Goal: Task Accomplishment & Management: Use online tool/utility

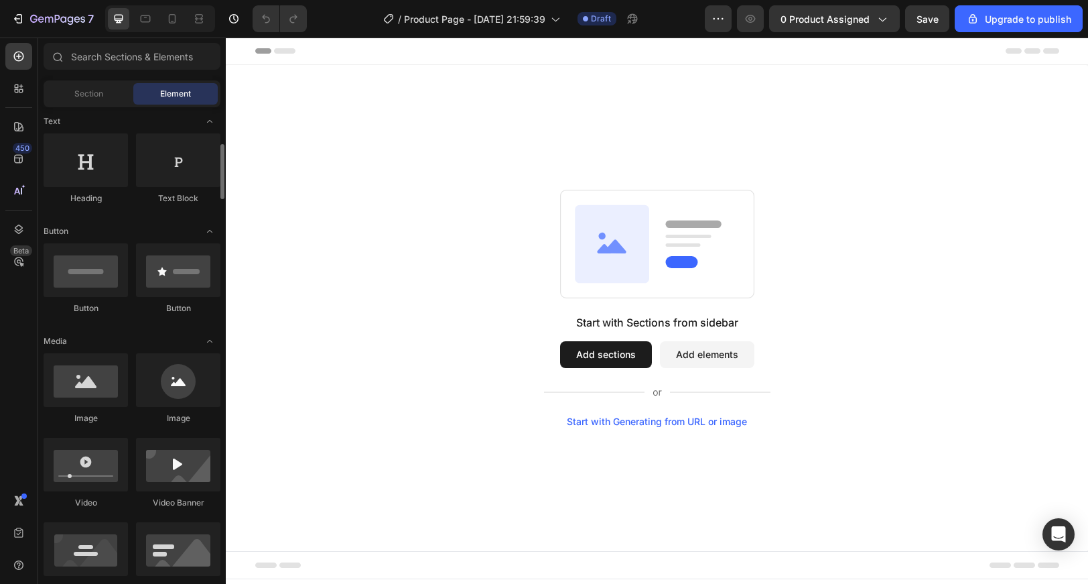
scroll to position [244, 0]
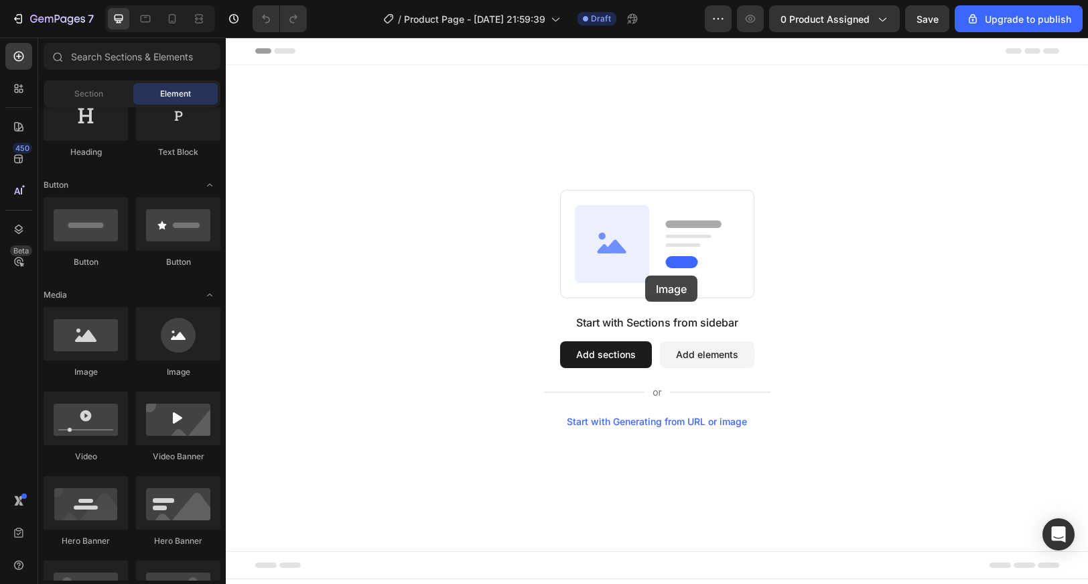
drag, startPoint x: 289, startPoint y: 367, endPoint x: 647, endPoint y: 274, distance: 370.3
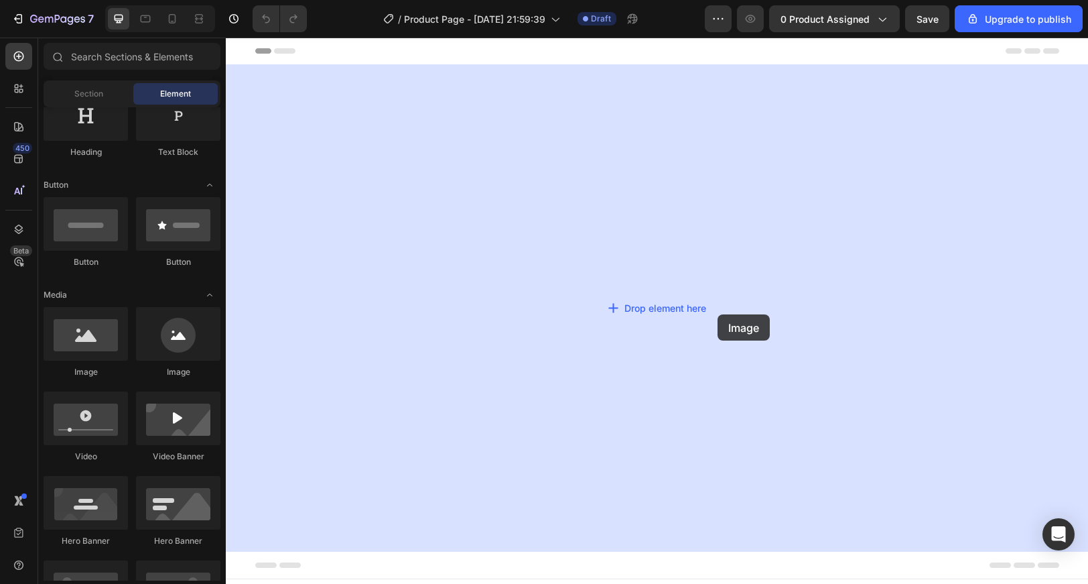
drag, startPoint x: 297, startPoint y: 377, endPoint x: 693, endPoint y: 302, distance: 403.1
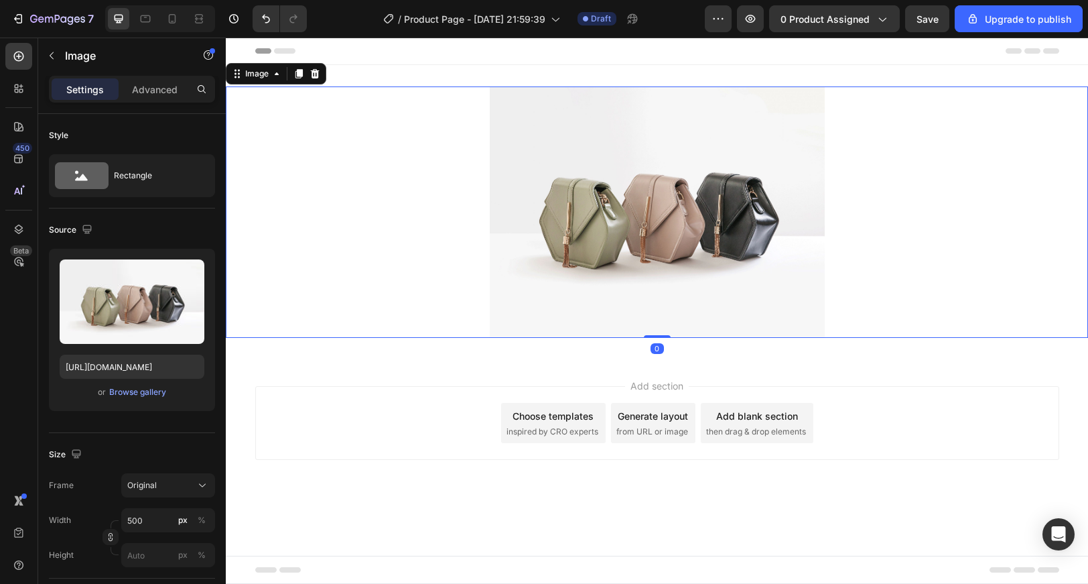
click at [615, 202] on img at bounding box center [657, 211] width 335 height 251
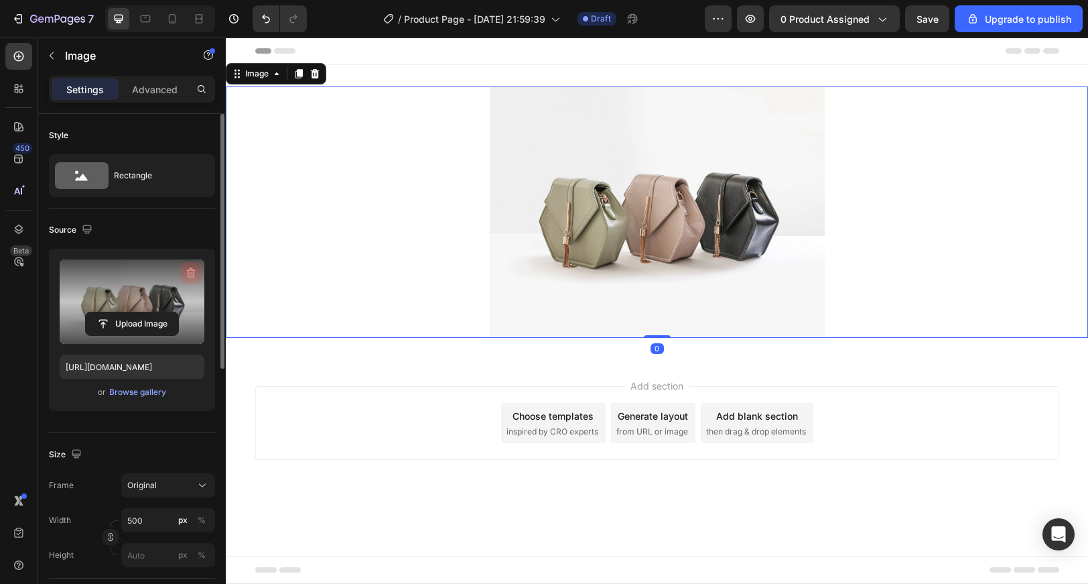
click at [188, 273] on icon "button" at bounding box center [190, 272] width 13 height 13
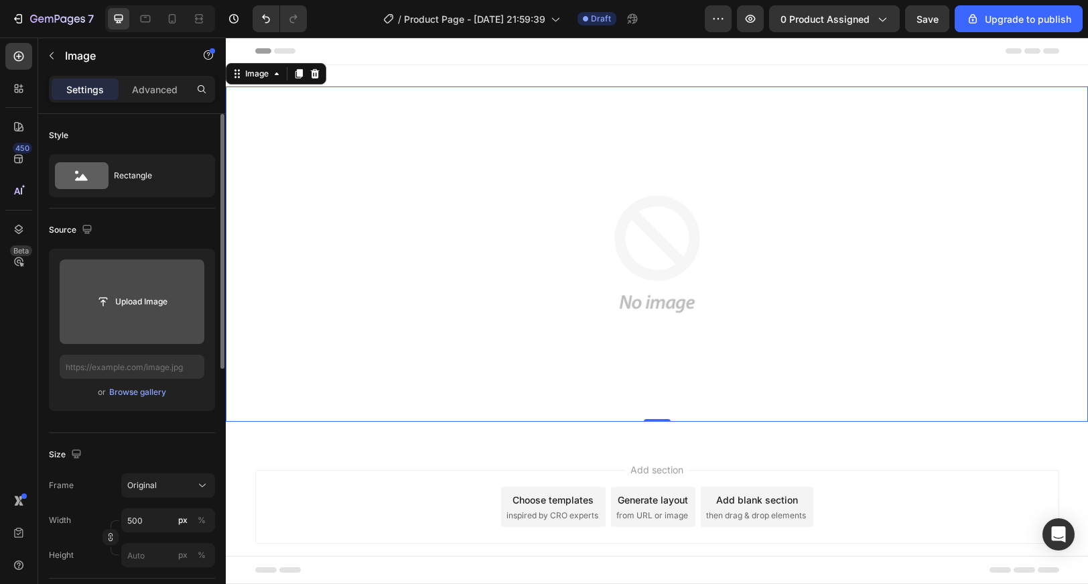
click at [131, 279] on input "file" at bounding box center [132, 301] width 145 height 84
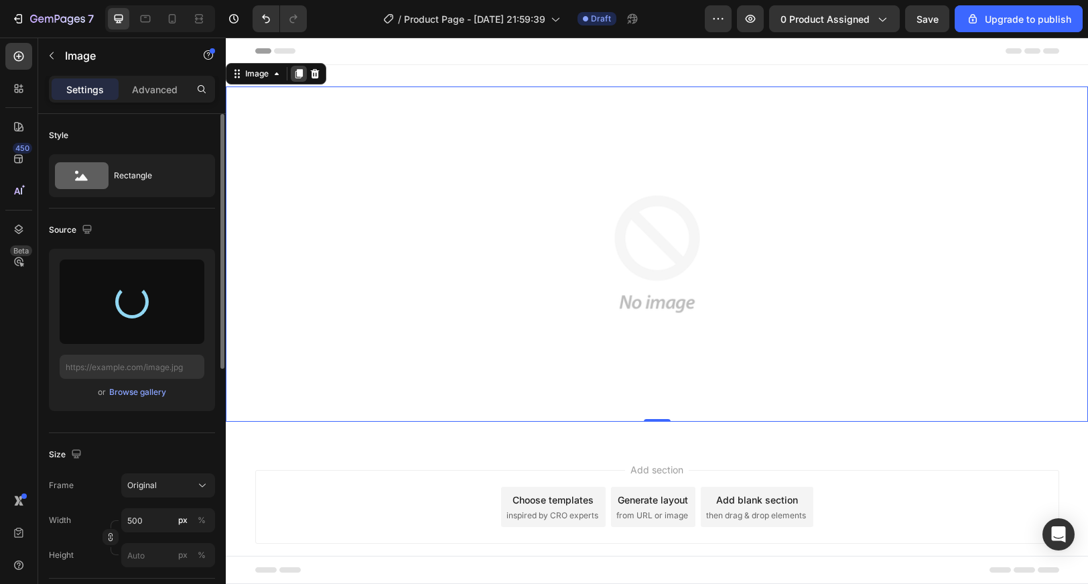
type input "https://cdn.shopify.com/s/files/1/0640/9161/9433/files/gempages_575869191073039…"
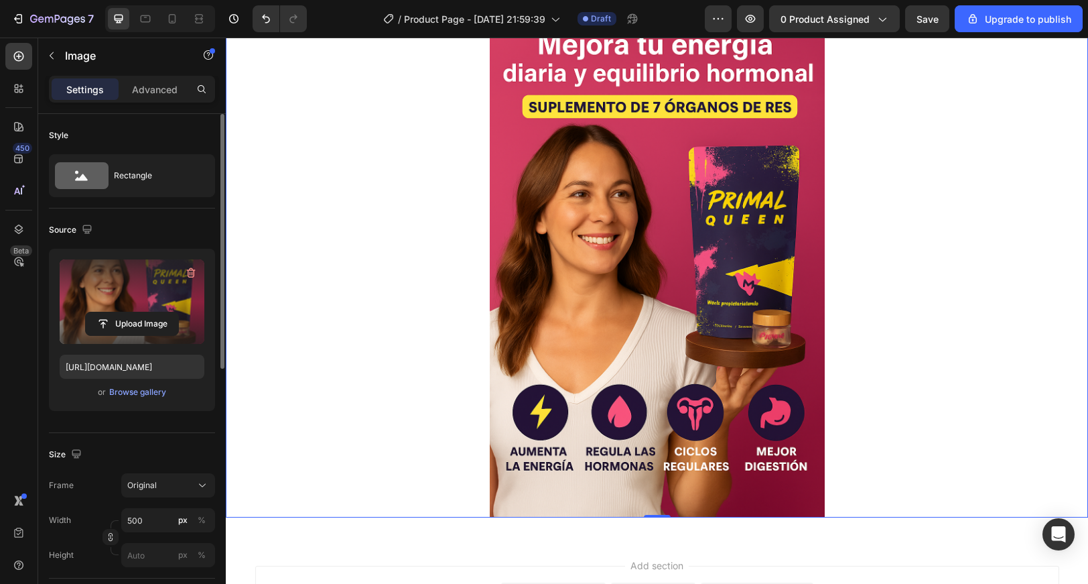
scroll to position [0, 0]
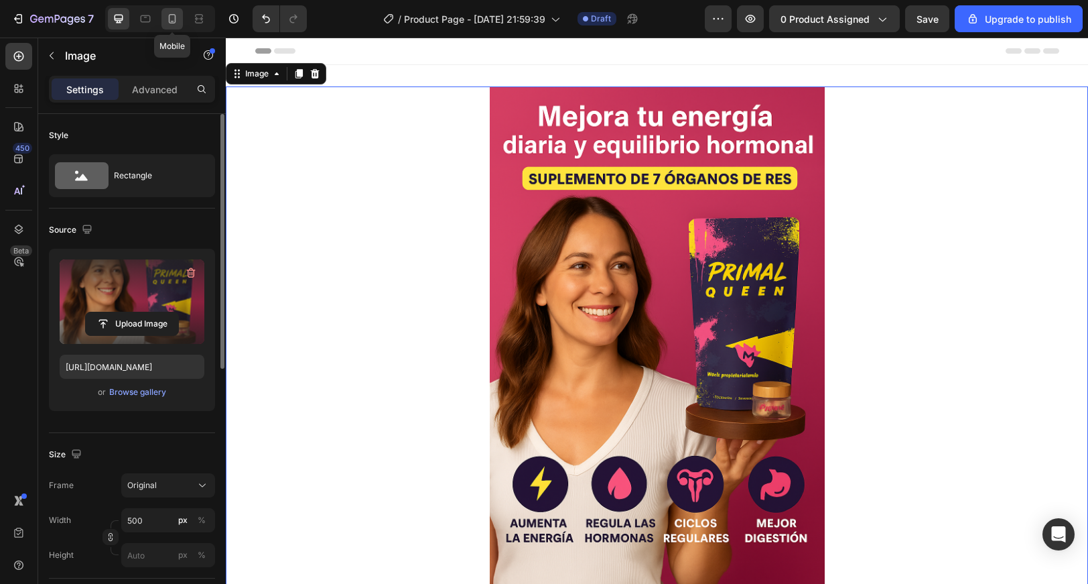
click at [174, 15] on icon at bounding box center [172, 18] width 13 height 13
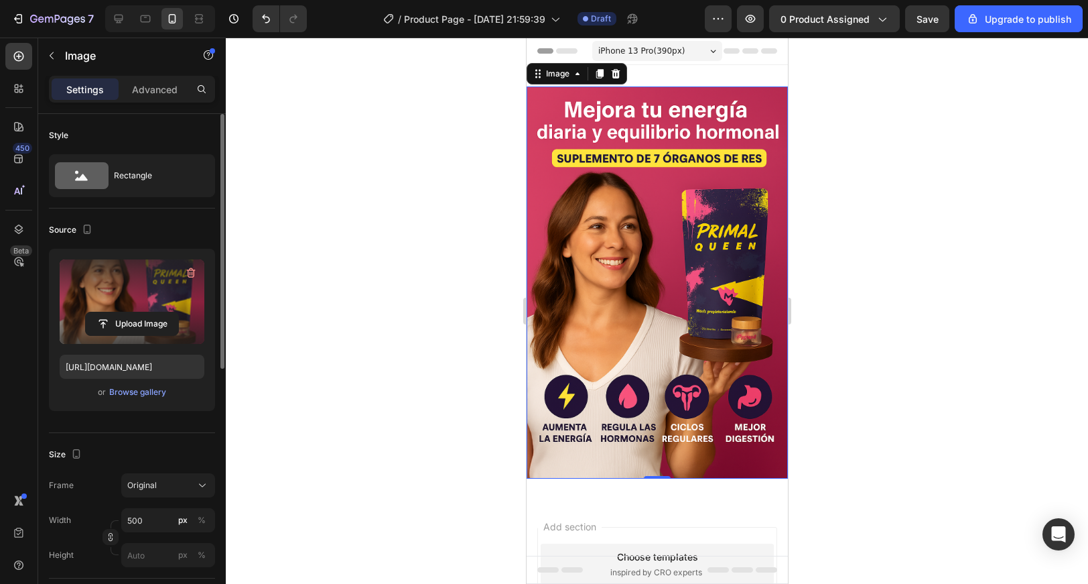
scroll to position [2, 0]
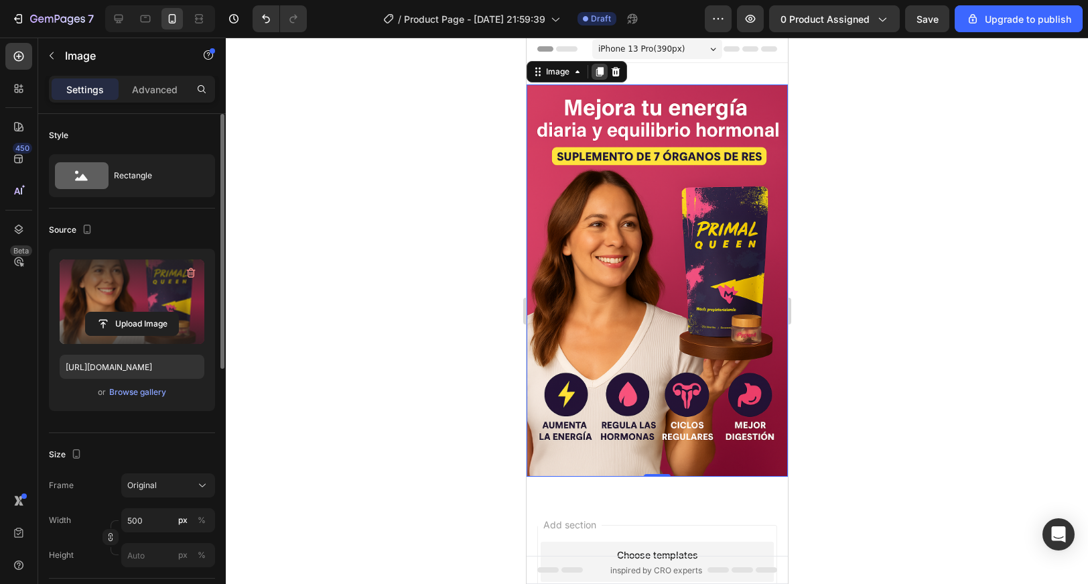
click at [594, 72] on icon at bounding box center [599, 71] width 11 height 11
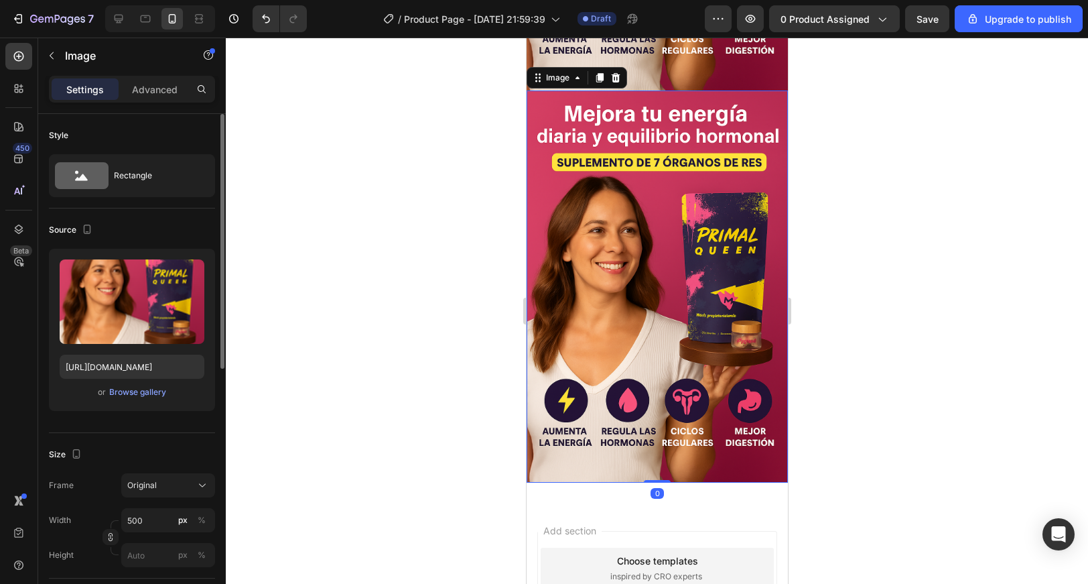
scroll to position [394, 0]
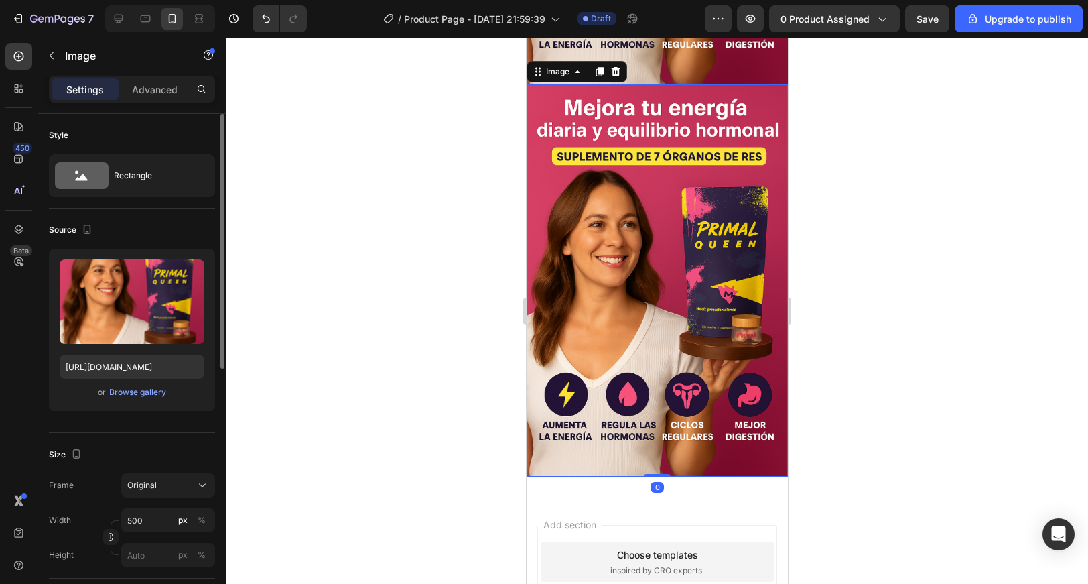
click at [682, 256] on img at bounding box center [656, 280] width 261 height 392
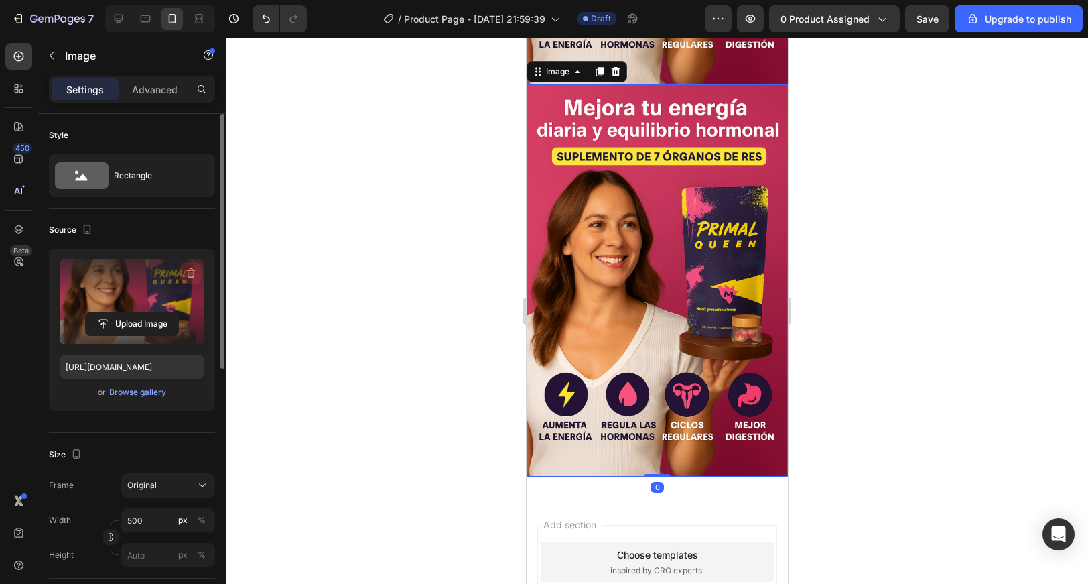
click at [200, 279] on button "button" at bounding box center [190, 272] width 21 height 21
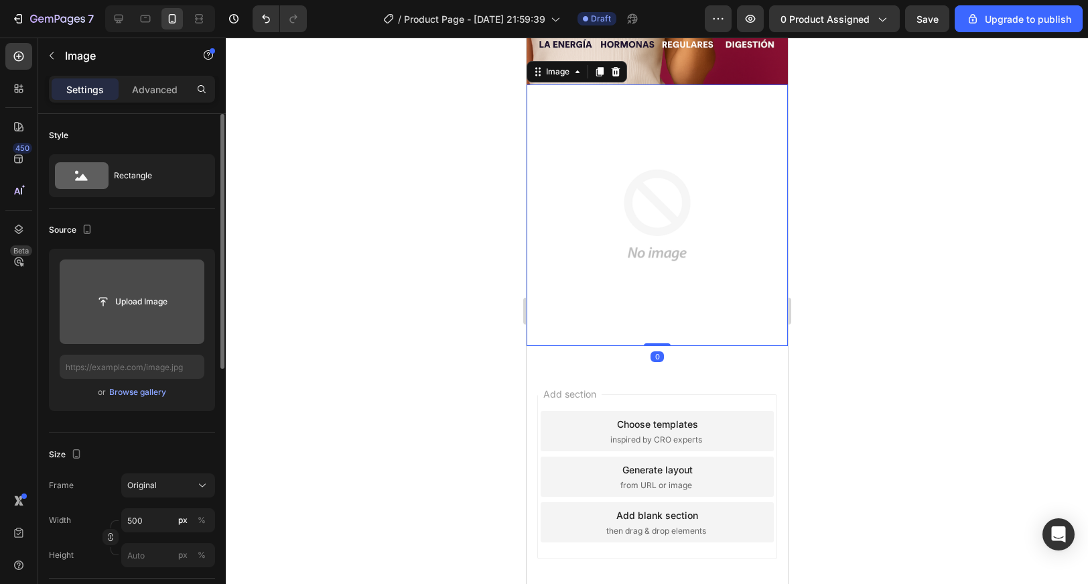
click at [161, 283] on input "file" at bounding box center [132, 301] width 145 height 84
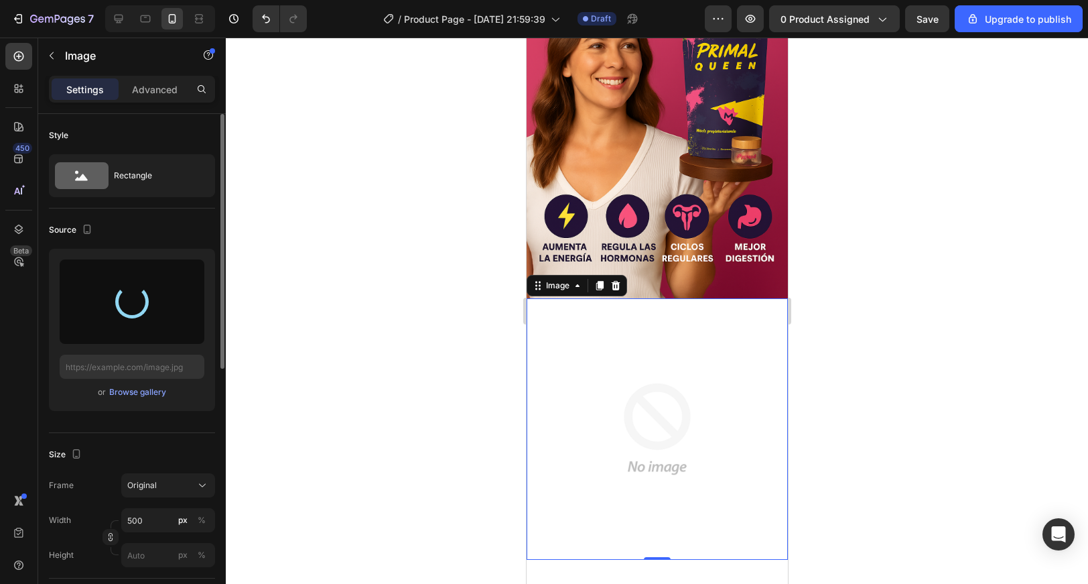
scroll to position [184, 0]
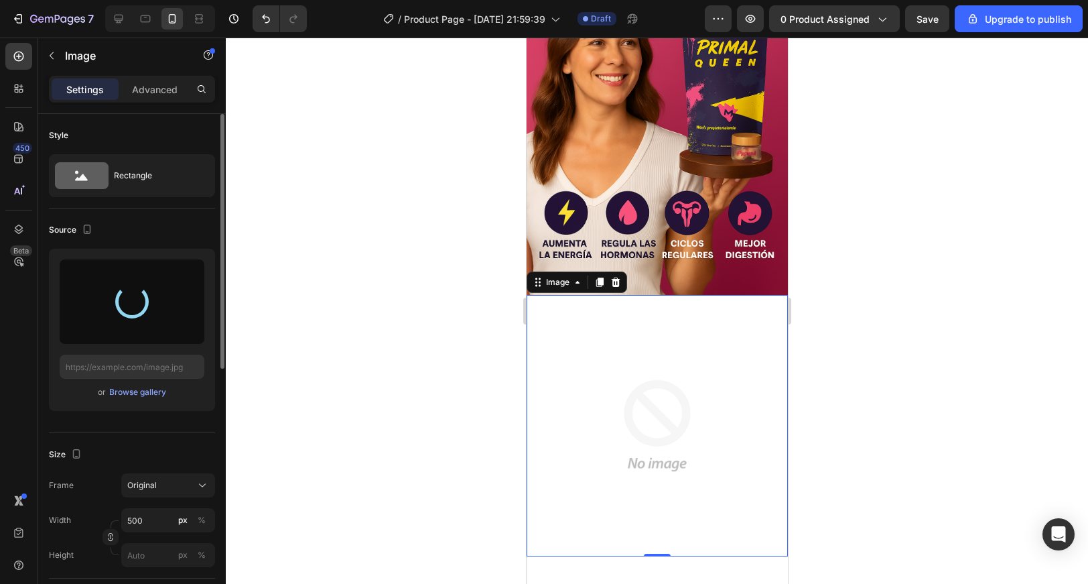
type input "https://cdn.shopify.com/s/files/1/0640/9161/9433/files/gempages_575869191073039…"
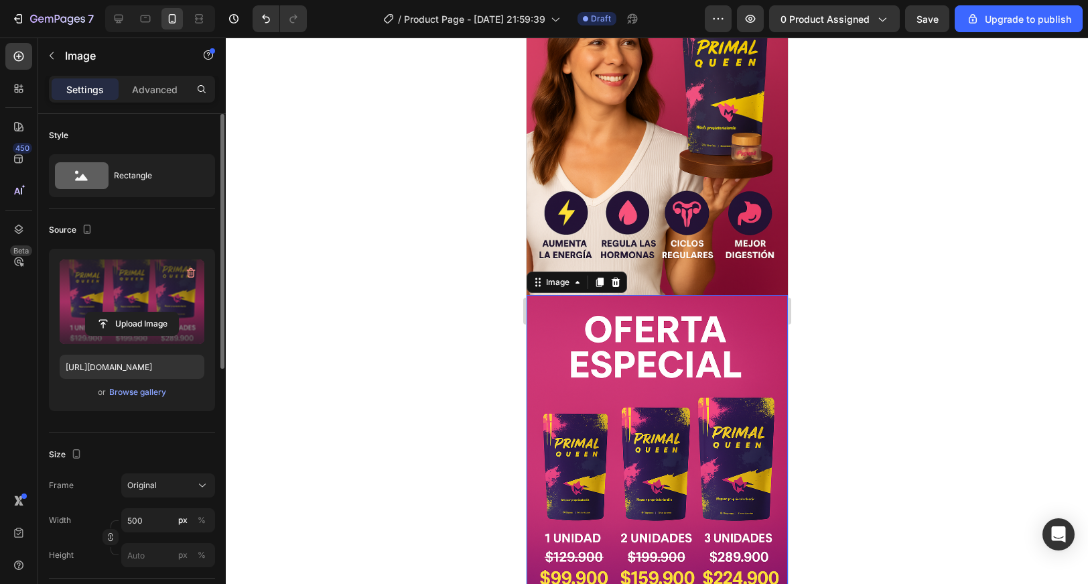
click at [807, 371] on div at bounding box center [657, 311] width 862 height 546
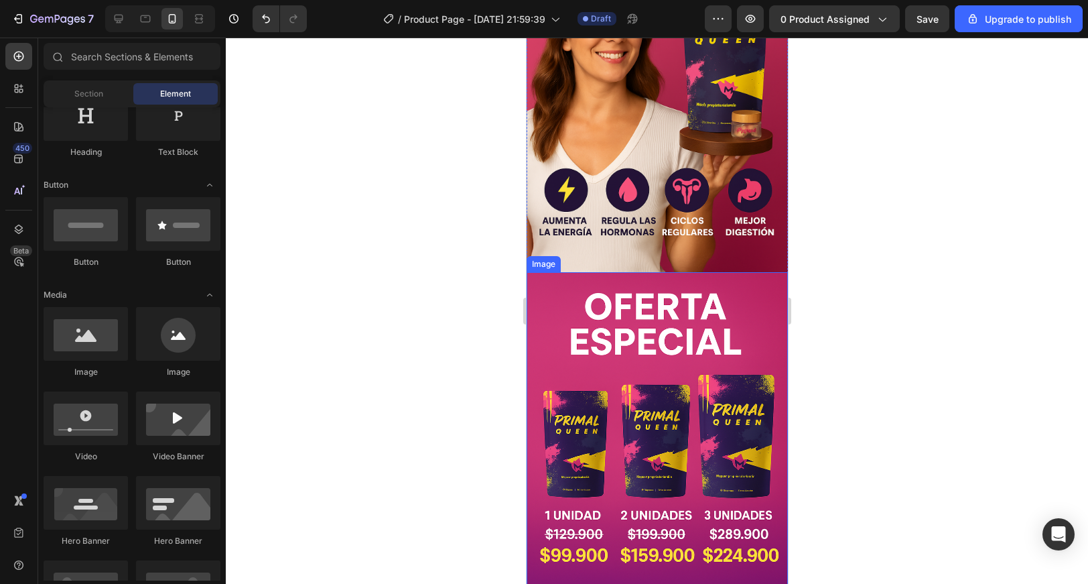
scroll to position [209, 0]
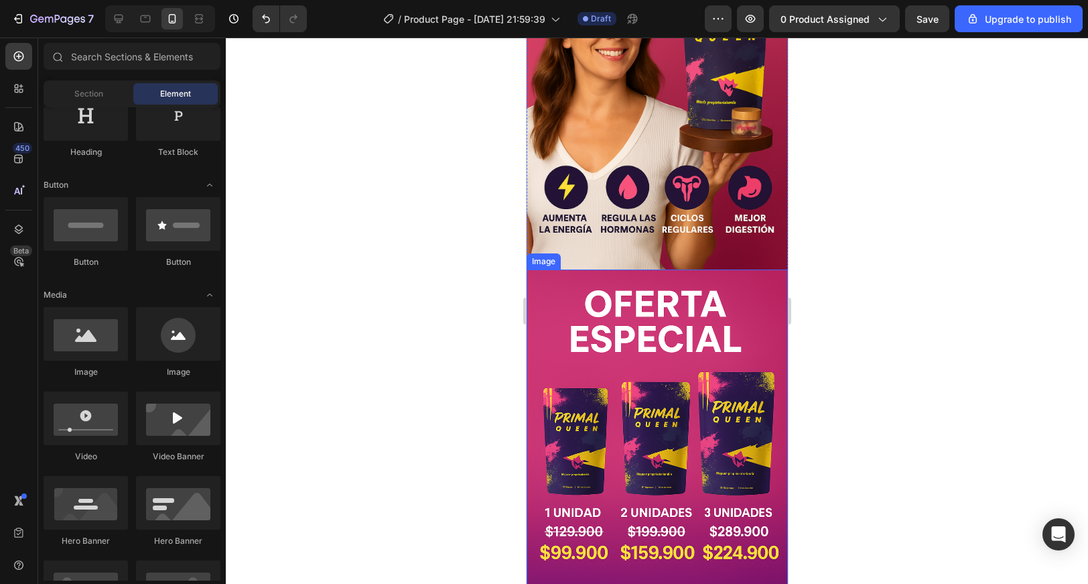
click at [654, 401] on img at bounding box center [656, 465] width 261 height 392
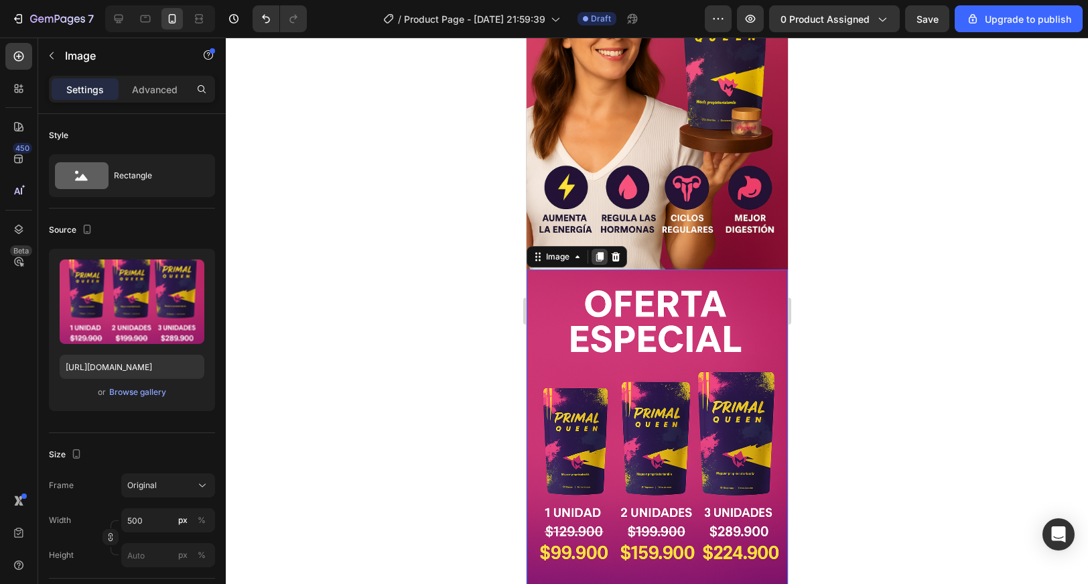
click at [597, 259] on icon at bounding box center [599, 256] width 7 height 9
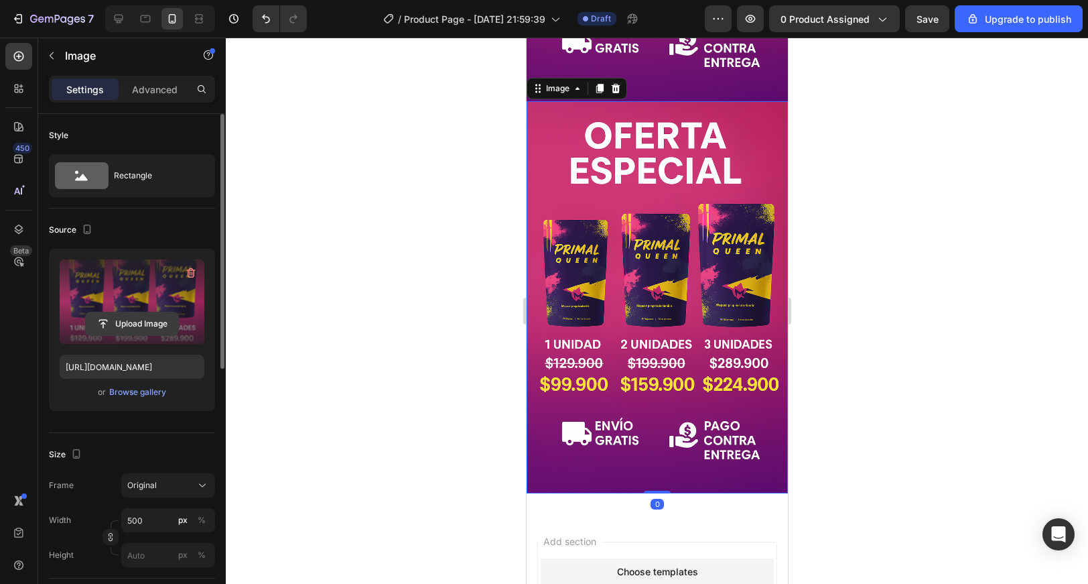
scroll to position [786, 0]
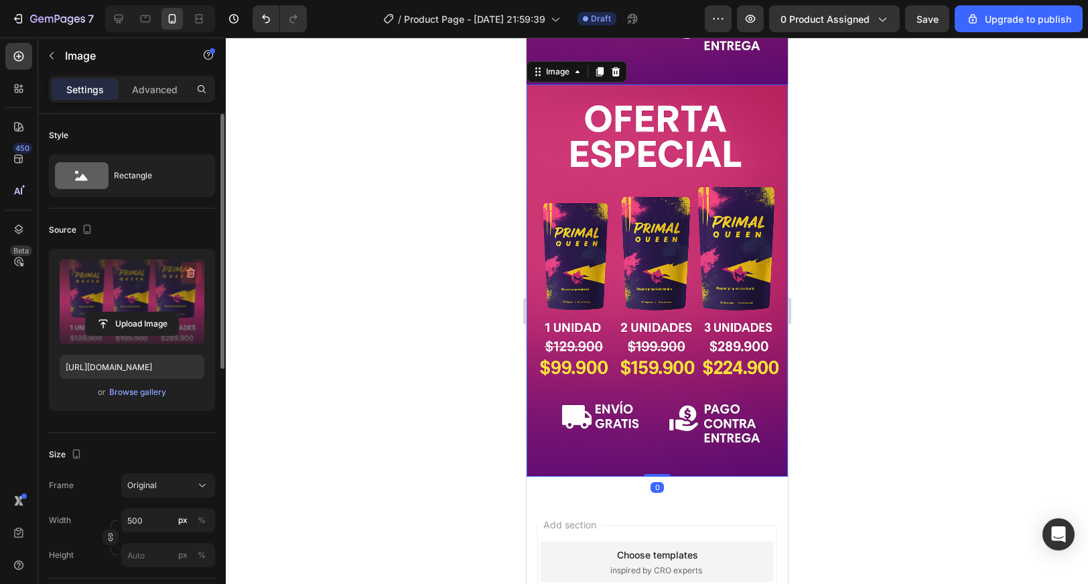
click at [192, 265] on button "button" at bounding box center [190, 272] width 21 height 21
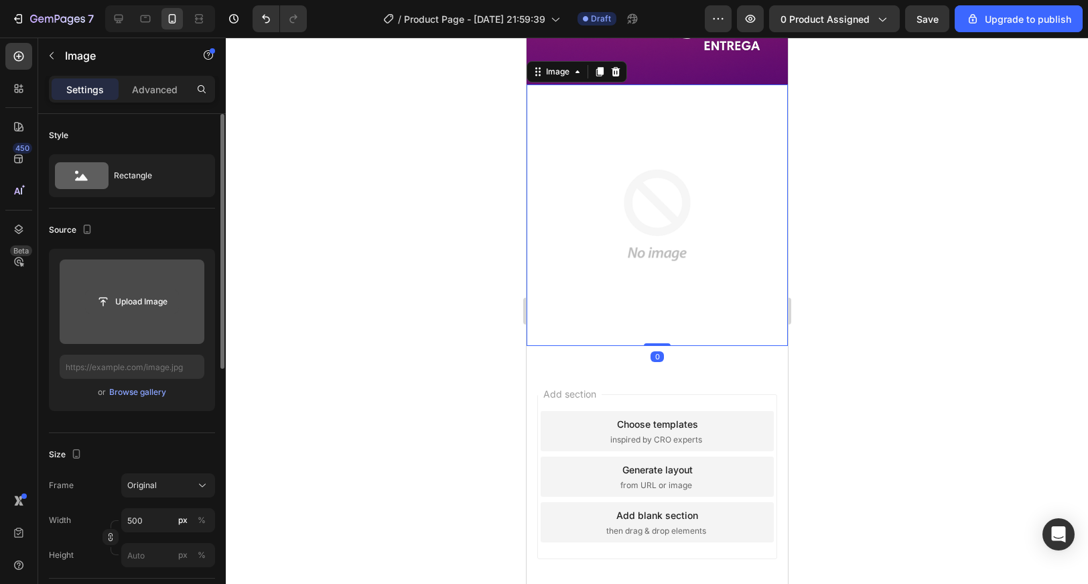
click at [131, 294] on input "file" at bounding box center [132, 301] width 92 height 23
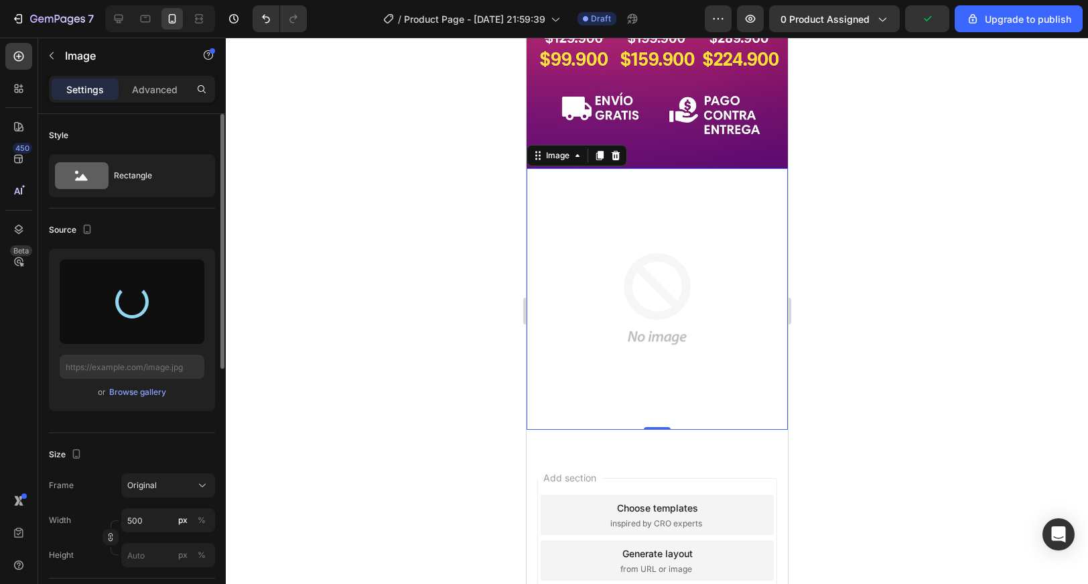
scroll to position [702, 0]
type input "https://cdn.shopify.com/s/files/1/0640/9161/9433/files/gempages_575869191073039…"
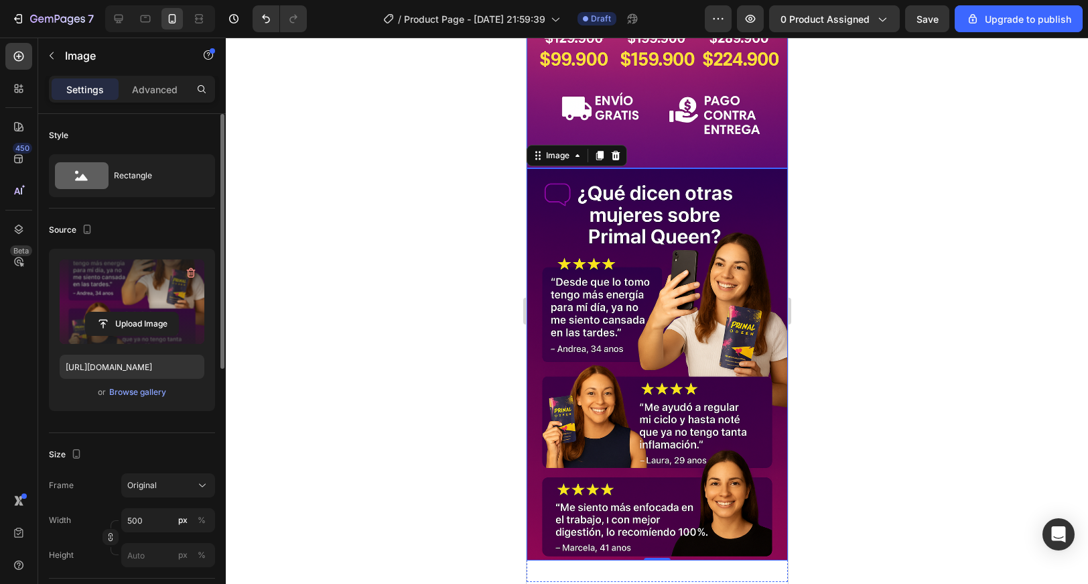
scroll to position [695, 0]
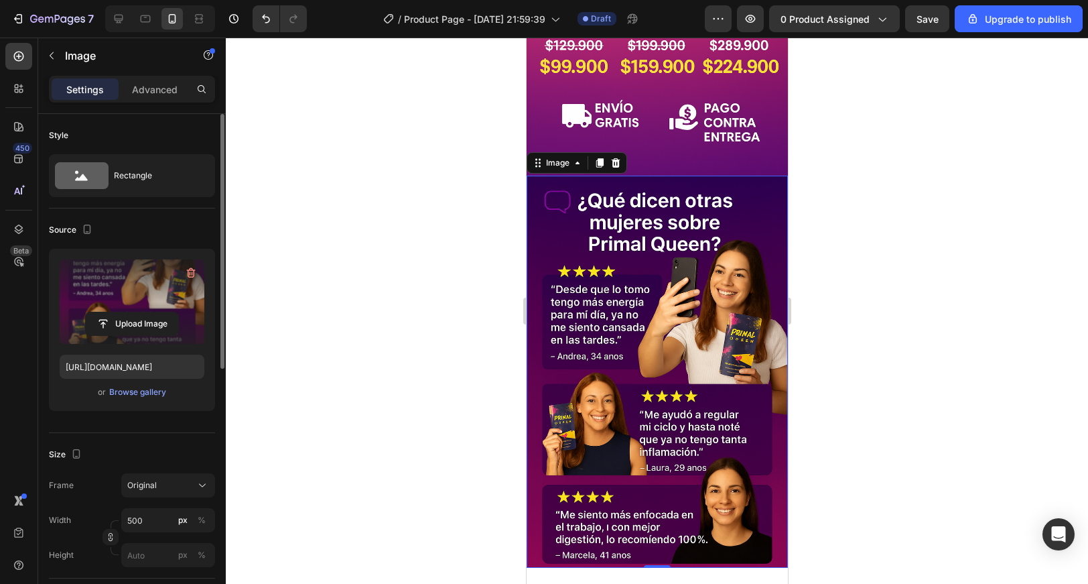
click at [862, 212] on div at bounding box center [657, 311] width 862 height 546
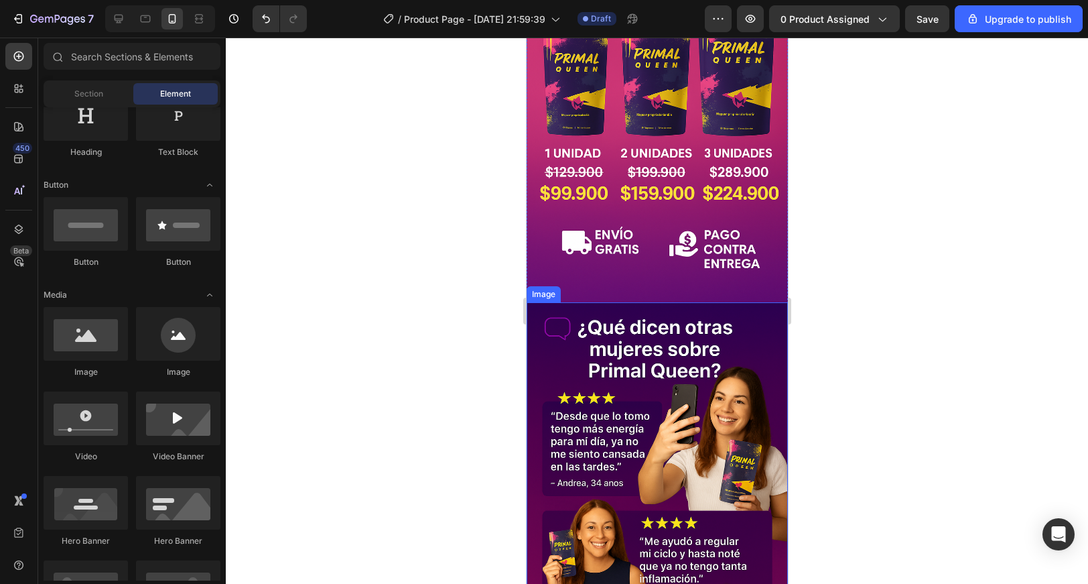
scroll to position [551, 0]
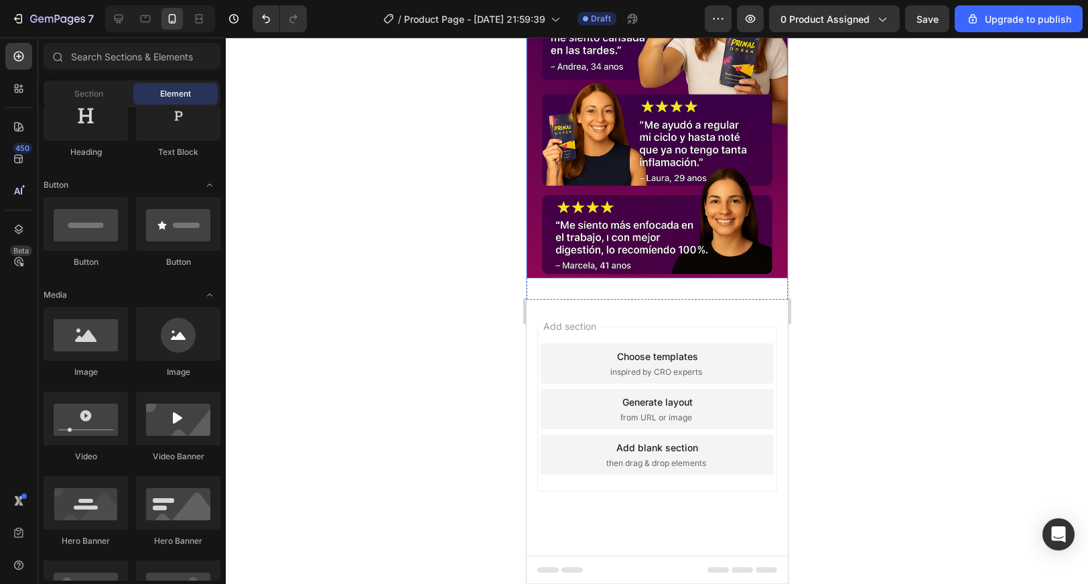
click at [627, 163] on img at bounding box center [656, 82] width 261 height 392
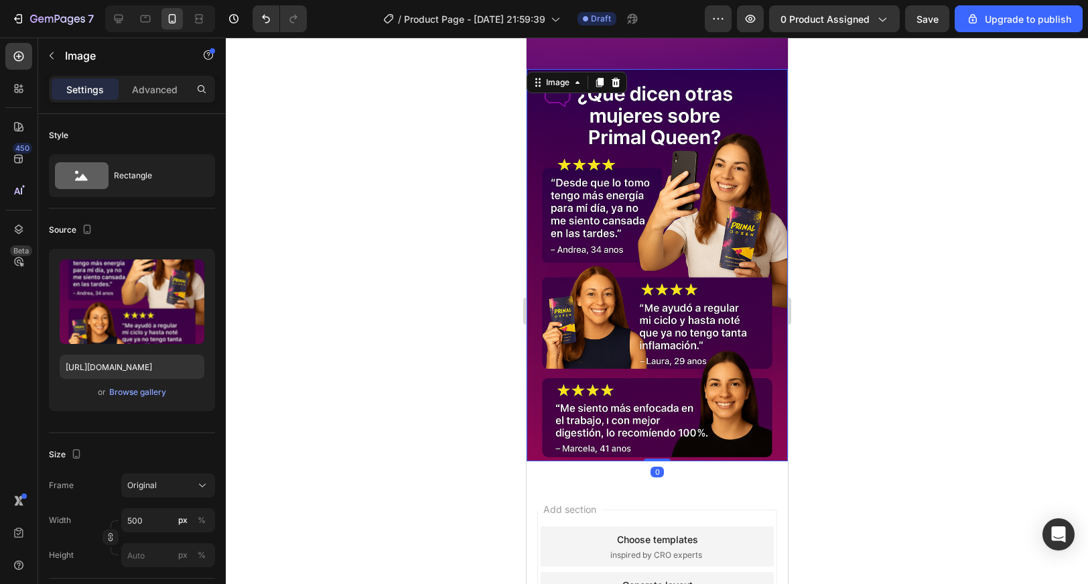
scroll to position [791, 0]
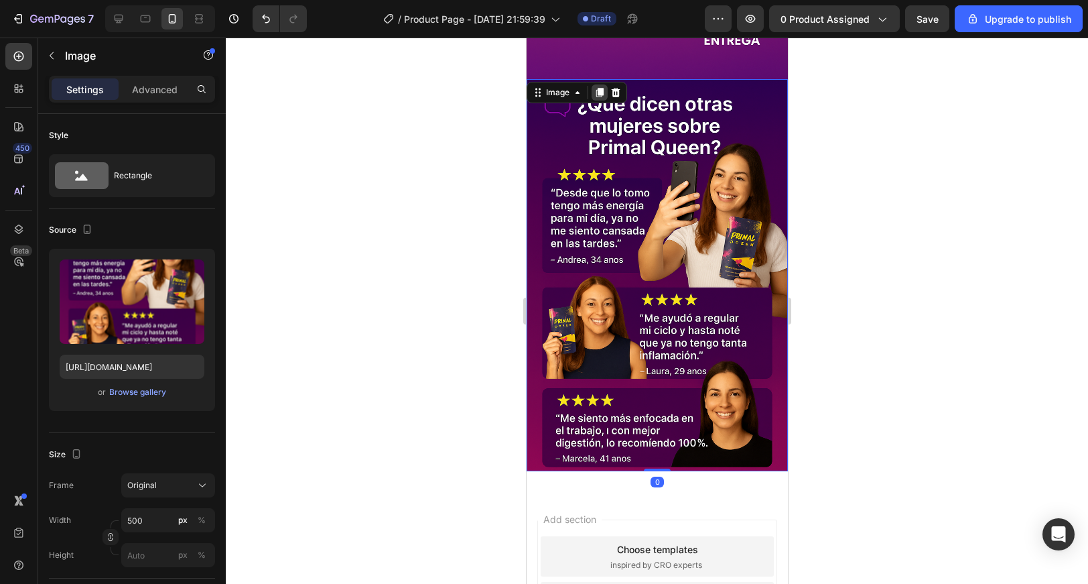
click at [598, 93] on icon at bounding box center [599, 92] width 7 height 9
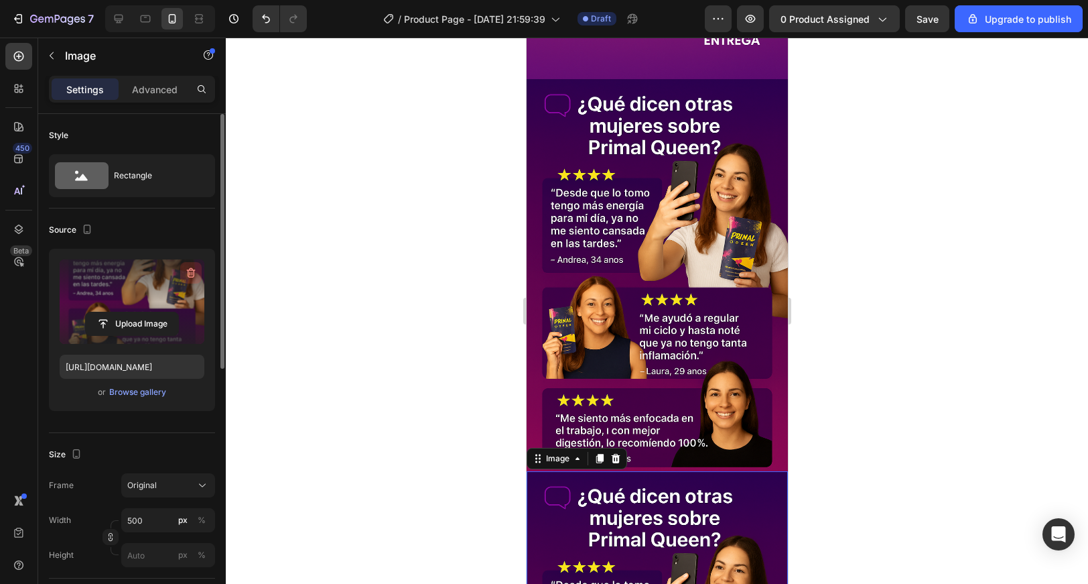
click at [190, 276] on icon "button" at bounding box center [190, 272] width 13 height 13
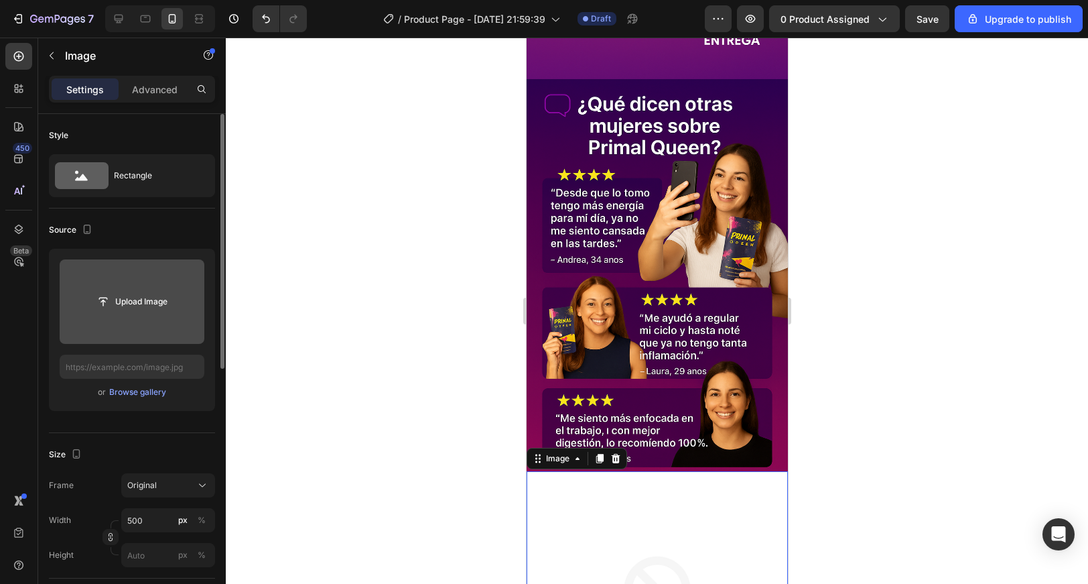
click at [149, 286] on input "file" at bounding box center [132, 301] width 145 height 84
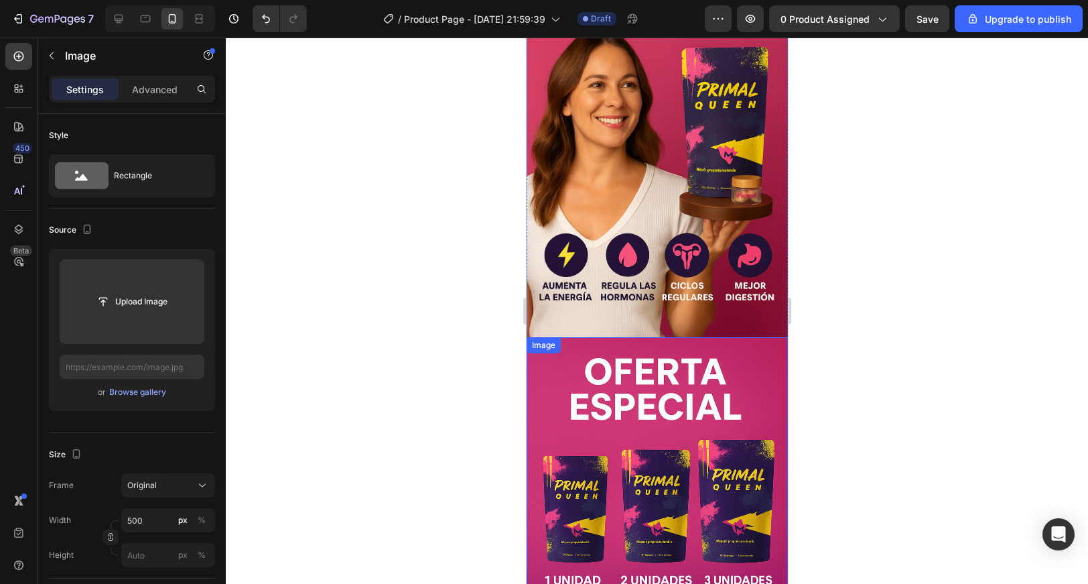
scroll to position [0, 0]
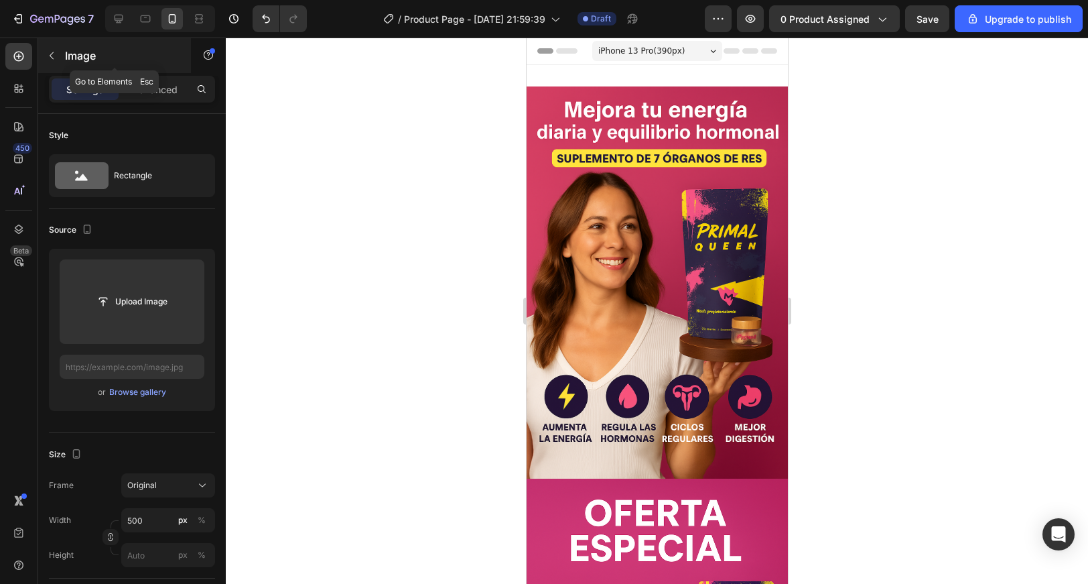
click at [50, 66] on button "button" at bounding box center [51, 55] width 21 height 21
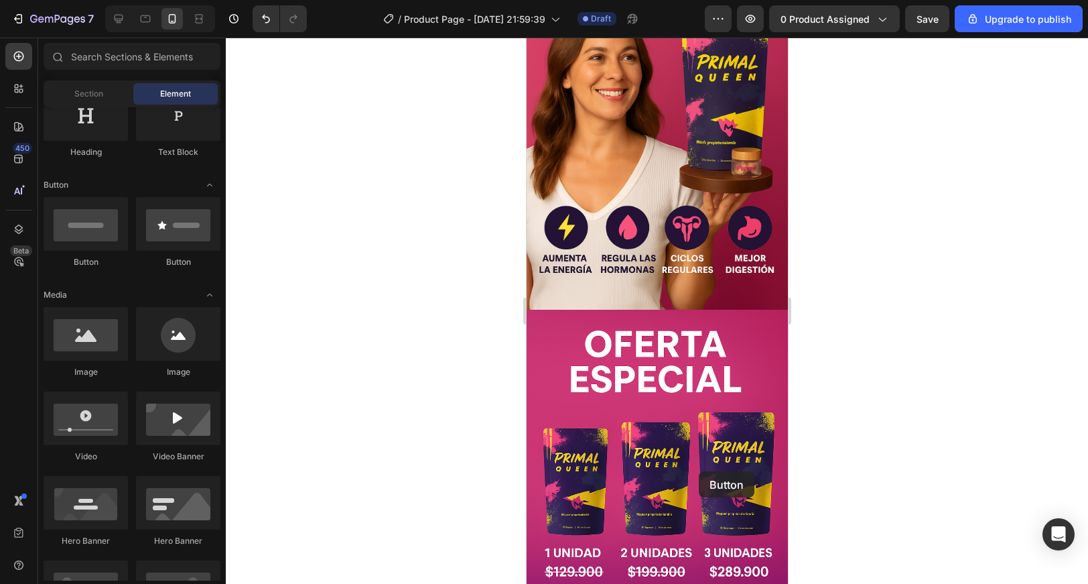
scroll to position [249, 0]
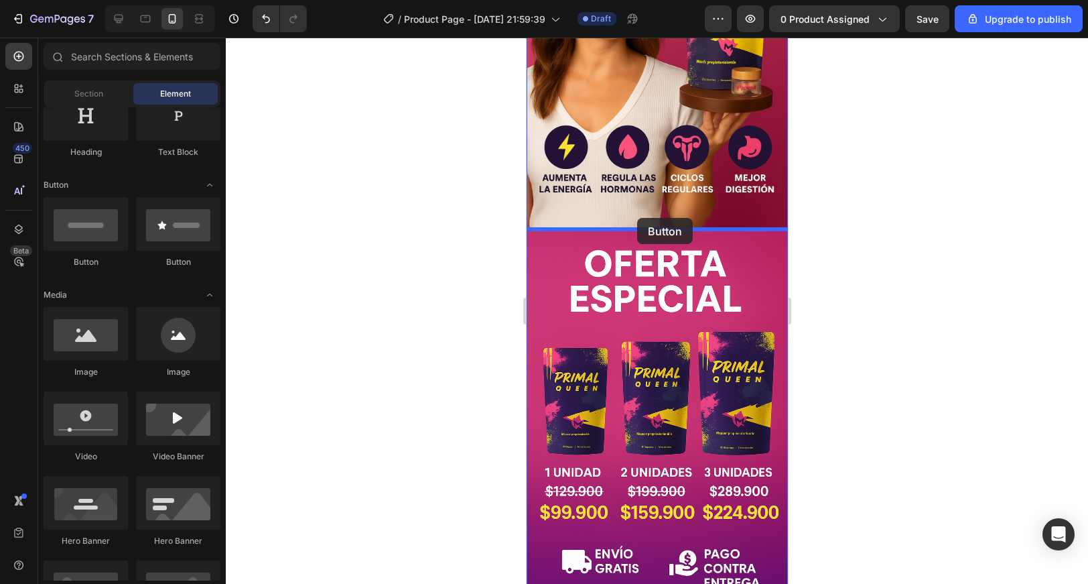
drag, startPoint x: 621, startPoint y: 280, endPoint x: 637, endPoint y: 218, distance: 64.2
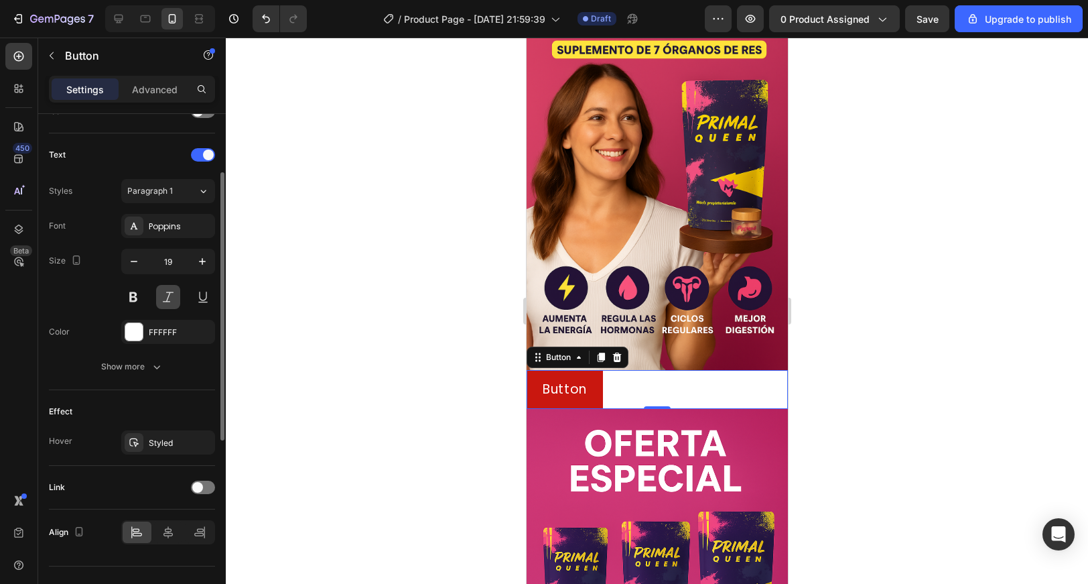
scroll to position [434, 0]
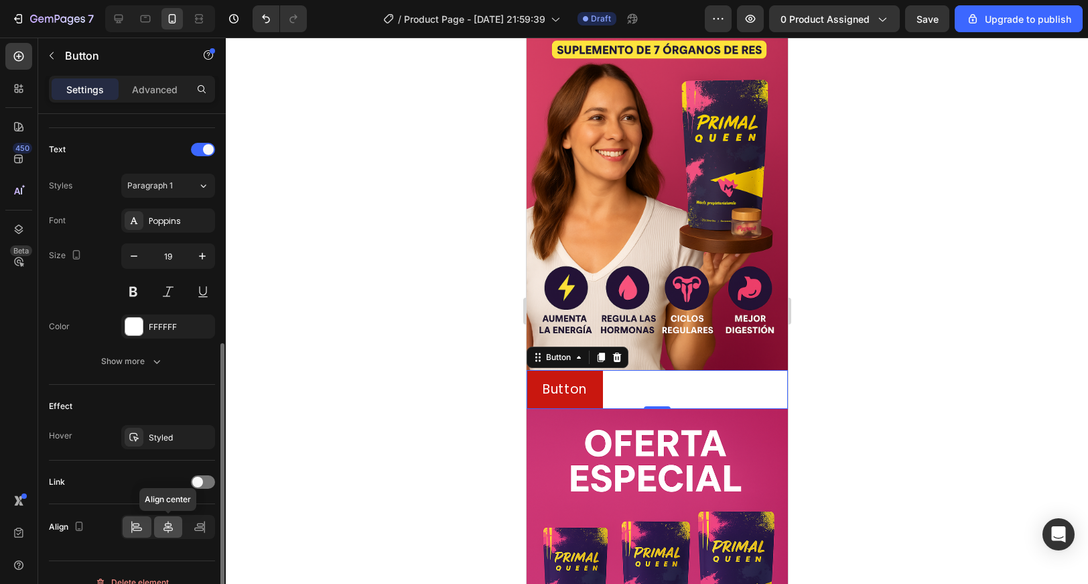
click at [162, 527] on icon at bounding box center [168, 526] width 13 height 13
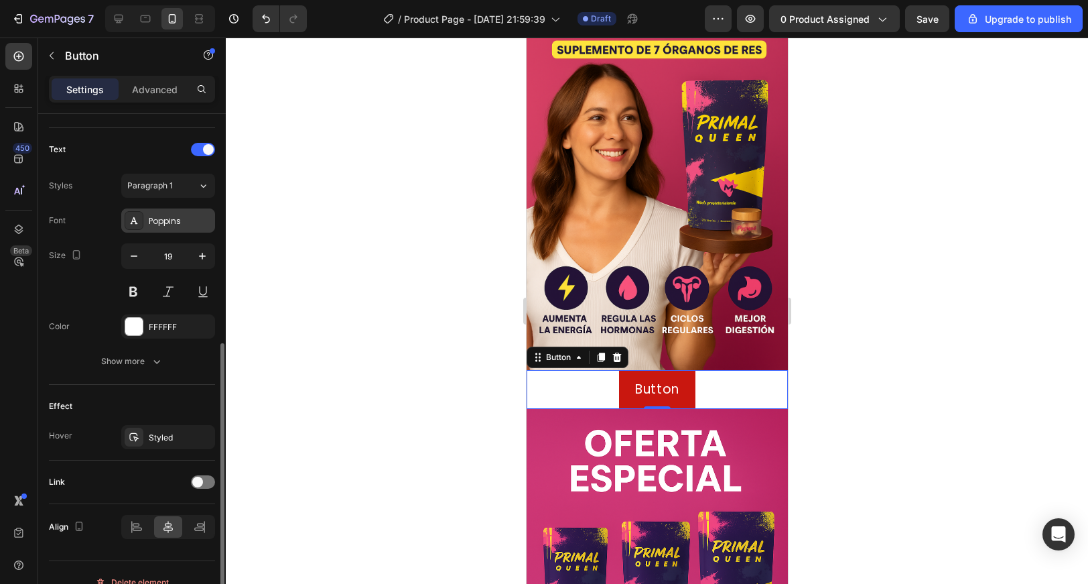
click at [180, 212] on div "Poppins" at bounding box center [168, 220] width 94 height 24
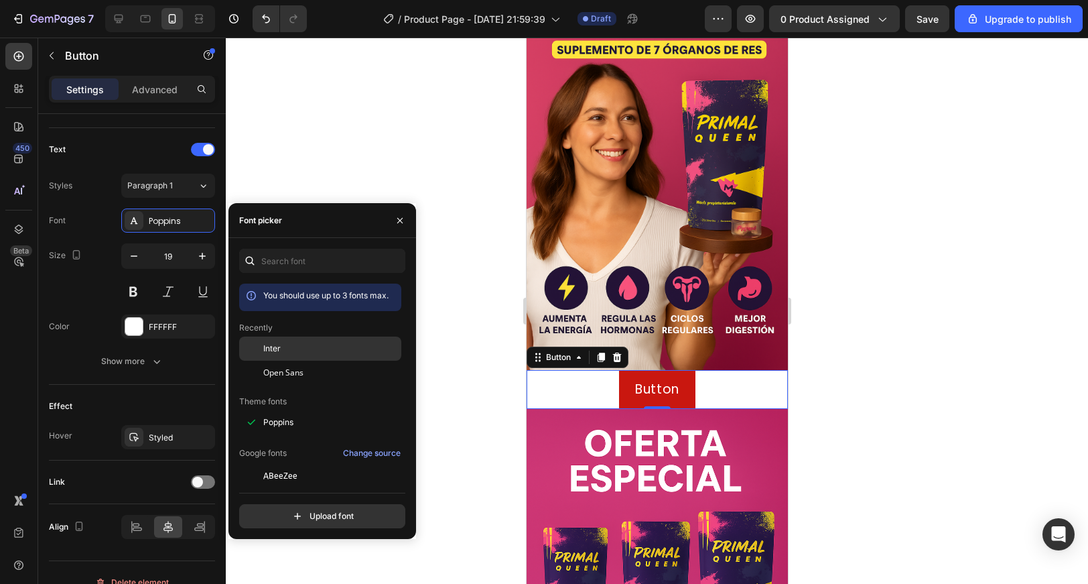
click at [301, 356] on div "Inter" at bounding box center [320, 348] width 162 height 24
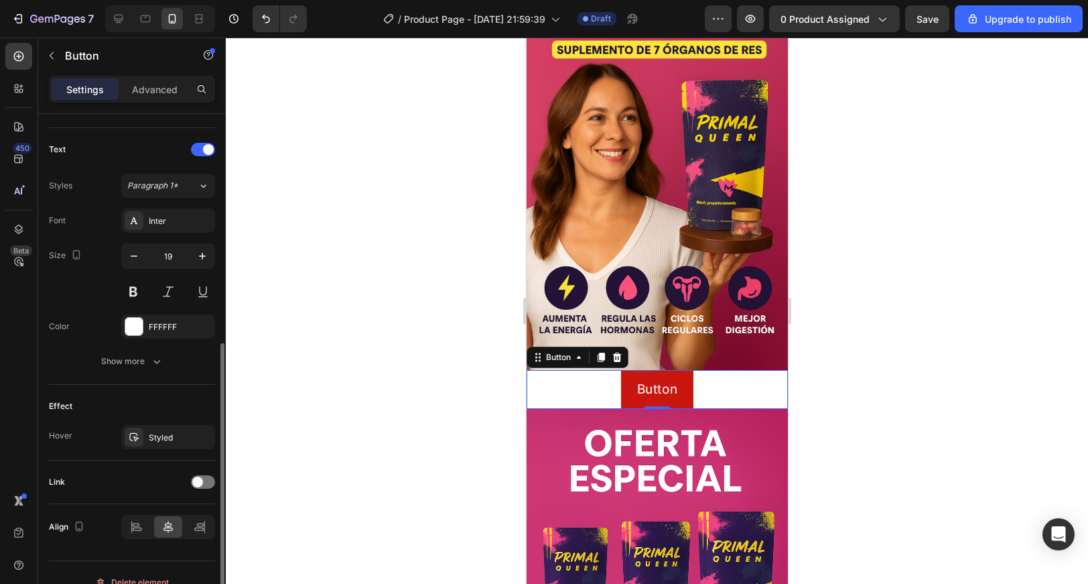
click at [109, 244] on div "Size 19" at bounding box center [132, 273] width 166 height 60
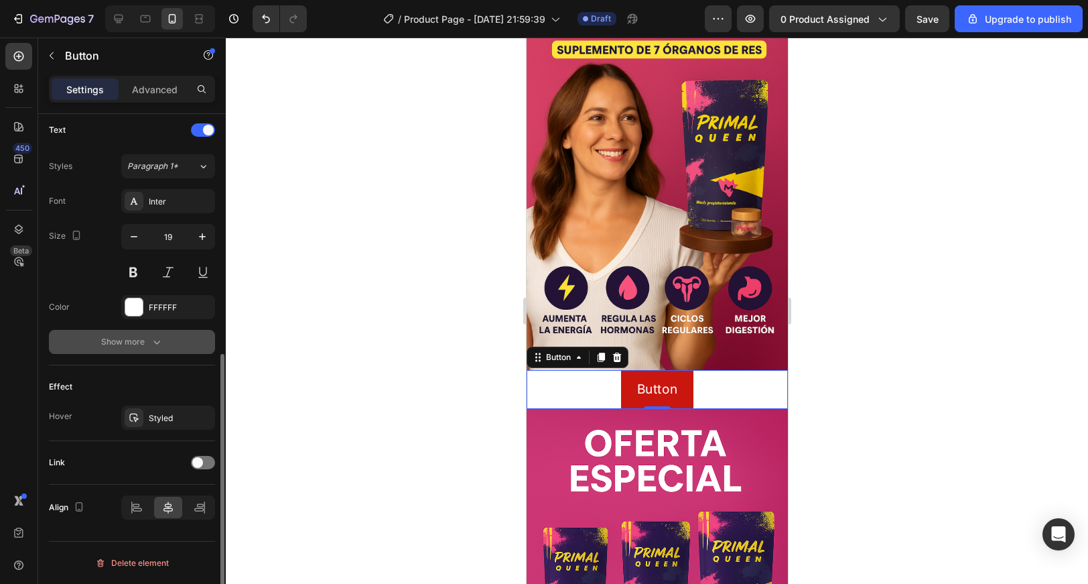
click at [142, 342] on div "Show more" at bounding box center [132, 341] width 62 height 13
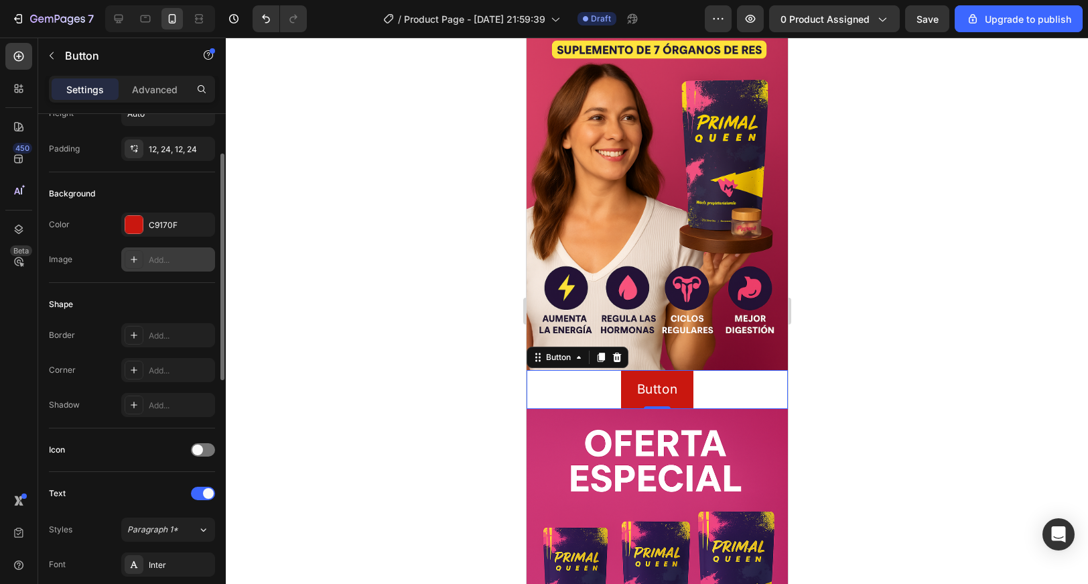
scroll to position [0, 0]
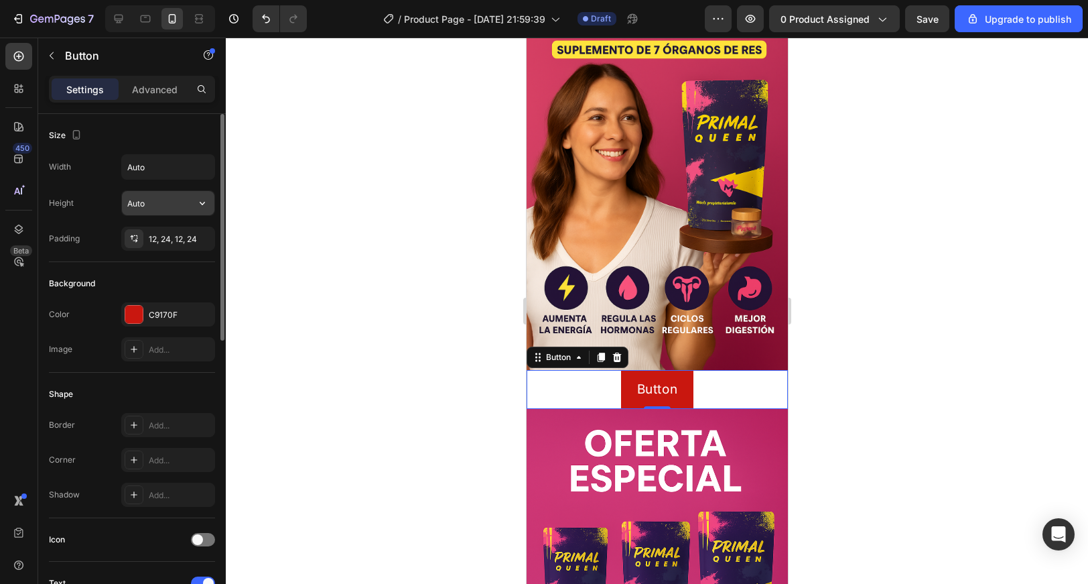
click at [170, 208] on input "Auto" at bounding box center [168, 203] width 92 height 24
click at [158, 168] on input "Auto" at bounding box center [168, 167] width 92 height 24
click at [203, 164] on icon "button" at bounding box center [202, 166] width 13 height 13
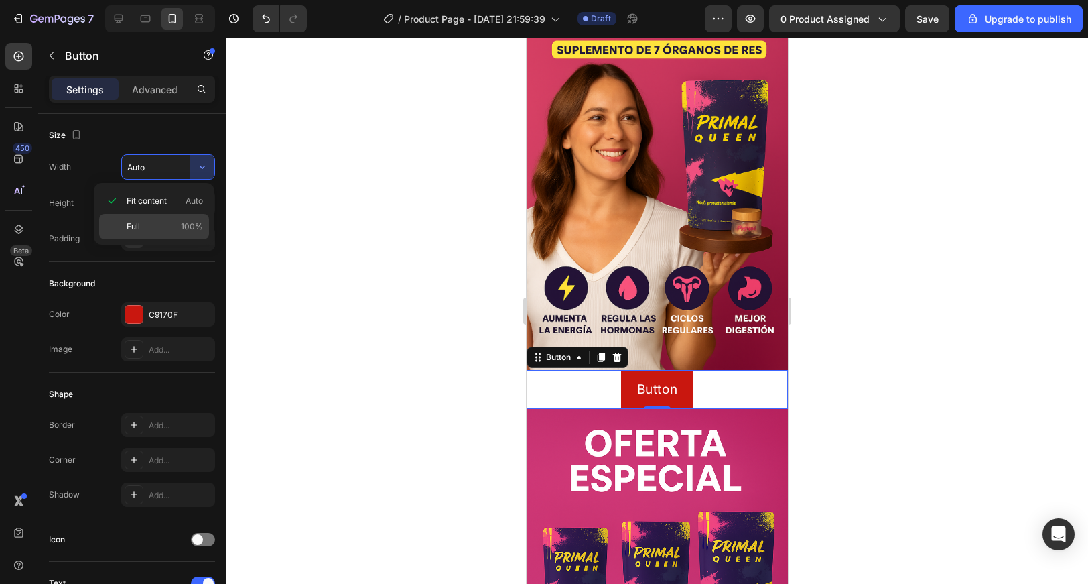
click at [177, 234] on div "Full 100%" at bounding box center [154, 226] width 110 height 25
type input "100%"
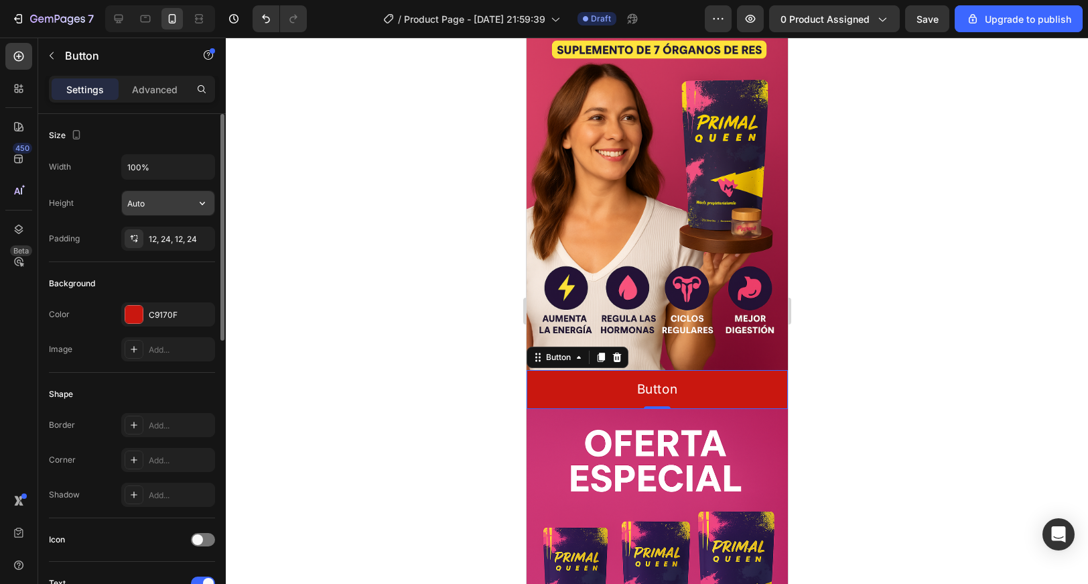
click at [180, 193] on input "Auto" at bounding box center [168, 203] width 92 height 24
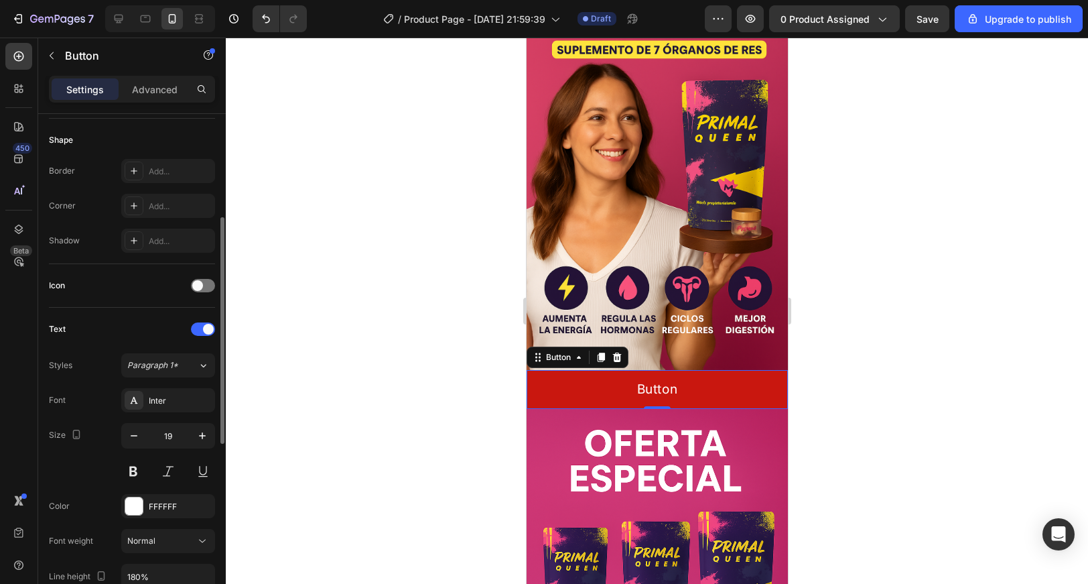
scroll to position [257, 0]
click at [131, 210] on div at bounding box center [134, 202] width 19 height 19
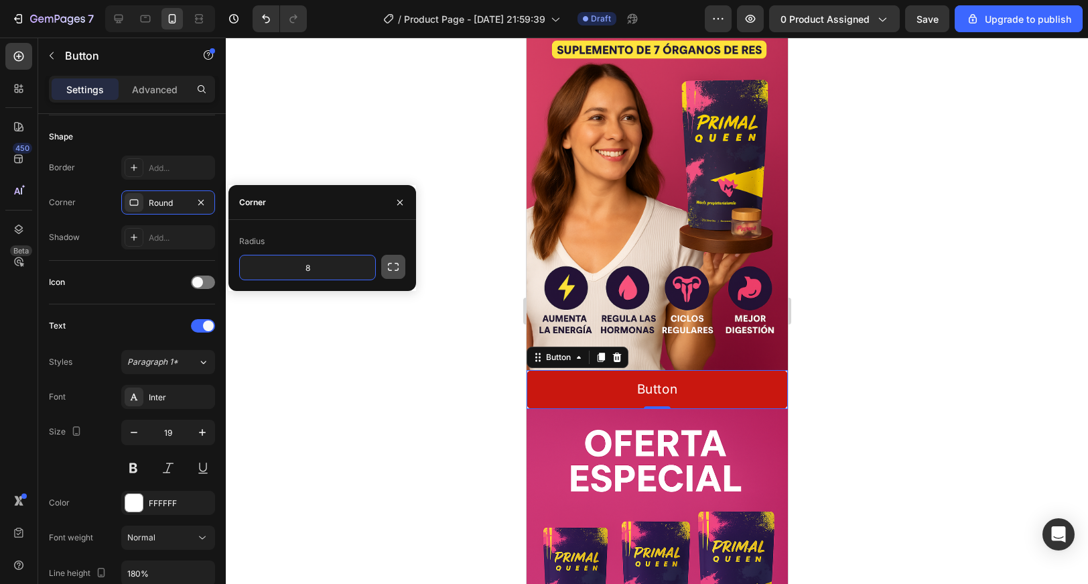
click at [404, 266] on button "button" at bounding box center [393, 267] width 24 height 24
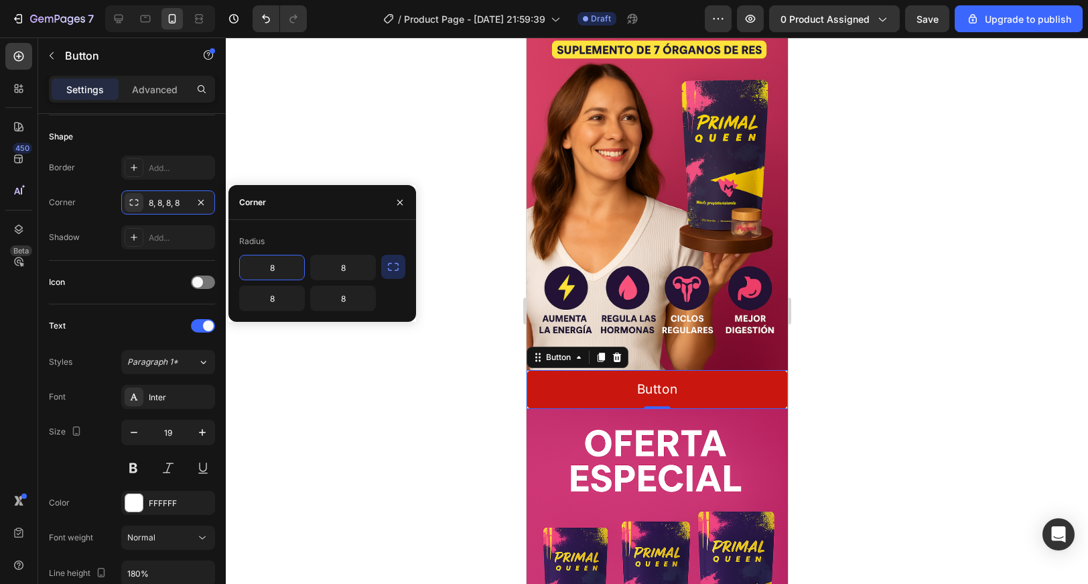
click at [273, 271] on input "8" at bounding box center [272, 267] width 64 height 24
click at [395, 271] on icon "button" at bounding box center [393, 266] width 13 height 13
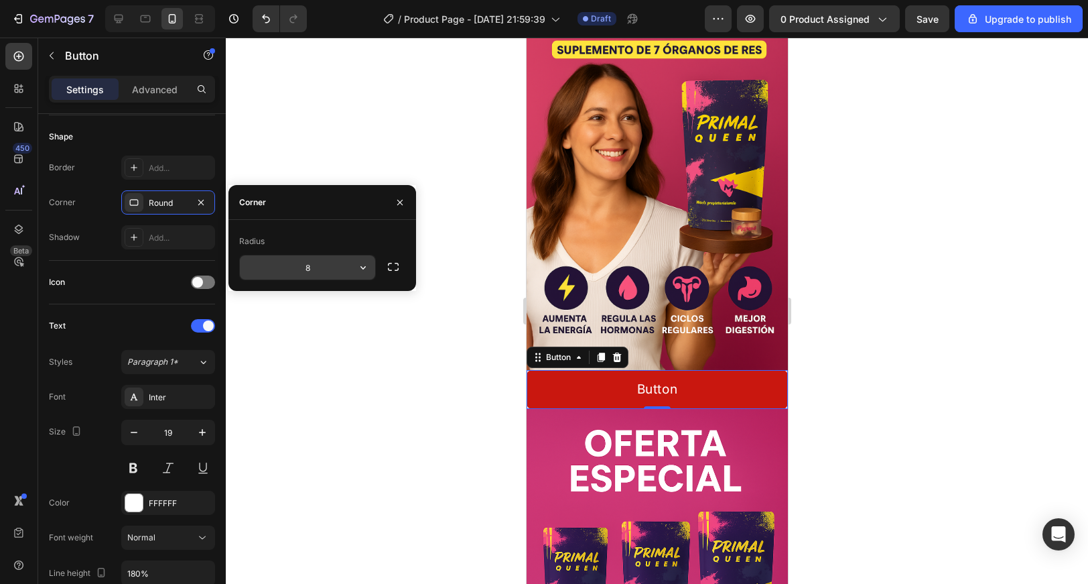
click at [328, 259] on input "8" at bounding box center [307, 267] width 135 height 24
type input "1"
type input "25"
click at [457, 413] on div at bounding box center [657, 311] width 862 height 546
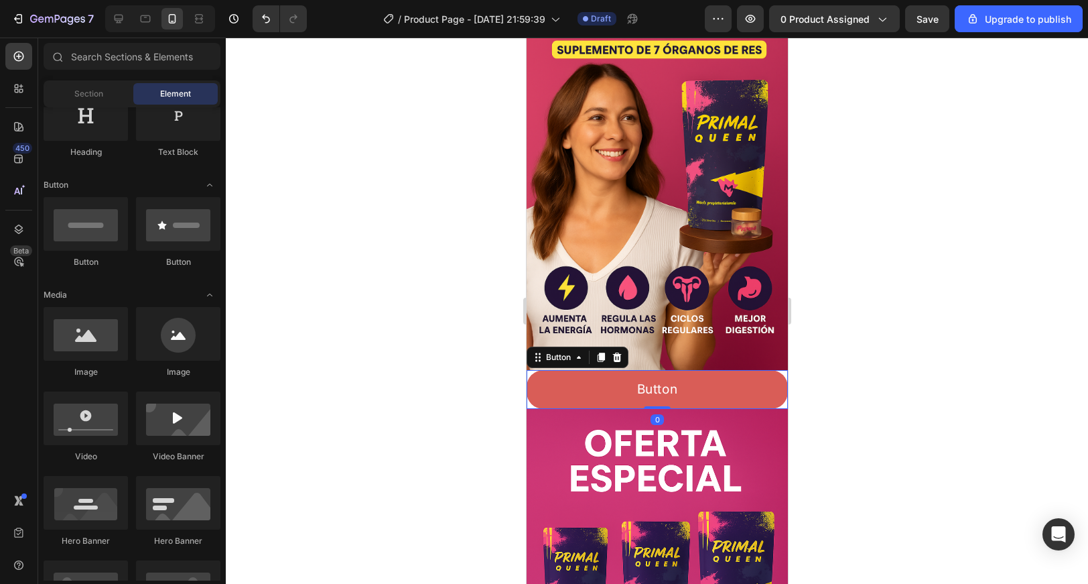
click at [781, 403] on button "Button" at bounding box center [656, 389] width 261 height 39
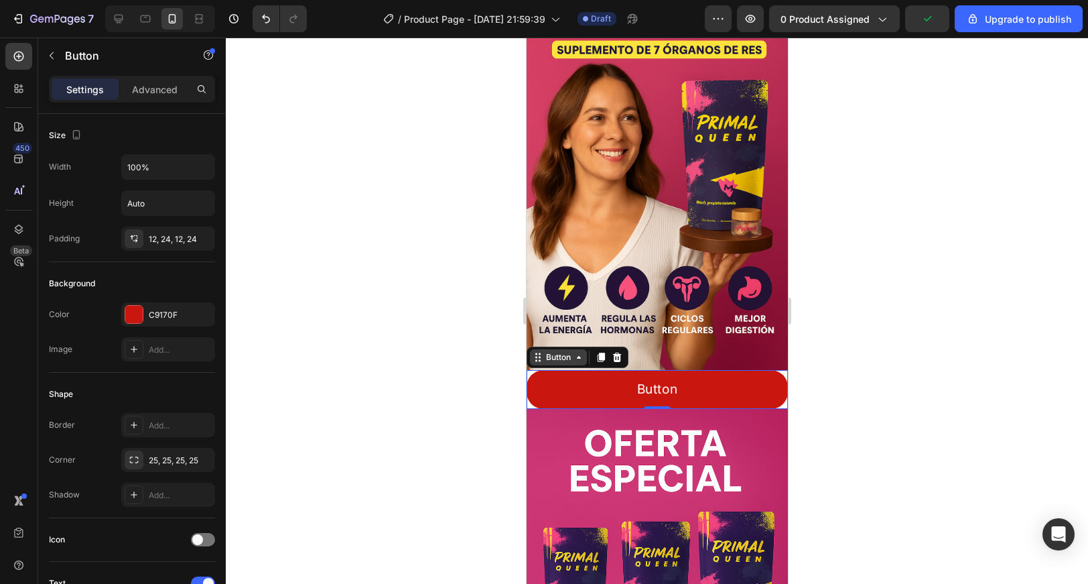
click at [530, 361] on div "Button" at bounding box center [557, 357] width 57 height 16
click at [10, 233] on div at bounding box center [18, 229] width 27 height 27
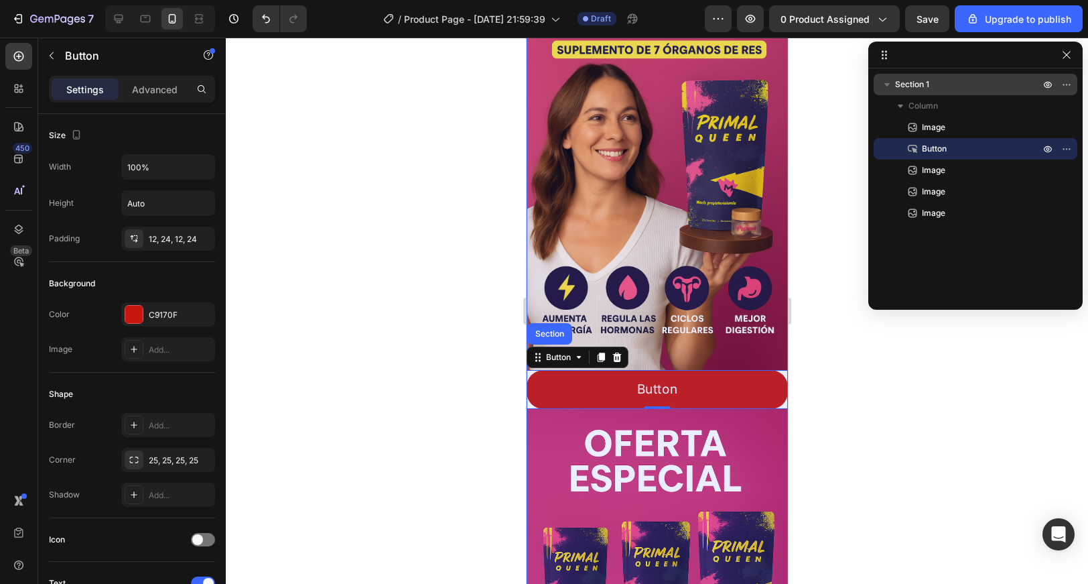
click at [895, 90] on div "Section 1" at bounding box center [975, 84] width 193 height 21
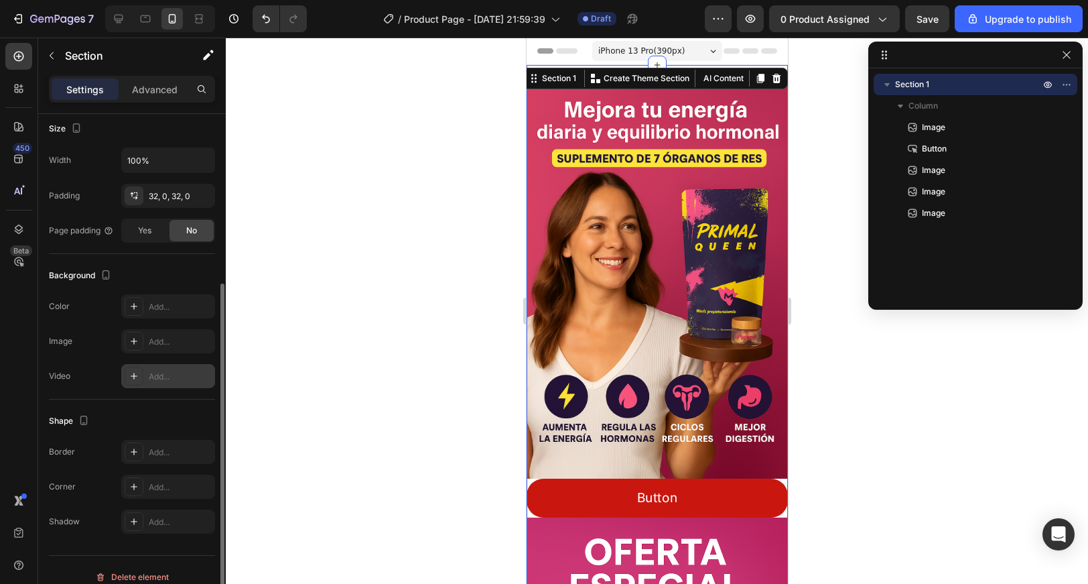
scroll to position [275, 0]
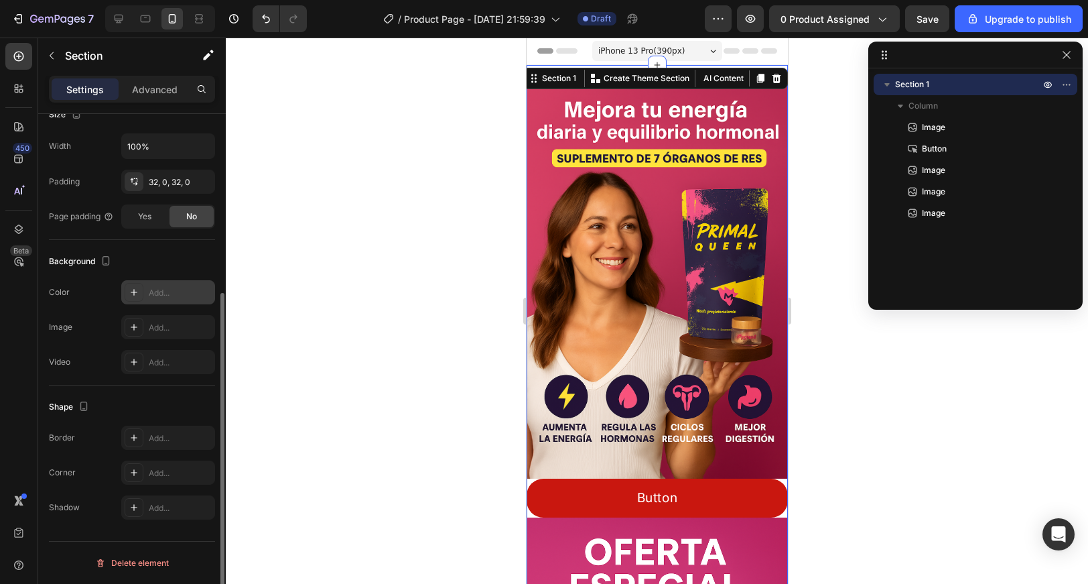
click at [153, 298] on div "Add..." at bounding box center [180, 293] width 63 height 12
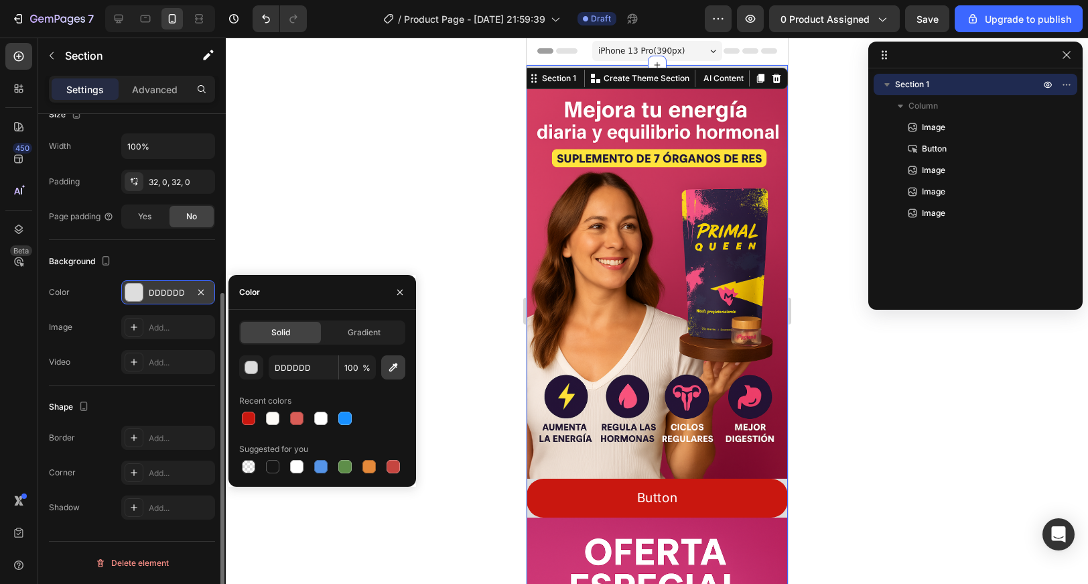
click at [397, 367] on icon "button" at bounding box center [393, 367] width 13 height 13
type input "B9245F"
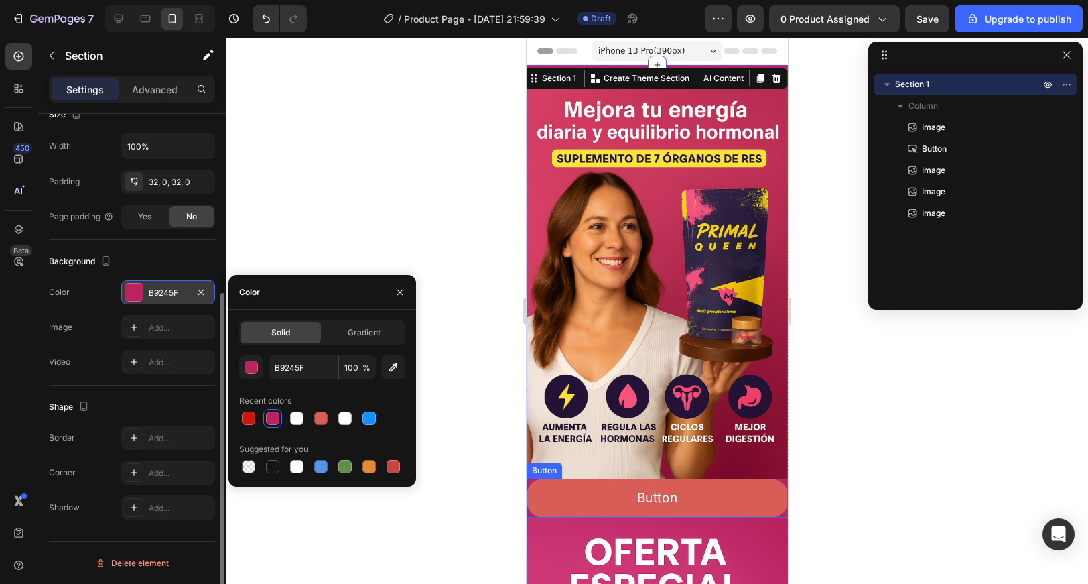
click at [754, 493] on button "Button" at bounding box center [656, 497] width 261 height 39
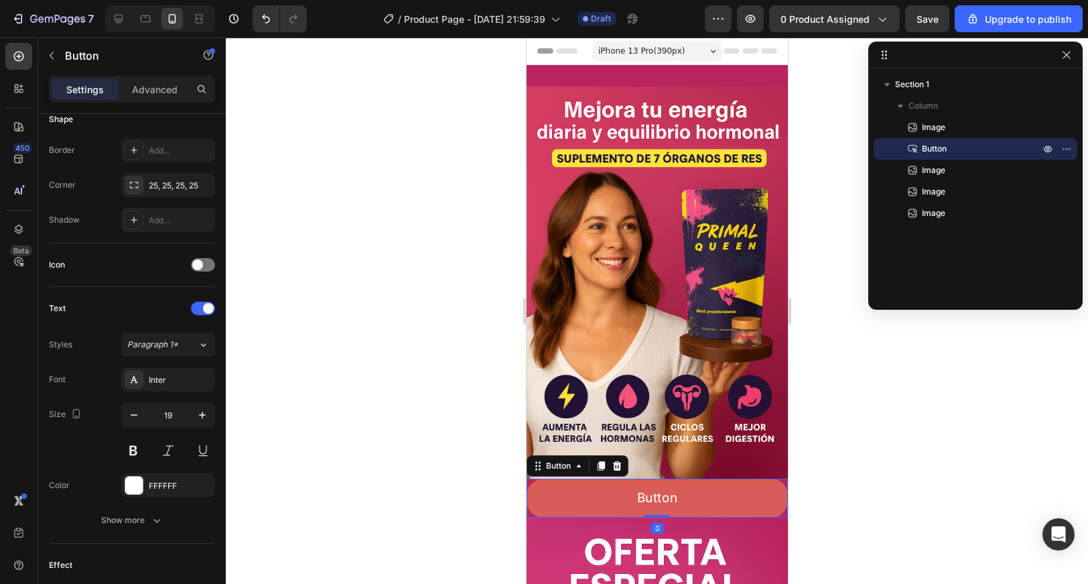
scroll to position [0, 0]
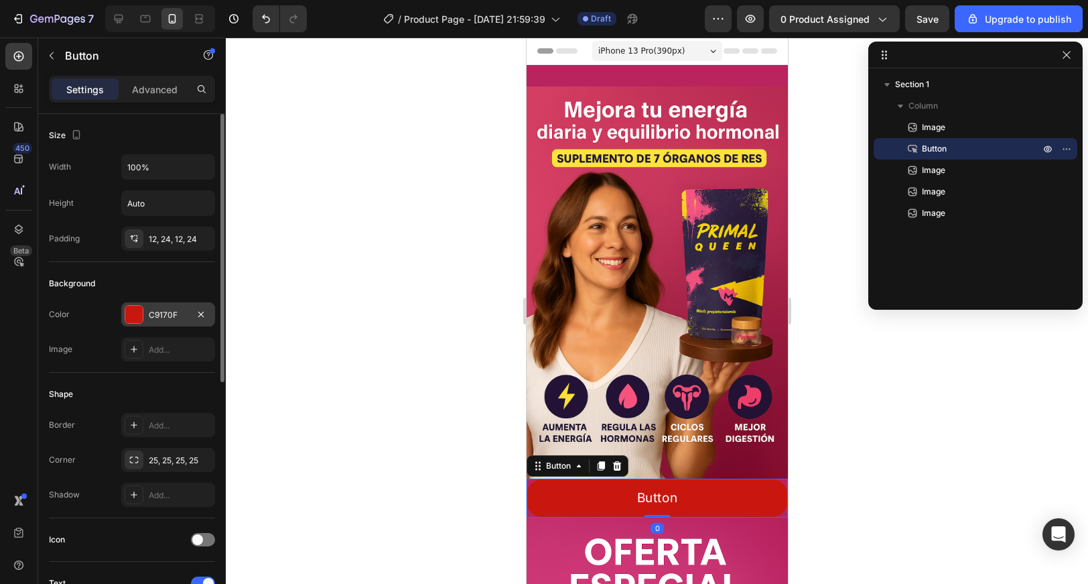
click at [143, 315] on div "C9170F" at bounding box center [168, 314] width 94 height 24
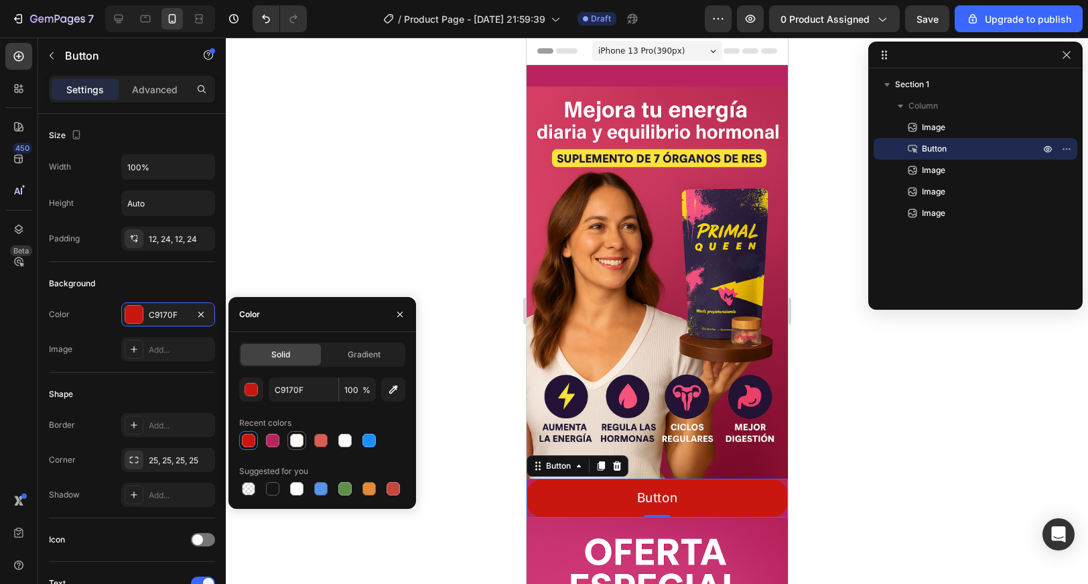
click at [306, 440] on div at bounding box center [296, 440] width 19 height 19
type input "FDFBF7"
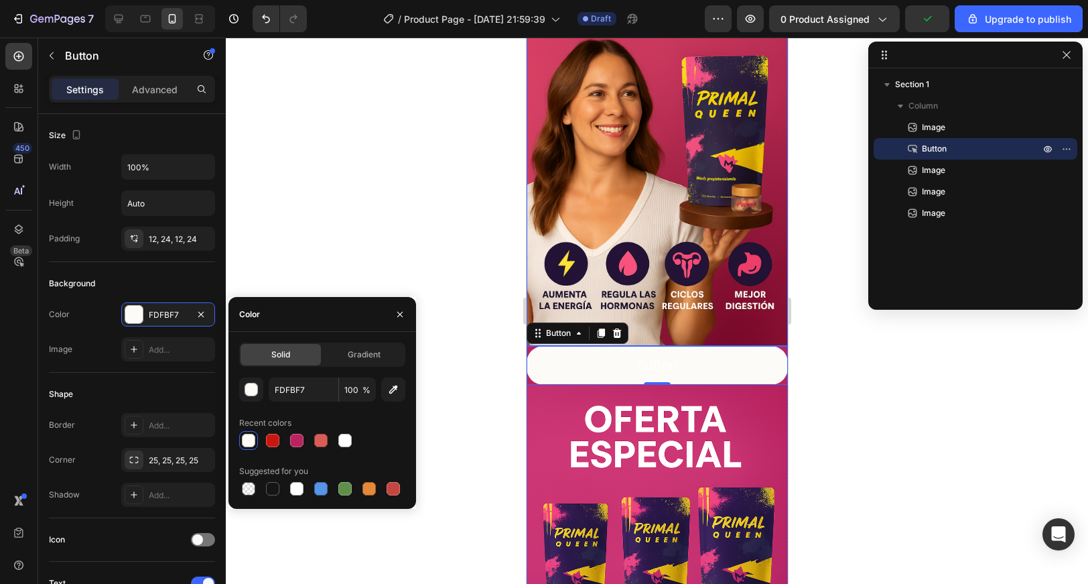
scroll to position [118, 0]
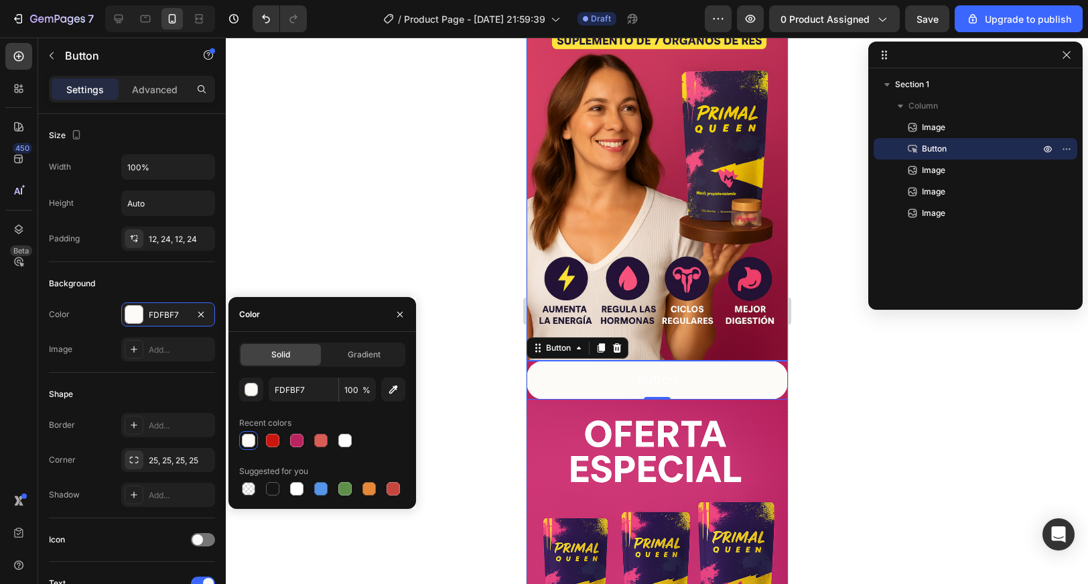
click at [306, 261] on div at bounding box center [657, 311] width 862 height 546
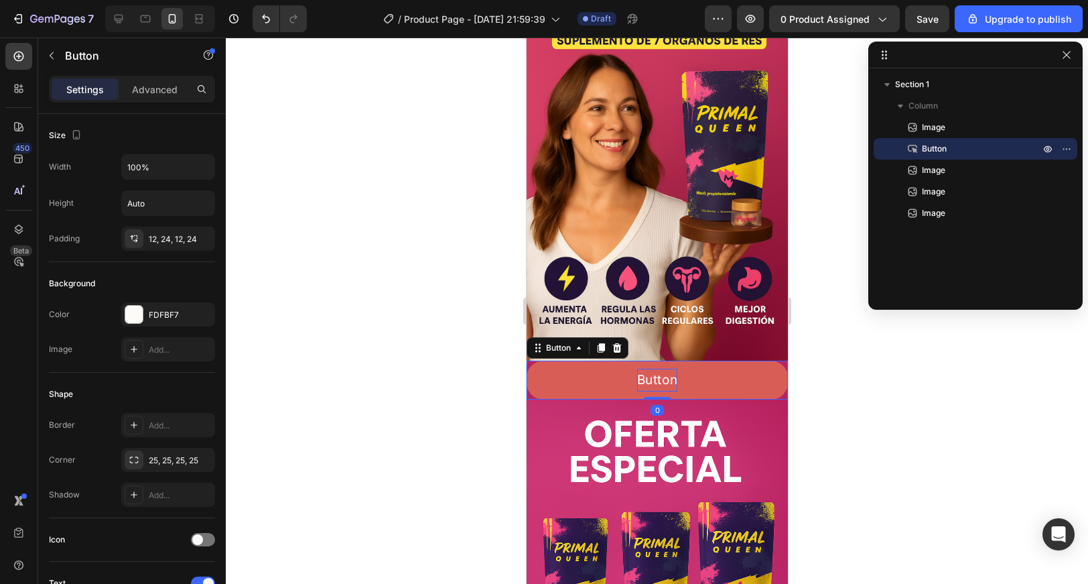
click at [643, 372] on p "Button" at bounding box center [657, 380] width 41 height 23
click at [526, 361] on button "LLEVAR" at bounding box center [656, 380] width 261 height 39
click at [526, 361] on button "LLEVAR AHORA" at bounding box center [656, 380] width 261 height 39
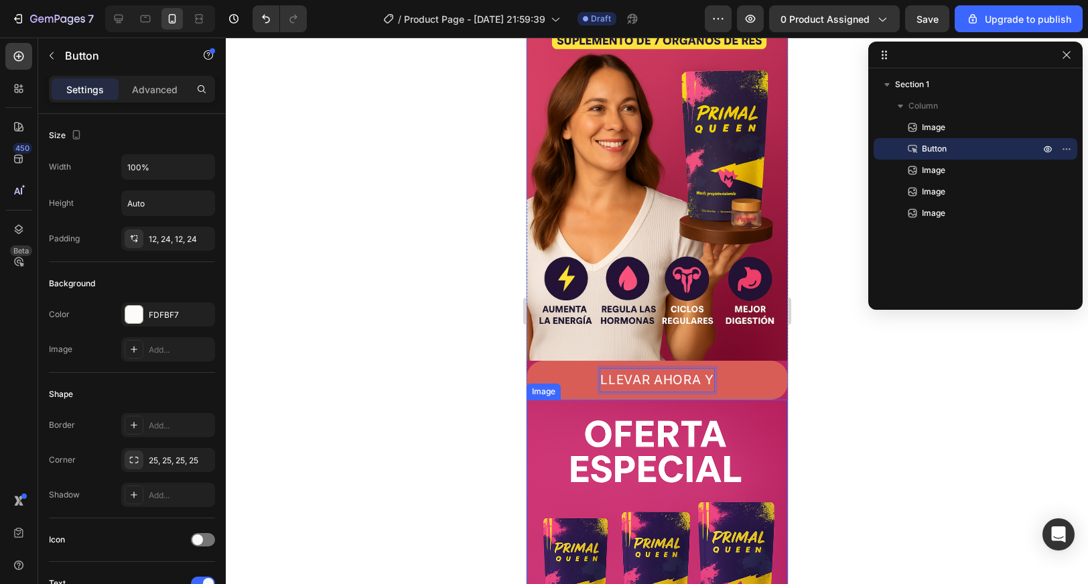
click at [526, 361] on button "LLEVAR AHORA Y" at bounding box center [656, 380] width 261 height 39
click at [526, 361] on button "LLEVAR AHORA Y PAGAR E" at bounding box center [656, 380] width 261 height 39
click at [526, 361] on button "LLEVAR AHORA Y PAGAR EN" at bounding box center [656, 380] width 261 height 39
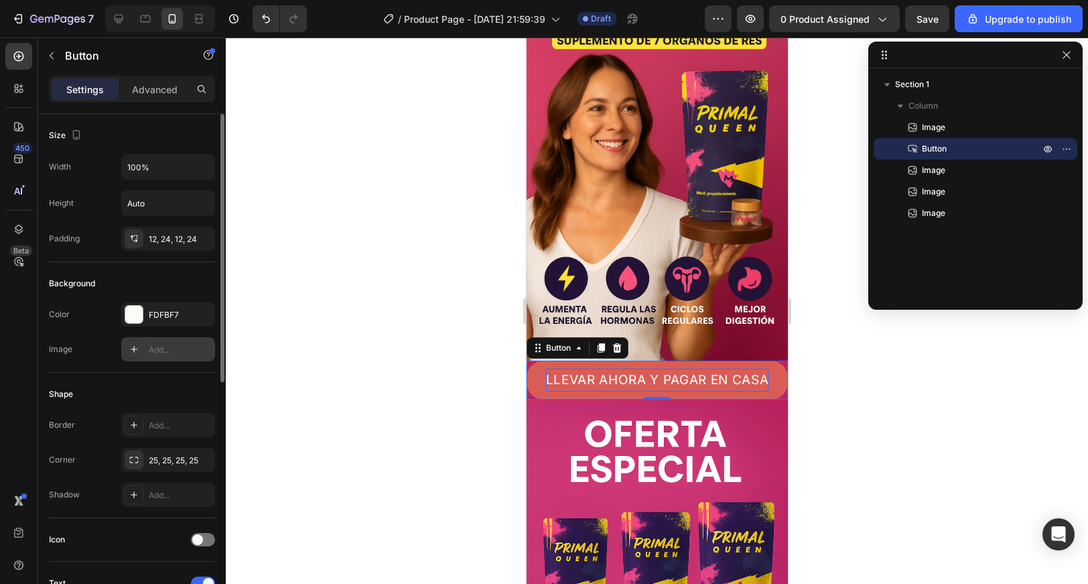
click at [137, 343] on div at bounding box center [134, 349] width 19 height 19
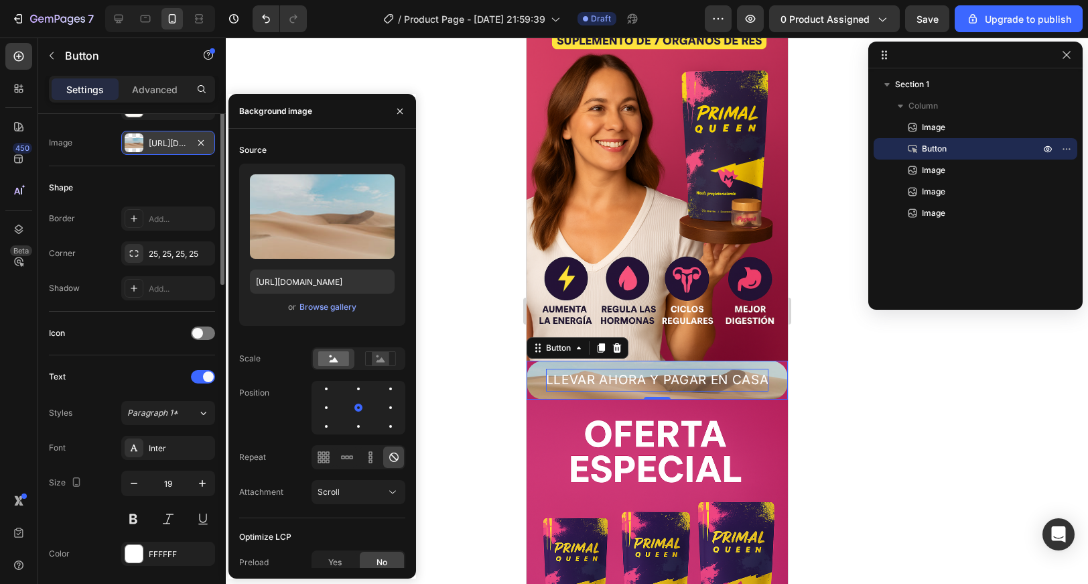
scroll to position [453, 0]
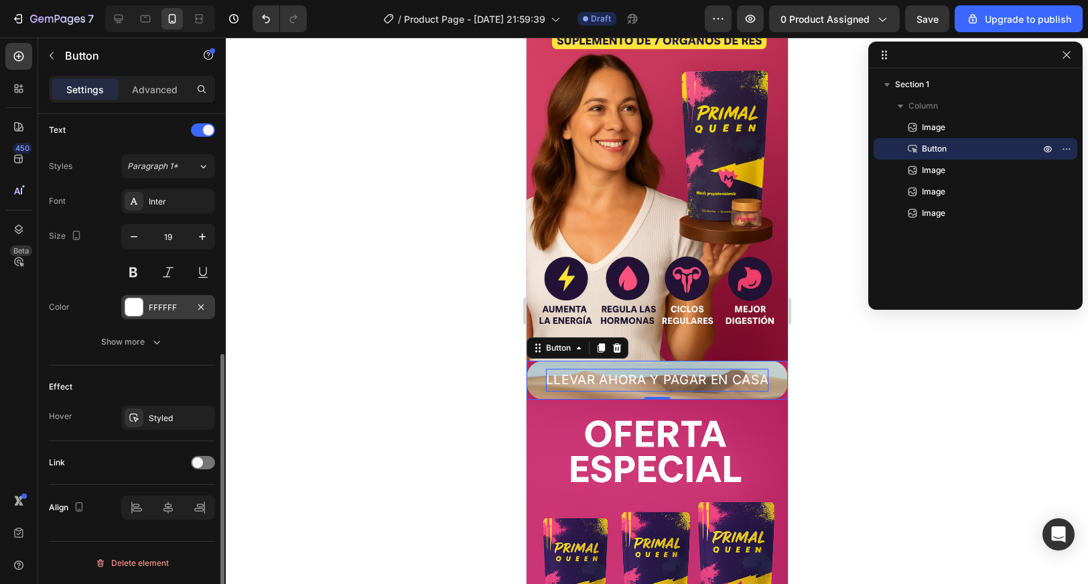
click at [139, 300] on div at bounding box center [133, 306] width 17 height 17
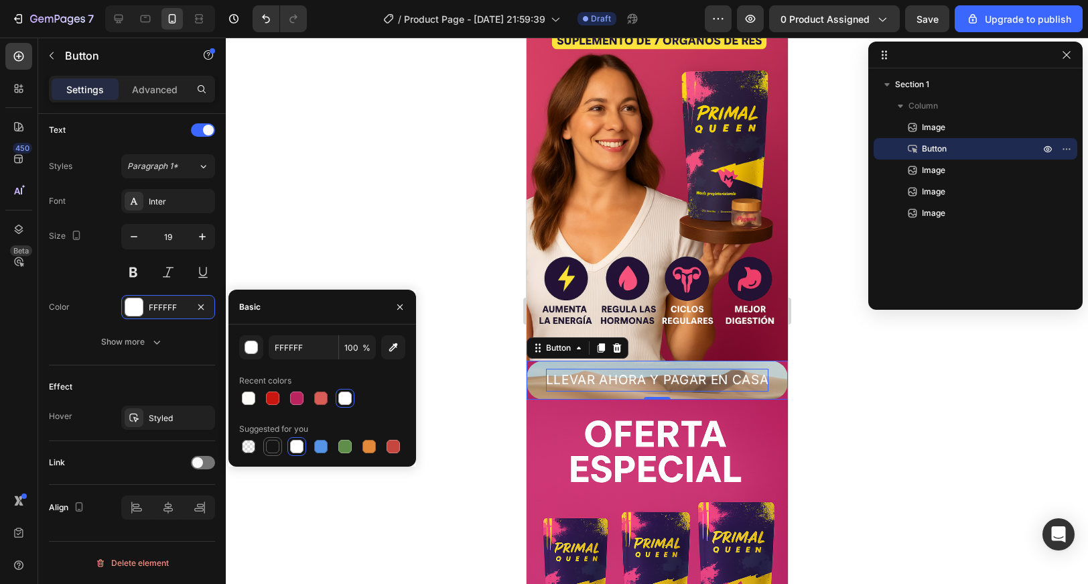
click at [273, 452] on div at bounding box center [272, 446] width 13 height 13
type input "151515"
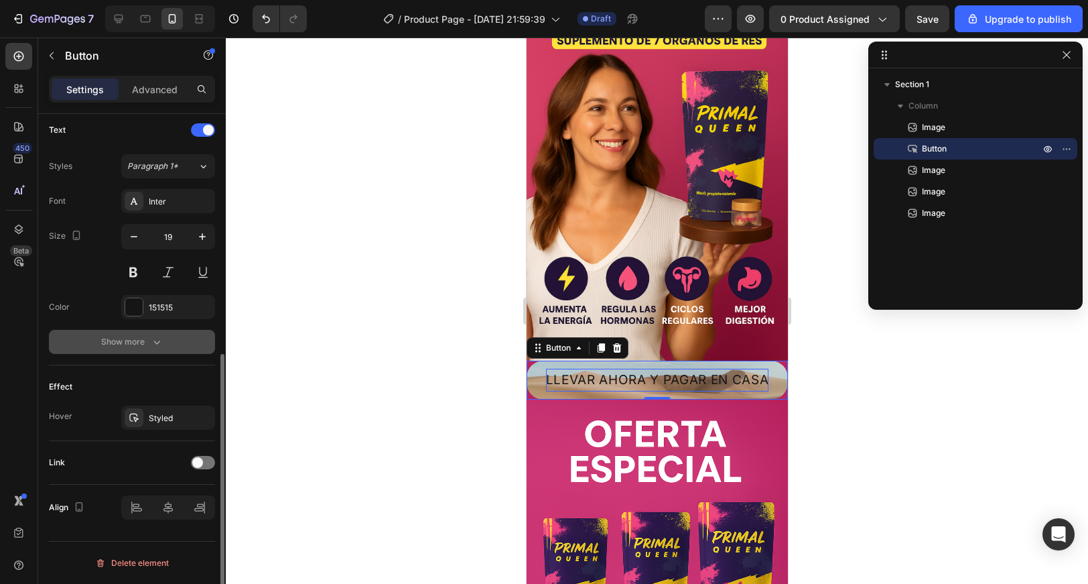
click at [120, 345] on div "Show more" at bounding box center [132, 341] width 62 height 13
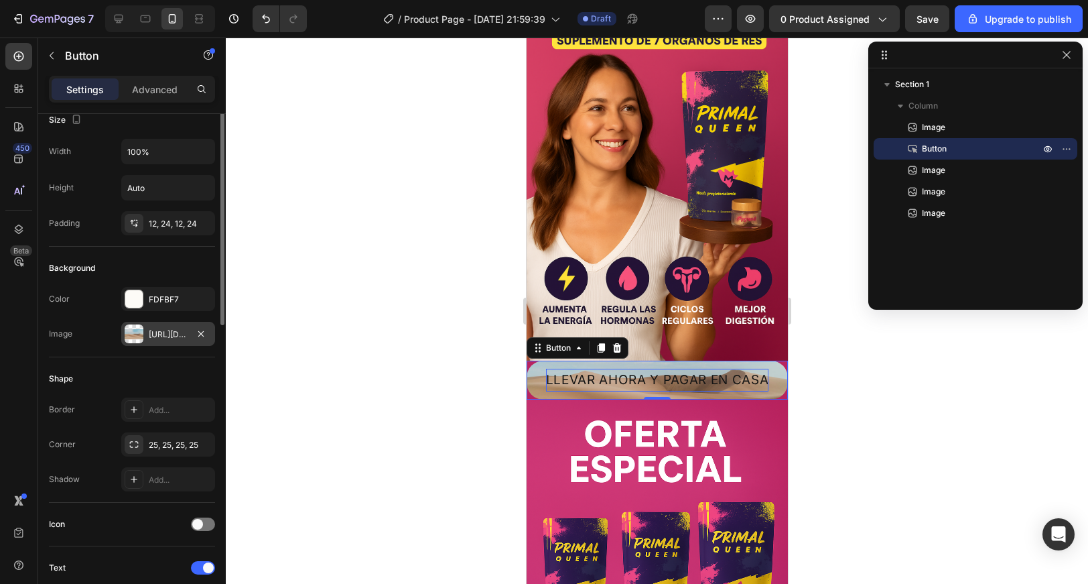
scroll to position [0, 0]
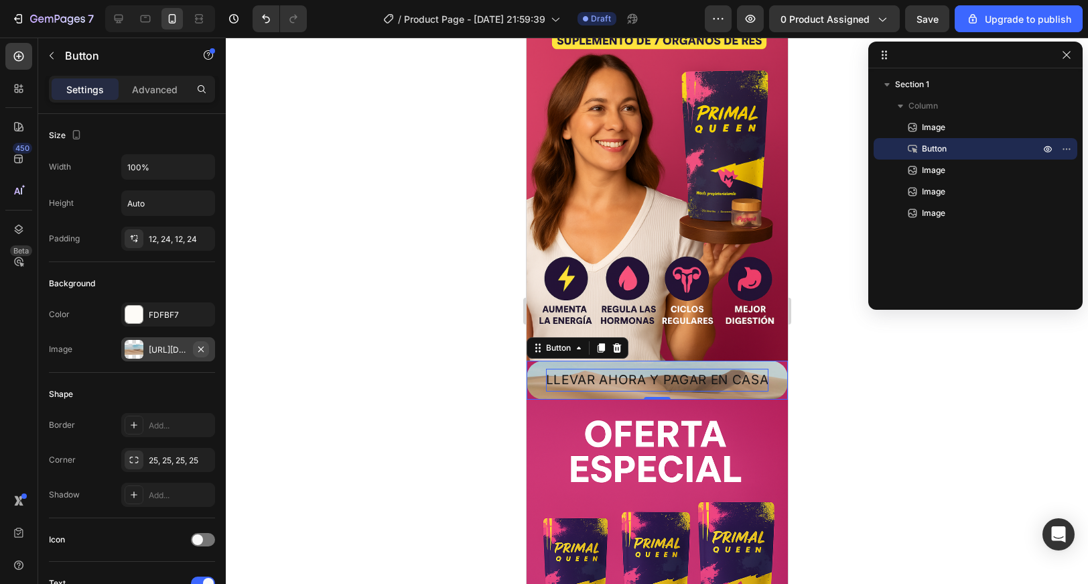
click at [201, 344] on icon "button" at bounding box center [201, 349] width 11 height 11
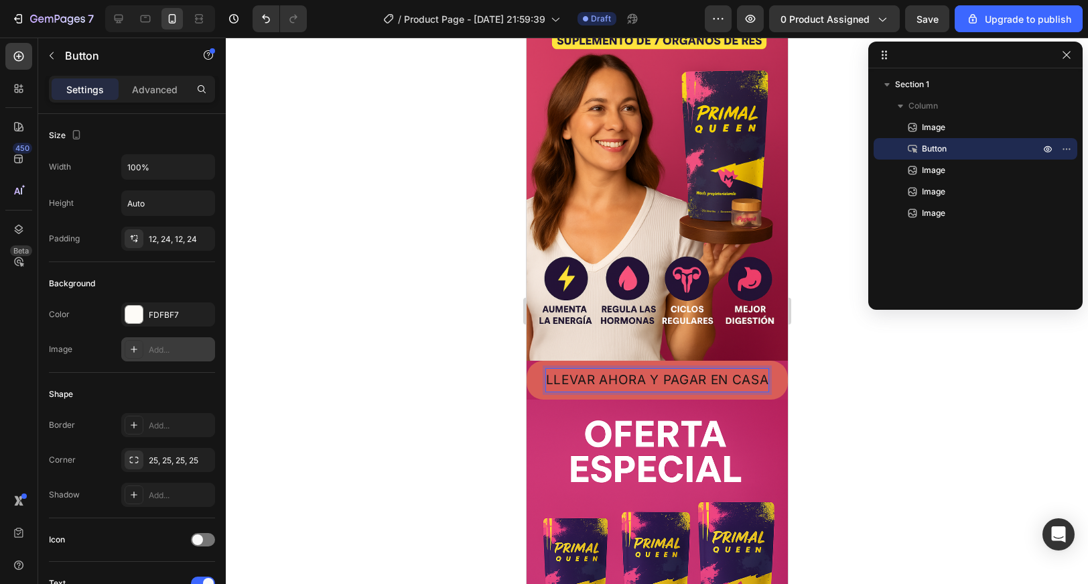
click at [621, 383] on p "LLEVAR AHORA Y PAGAR EN CASA" at bounding box center [656, 380] width 222 height 23
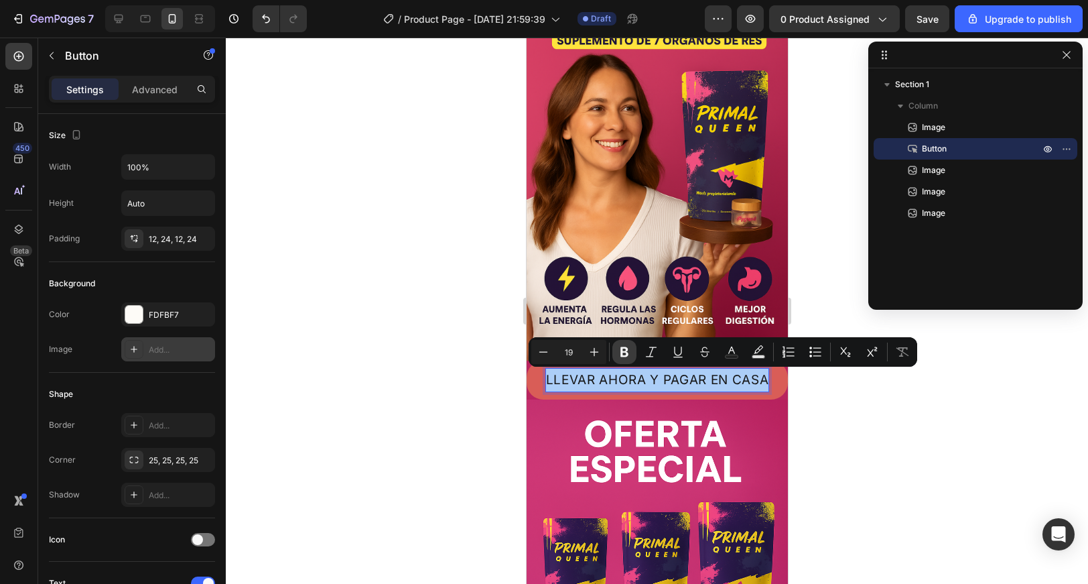
click at [626, 349] on icon "Editor contextual toolbar" at bounding box center [625, 352] width 8 height 10
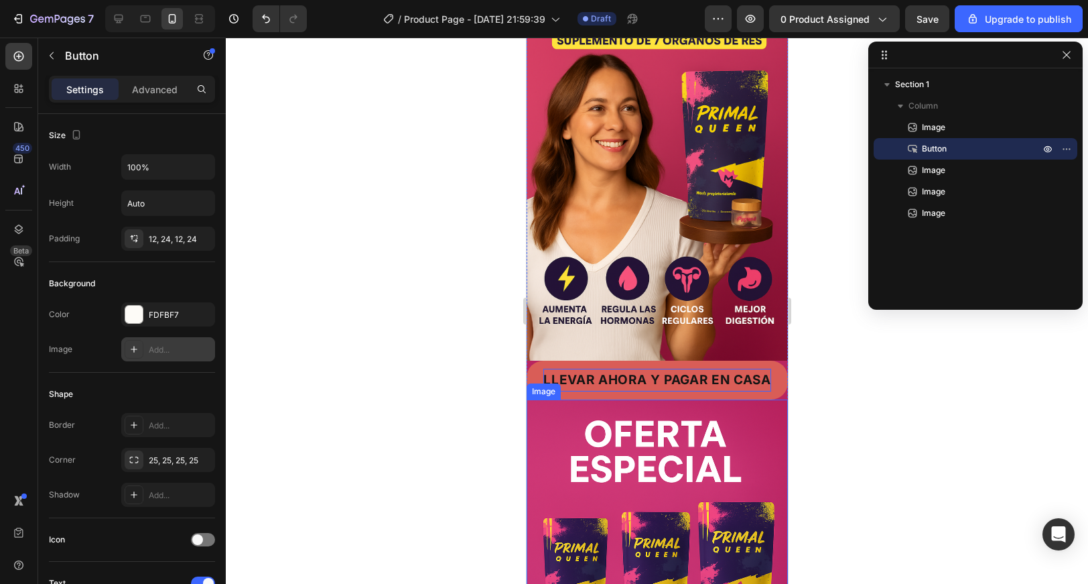
click at [491, 419] on div at bounding box center [657, 311] width 862 height 546
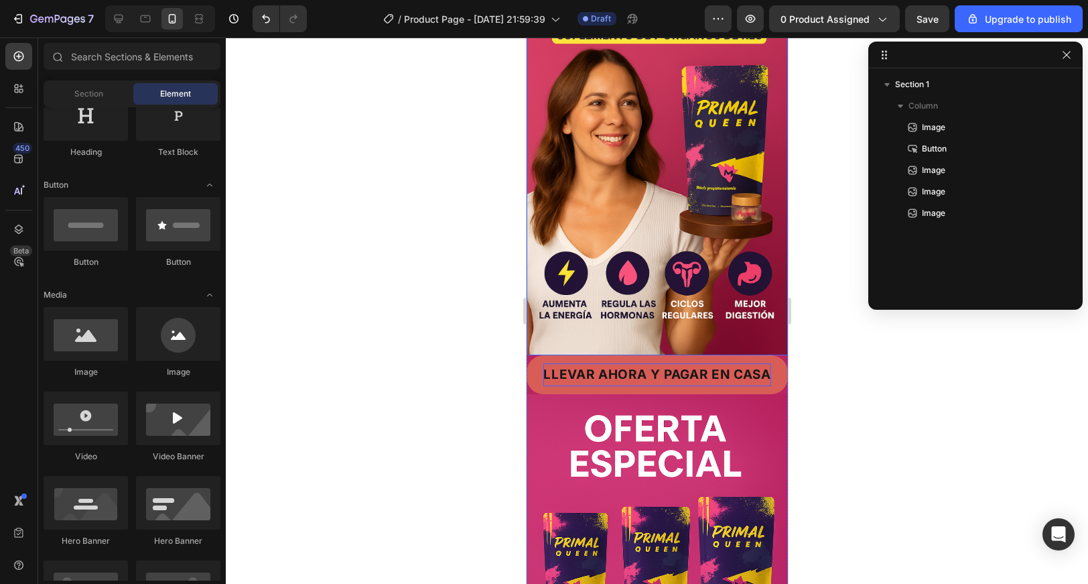
scroll to position [125, 0]
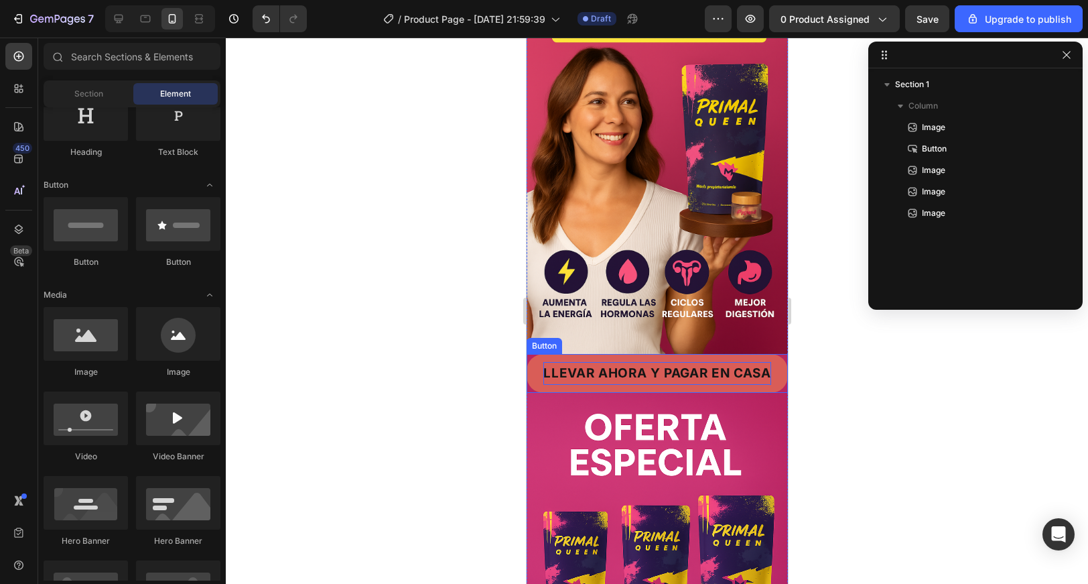
click at [532, 355] on div "LLEVAR AHORA Y PAGAR EN CASA Button" at bounding box center [656, 373] width 261 height 39
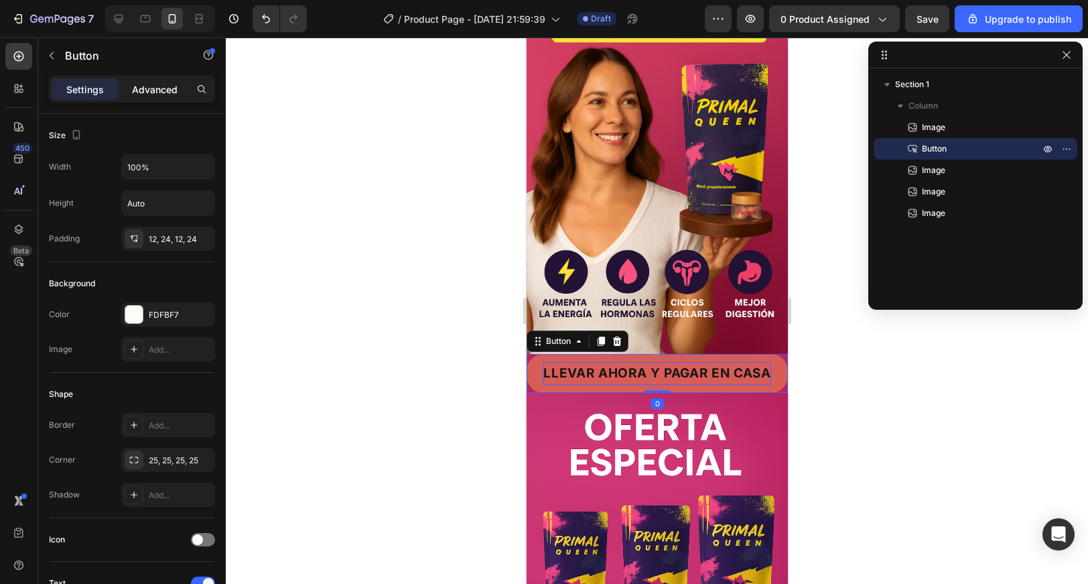
click at [173, 88] on p "Advanced" at bounding box center [155, 89] width 46 height 14
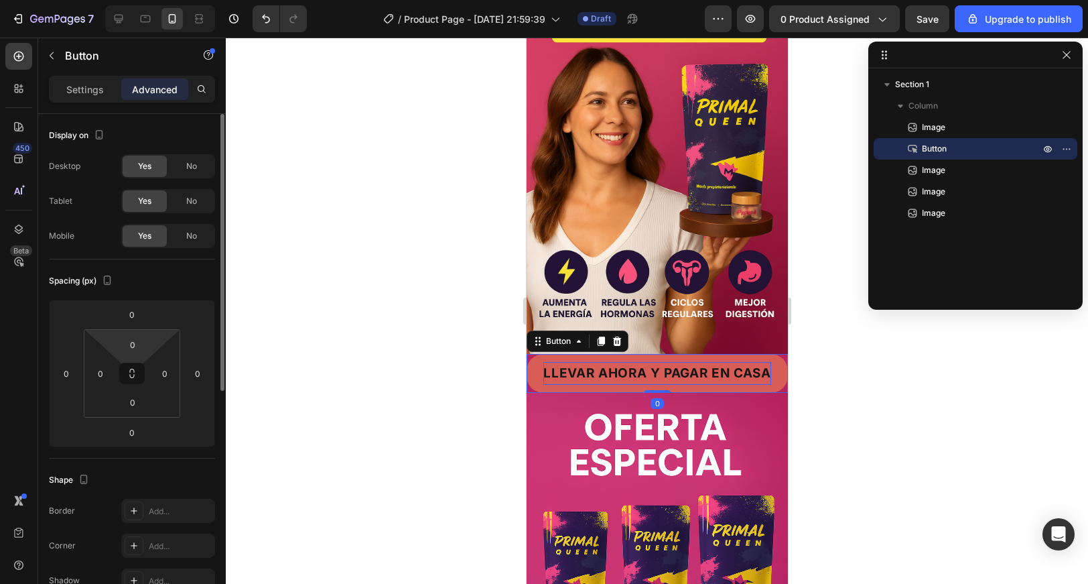
click at [130, 0] on html "7 / Product Page - Sep 26, 21:59:39 Draft Preview 0 product assigned Save Upgra…" at bounding box center [544, 0] width 1088 height 0
click at [130, 342] on input "0" at bounding box center [132, 344] width 27 height 20
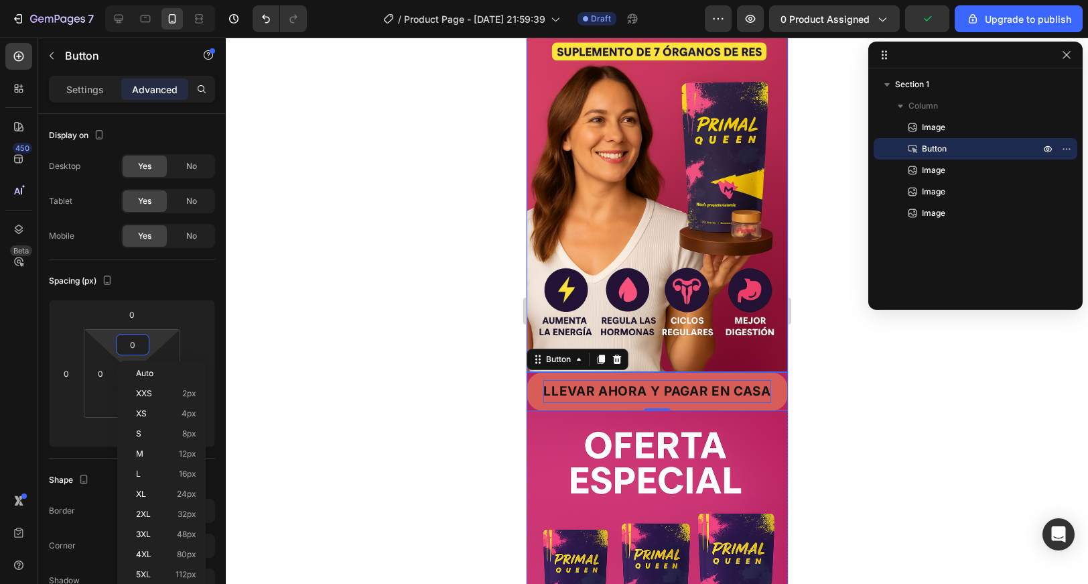
scroll to position [119, 0]
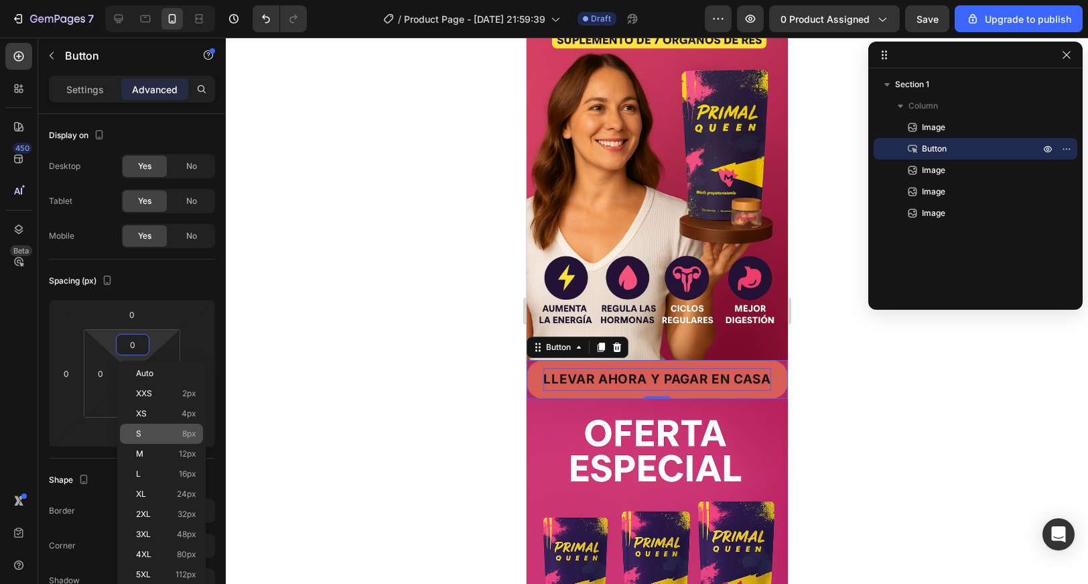
click at [186, 429] on span "8px" at bounding box center [189, 433] width 14 height 9
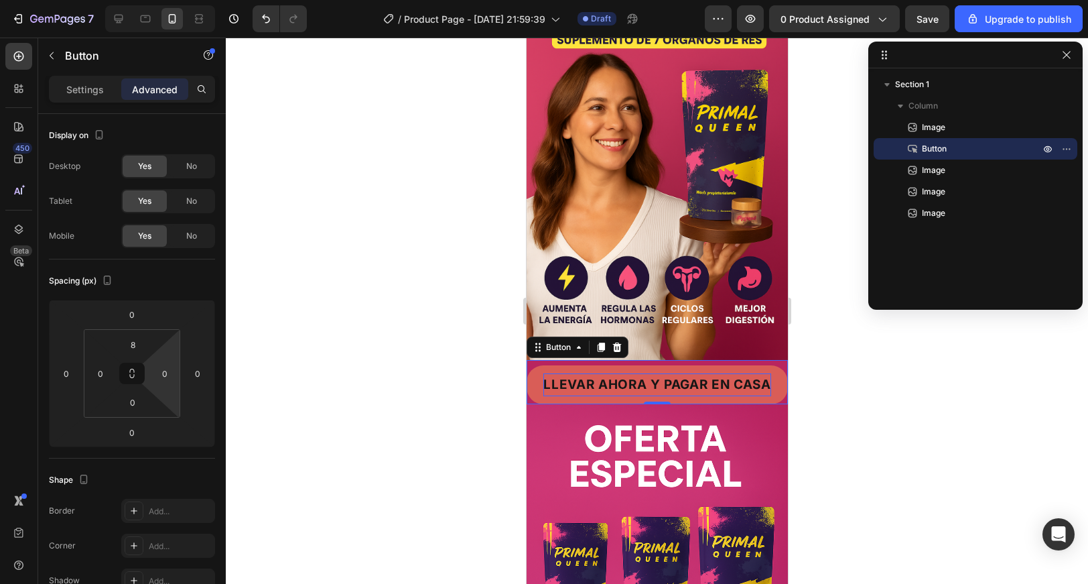
click at [135, 0] on html "7 / Product Page - Sep 26, 21:59:39 Draft Preview 0 product assigned Save Upgra…" at bounding box center [544, 0] width 1088 height 0
click at [136, 342] on input "8" at bounding box center [132, 344] width 27 height 20
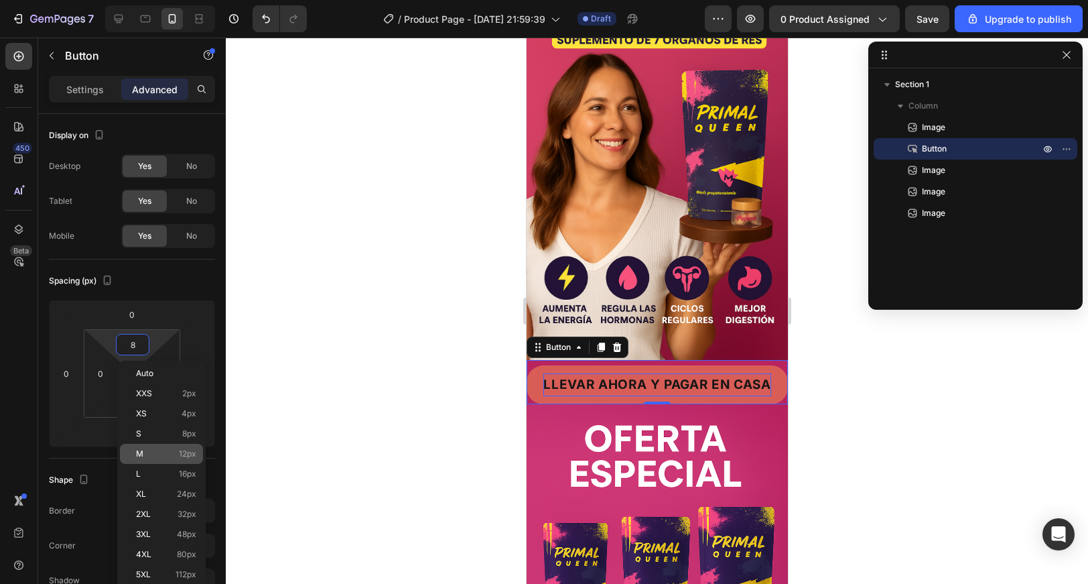
click at [193, 450] on span "12px" at bounding box center [187, 453] width 17 height 9
type input "12"
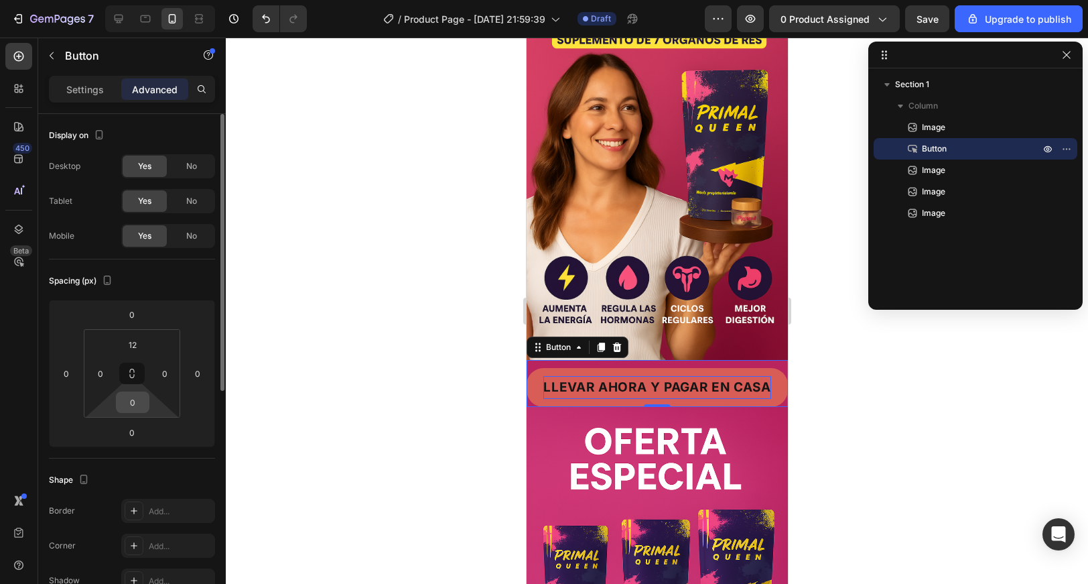
click at [136, 401] on input "0" at bounding box center [132, 402] width 27 height 20
click at [359, 396] on div at bounding box center [657, 311] width 862 height 546
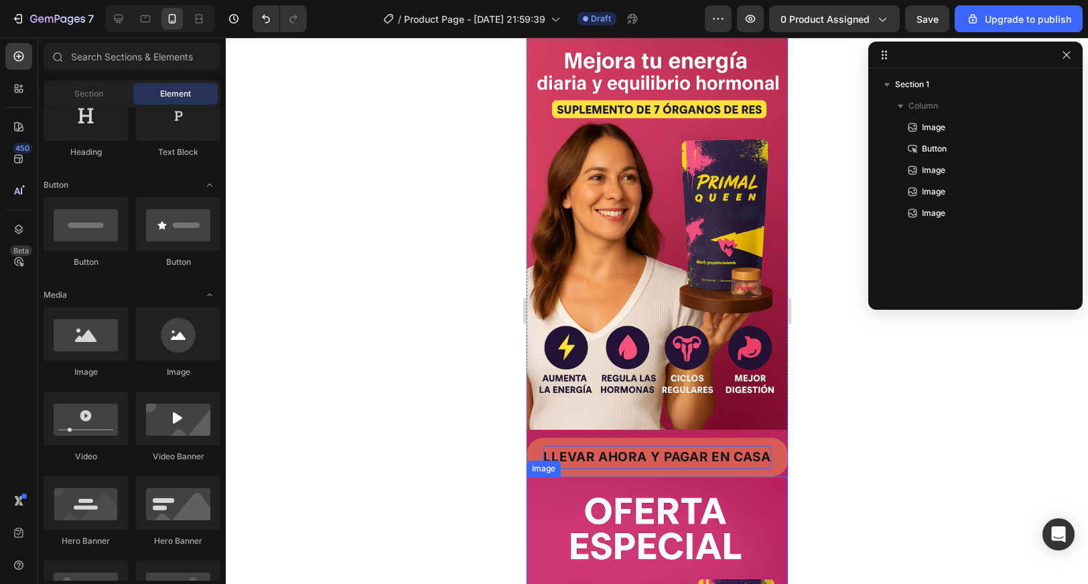
scroll to position [0, 0]
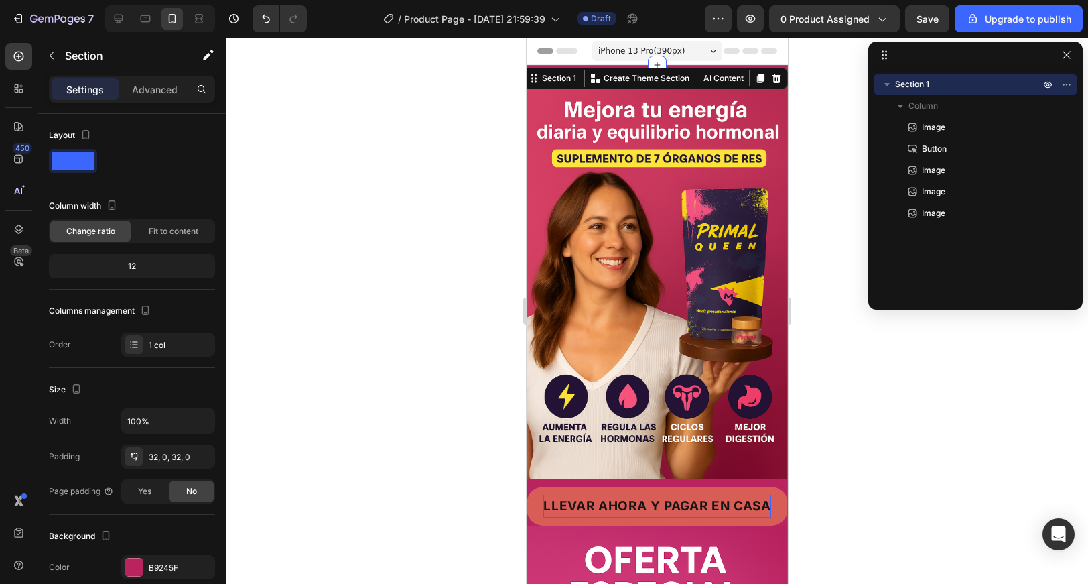
click at [161, 103] on div "Settings Advanced" at bounding box center [132, 95] width 188 height 38
click at [162, 97] on div "Advanced" at bounding box center [154, 88] width 67 height 21
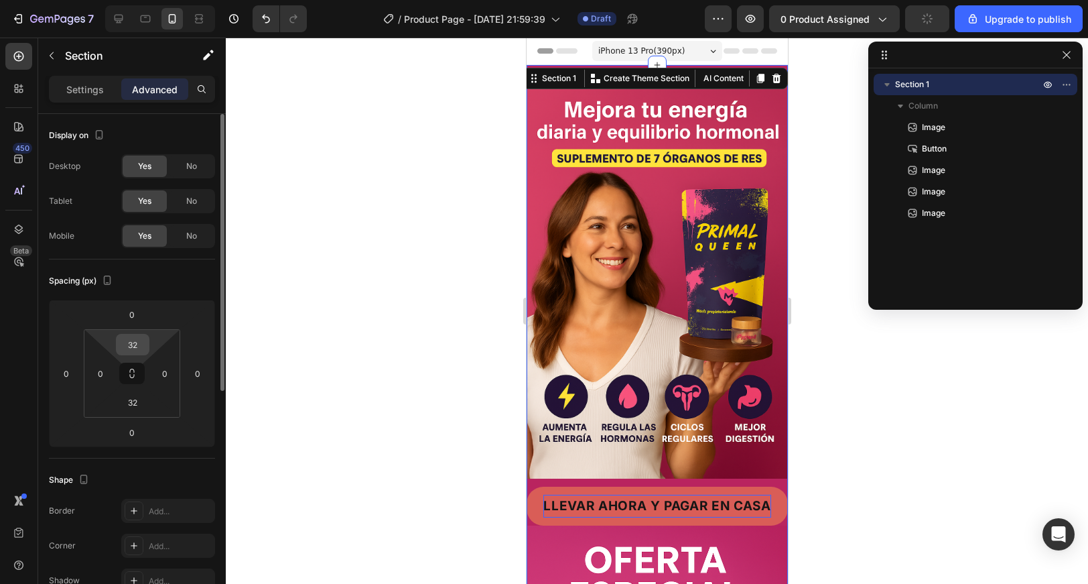
click at [129, 342] on input "32" at bounding box center [132, 344] width 27 height 20
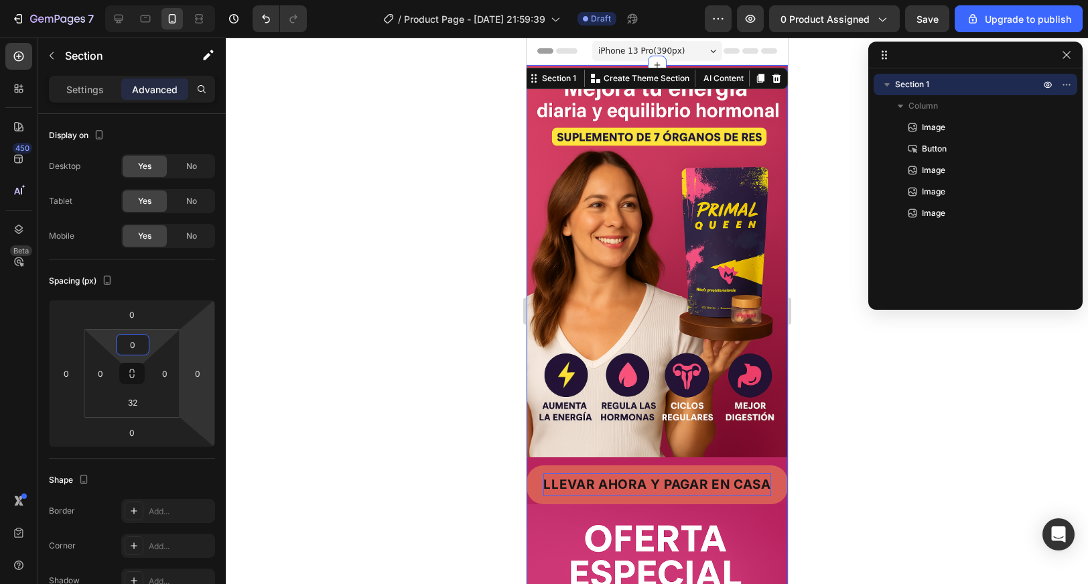
type input "0"
click at [281, 401] on div at bounding box center [657, 311] width 862 height 546
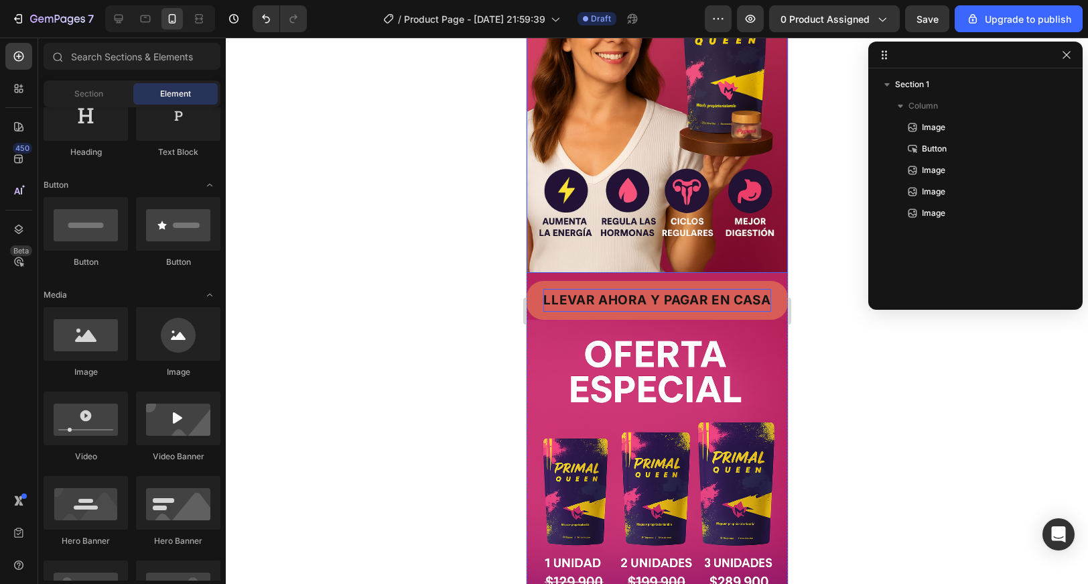
scroll to position [176, 0]
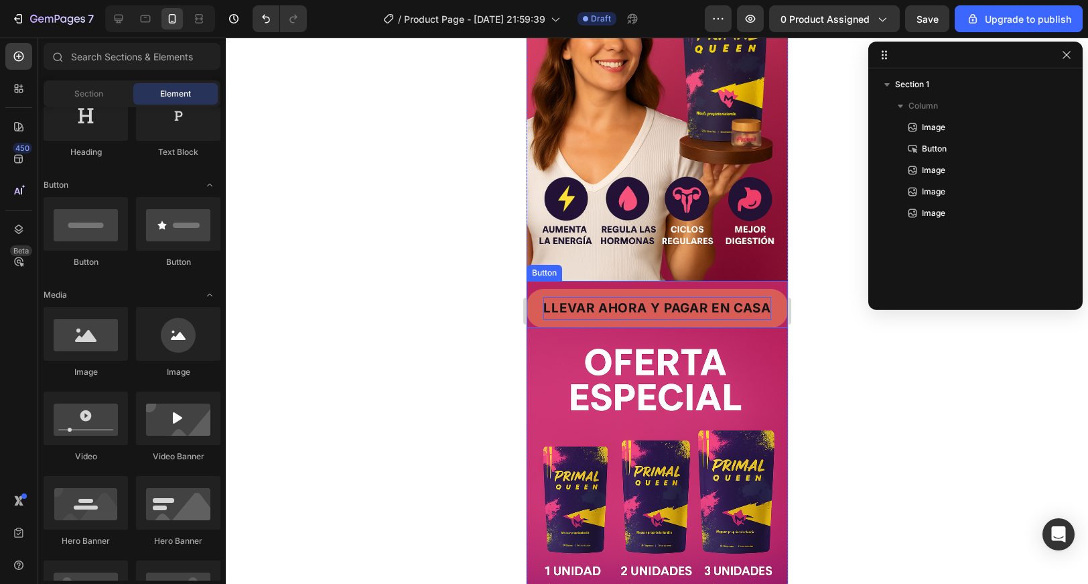
click at [606, 321] on button "LLEVAR AHORA Y PAGAR EN CASA" at bounding box center [656, 308] width 261 height 39
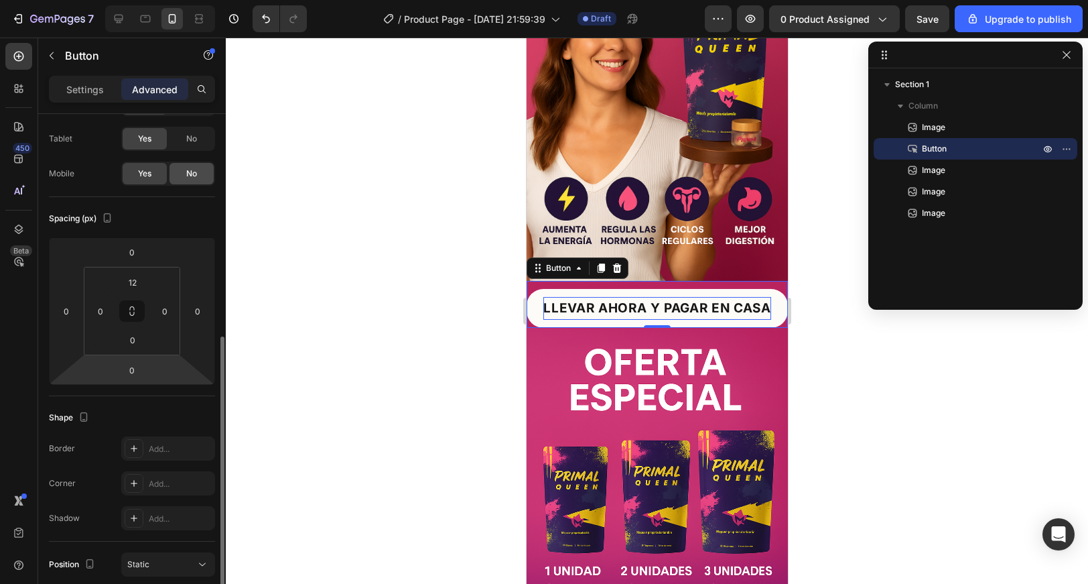
scroll to position [0, 0]
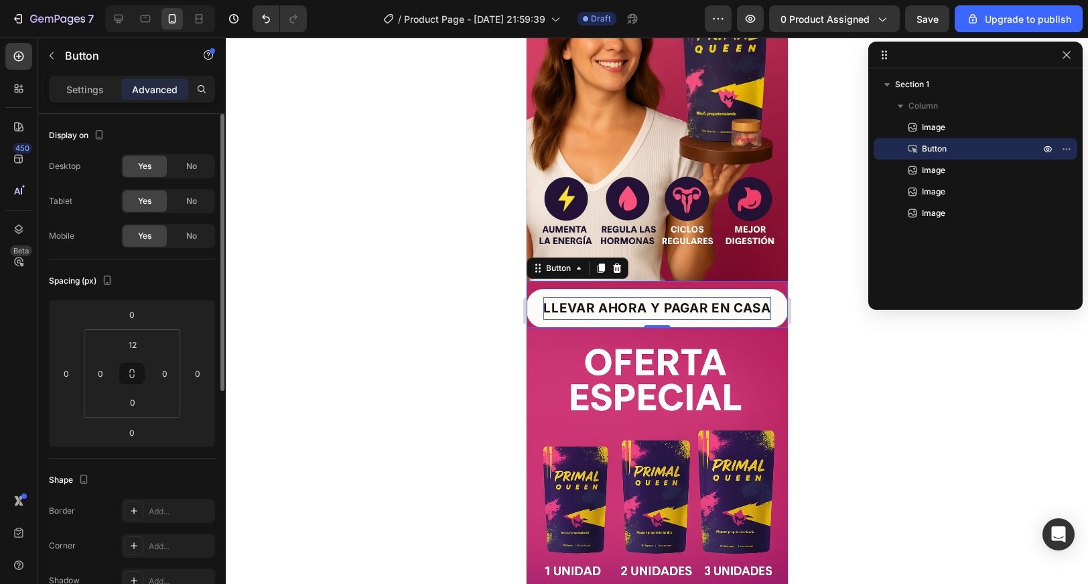
click at [90, 76] on div "Settings Advanced" at bounding box center [132, 89] width 166 height 27
click at [90, 82] on p "Settings" at bounding box center [85, 89] width 38 height 14
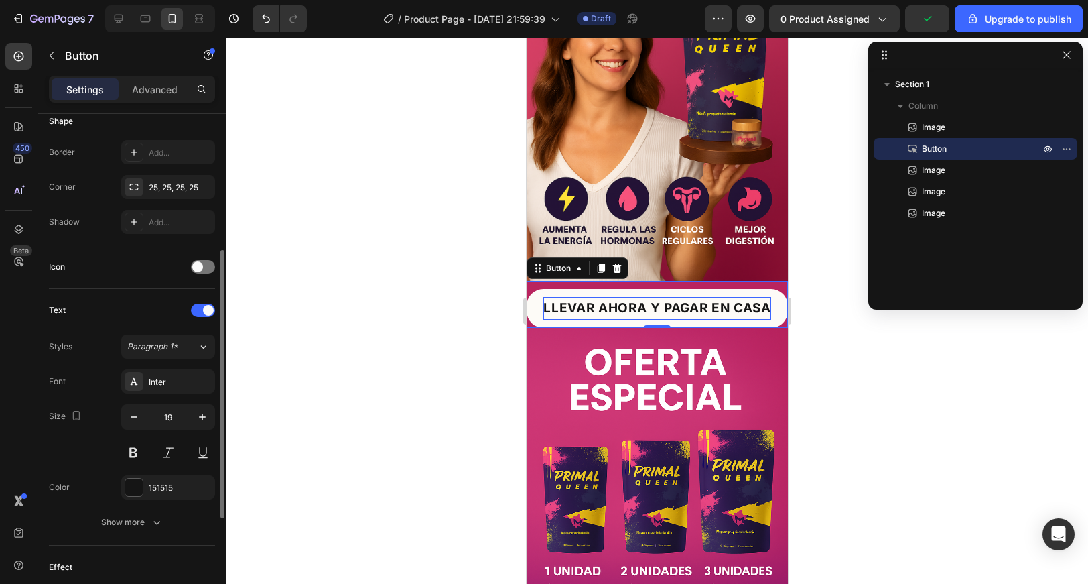
scroll to position [267, 0]
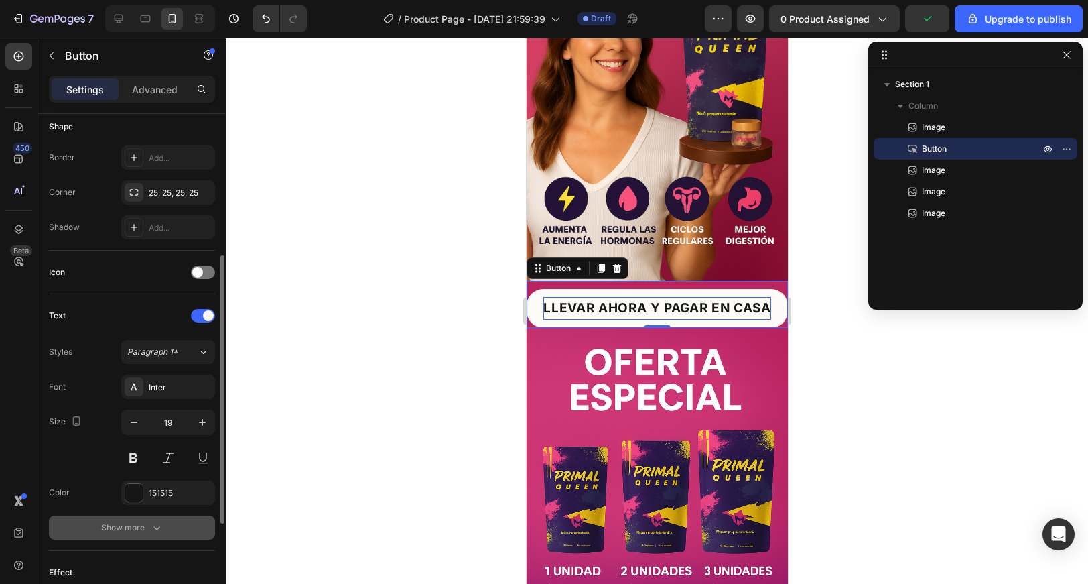
click at [153, 534] on button "Show more" at bounding box center [132, 527] width 166 height 24
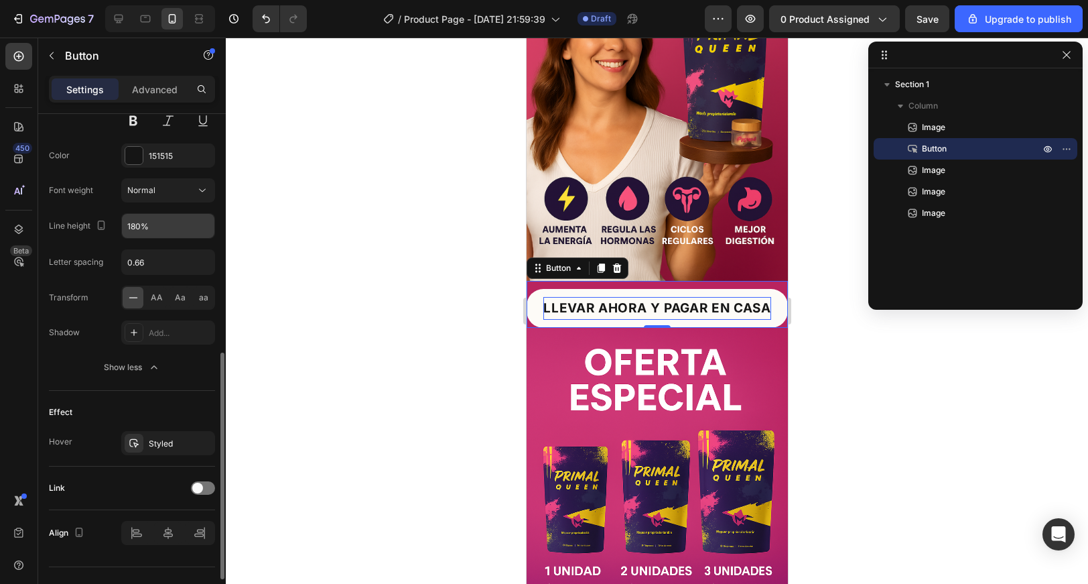
scroll to position [630, 0]
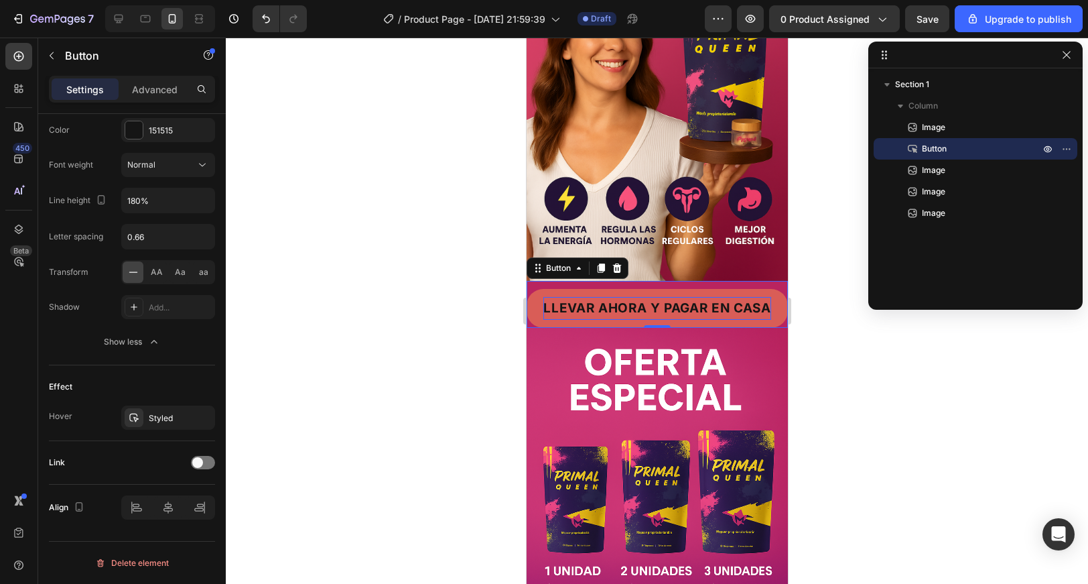
click at [604, 321] on button "LLEVAR AHORA Y PAGAR EN CASA" at bounding box center [656, 308] width 261 height 39
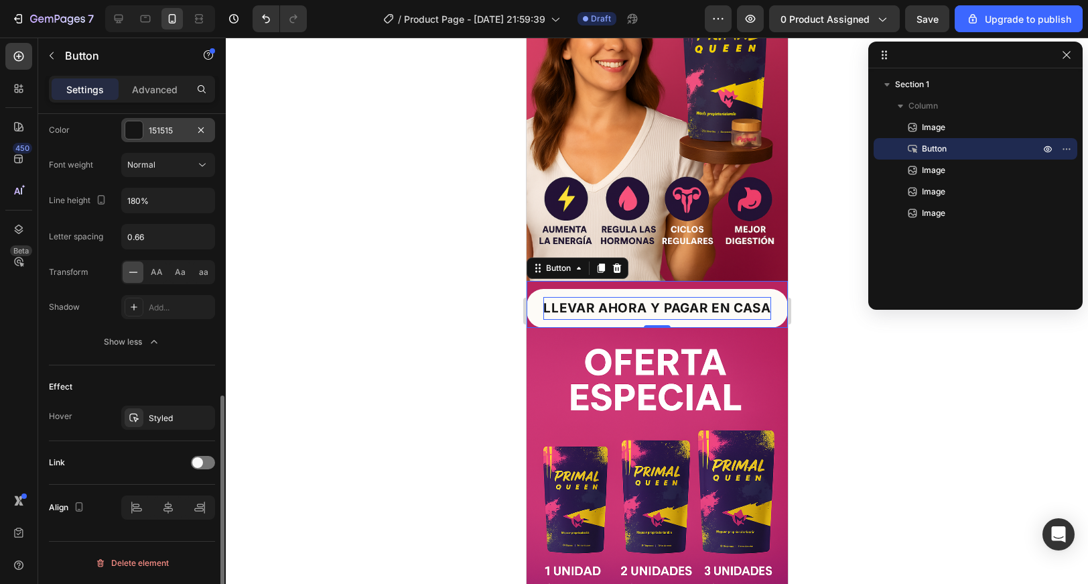
click at [161, 138] on div "151515" at bounding box center [168, 130] width 94 height 24
click at [104, 139] on div "Color 151515" at bounding box center [132, 130] width 166 height 24
click at [157, 103] on div "Settings Advanced" at bounding box center [132, 95] width 188 height 38
click at [155, 96] on div "Advanced" at bounding box center [154, 88] width 67 height 21
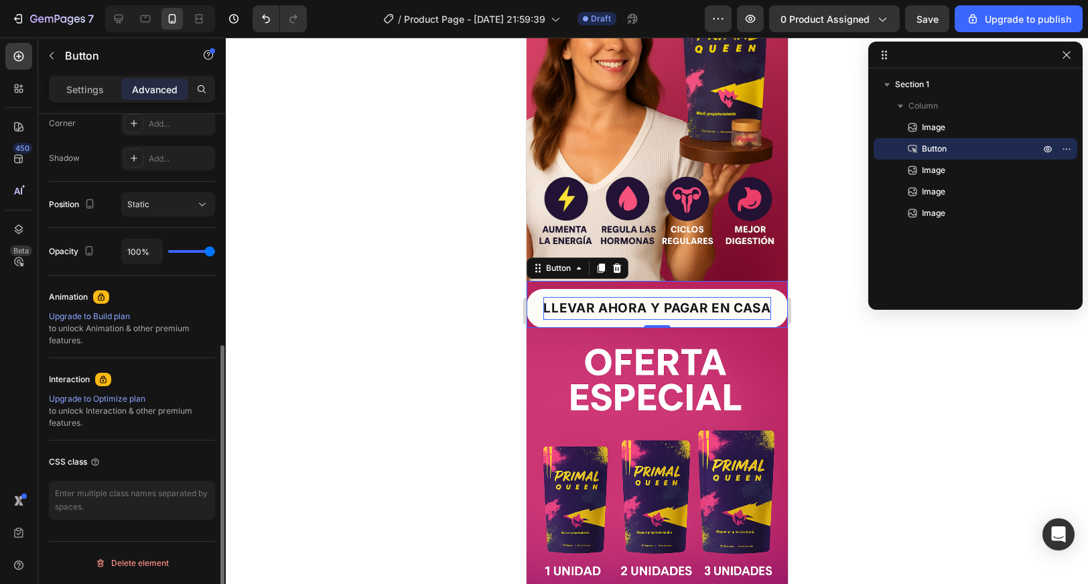
scroll to position [422, 0]
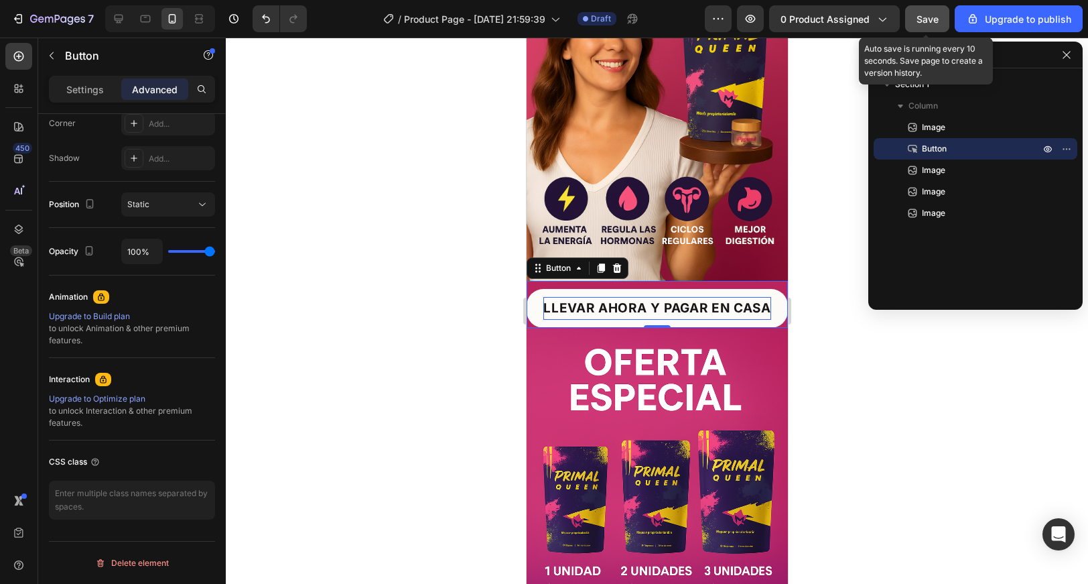
click at [933, 19] on span "Save" at bounding box center [928, 18] width 22 height 11
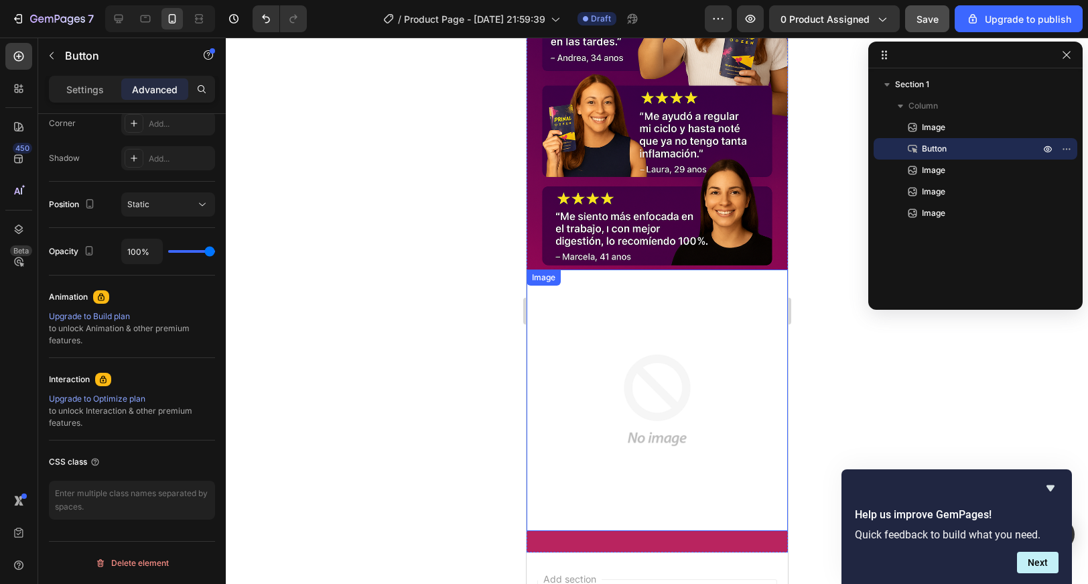
scroll to position [1020, 0]
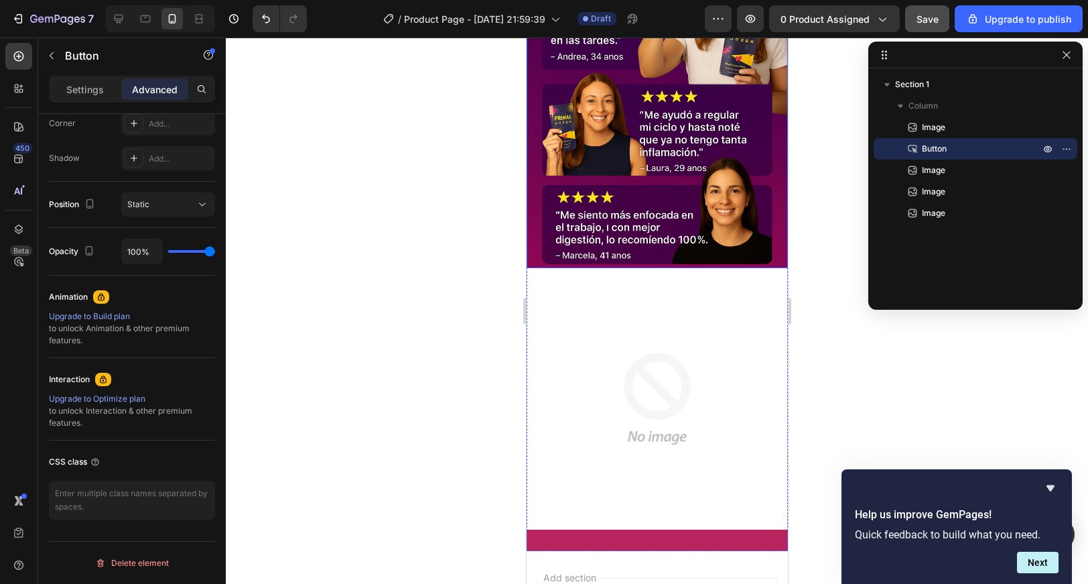
click at [598, 376] on img at bounding box center [656, 398] width 261 height 261
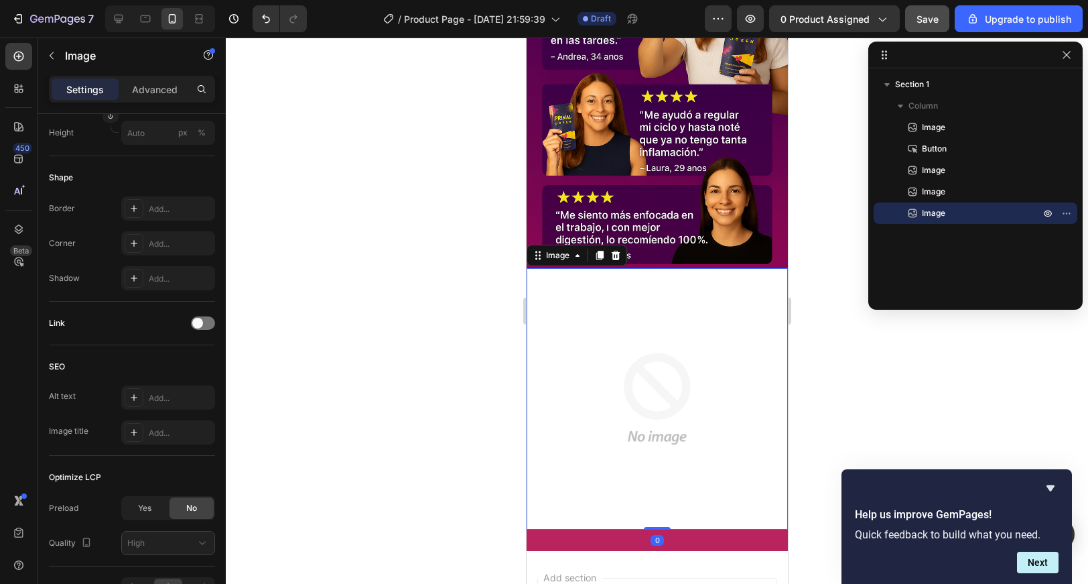
scroll to position [0, 0]
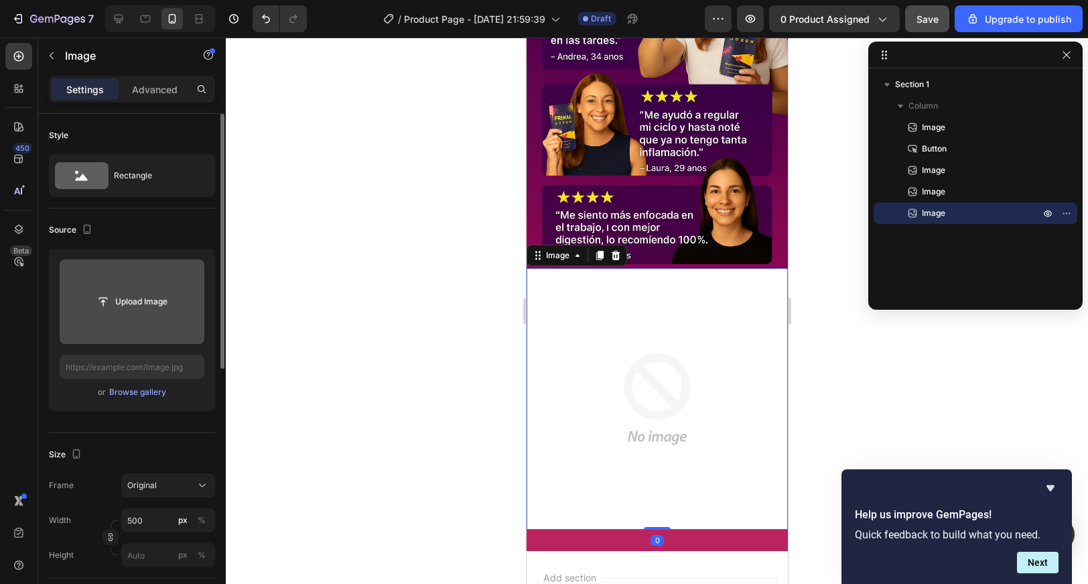
click at [161, 294] on input "file" at bounding box center [132, 301] width 92 height 23
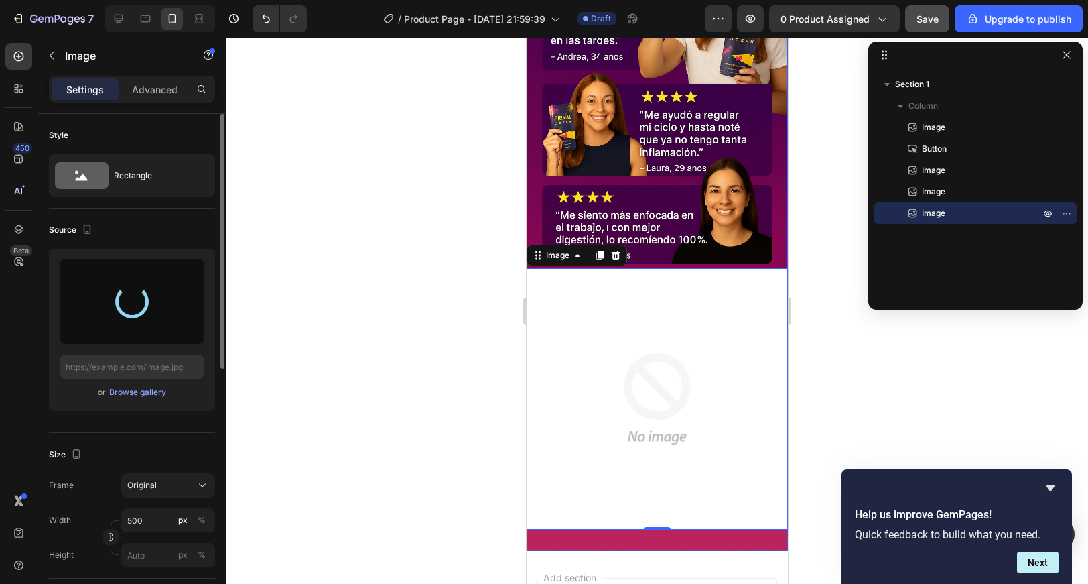
type input "https://cdn.shopify.com/s/files/1/0640/9161/9433/files/gempages_575869191073039…"
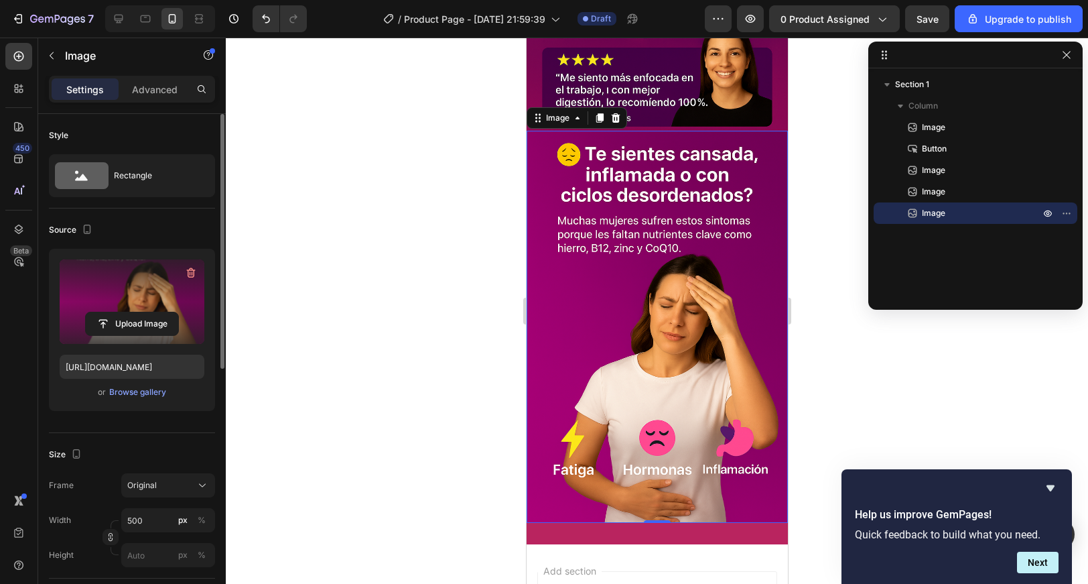
scroll to position [1245, 0]
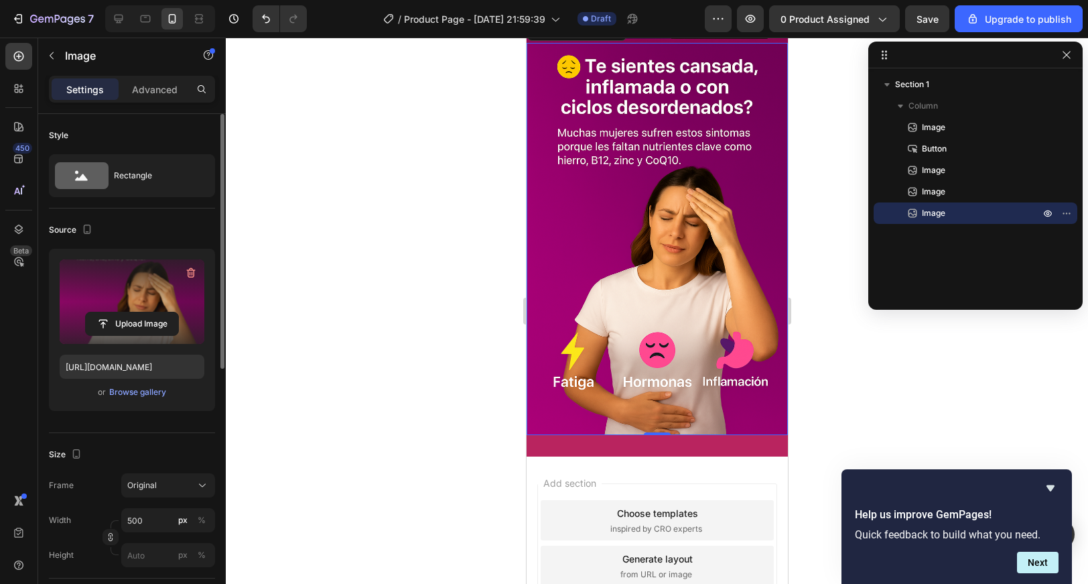
click at [856, 386] on div at bounding box center [657, 311] width 862 height 546
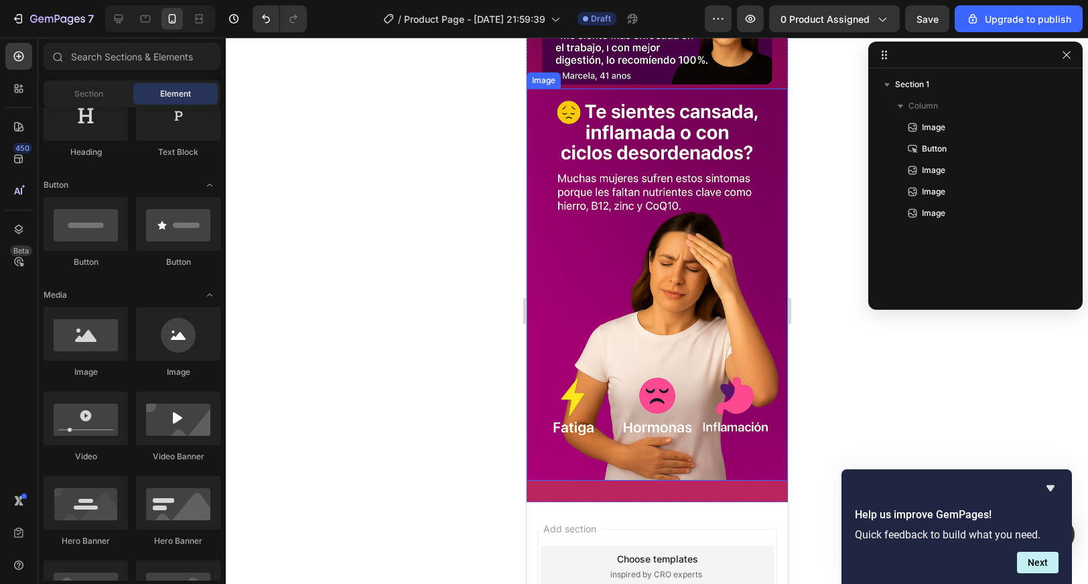
scroll to position [1212, 0]
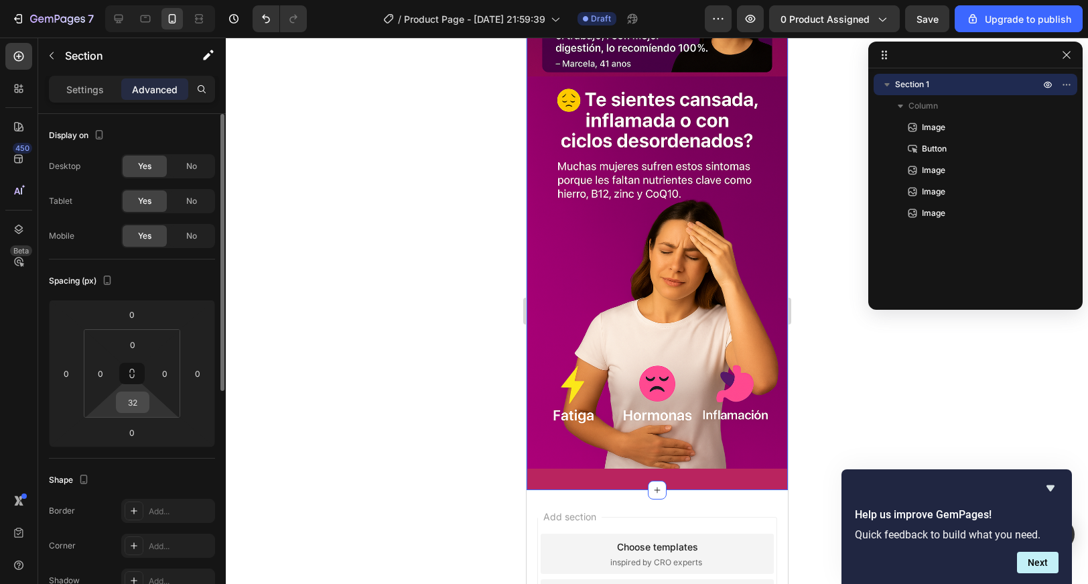
click at [135, 397] on input "32" at bounding box center [132, 402] width 27 height 20
type input "0"
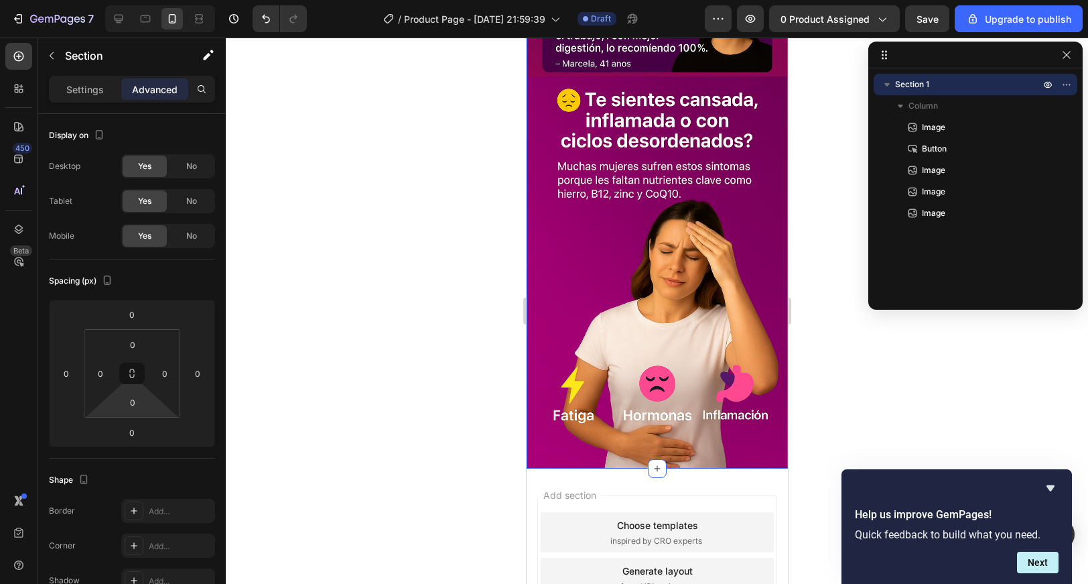
click at [275, 281] on div at bounding box center [657, 311] width 862 height 546
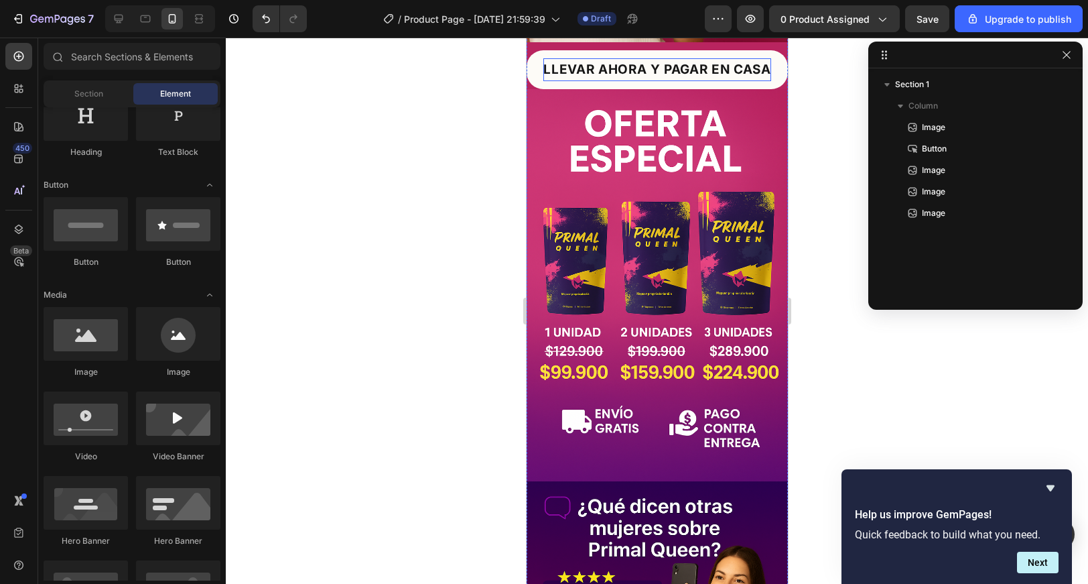
scroll to position [423, 0]
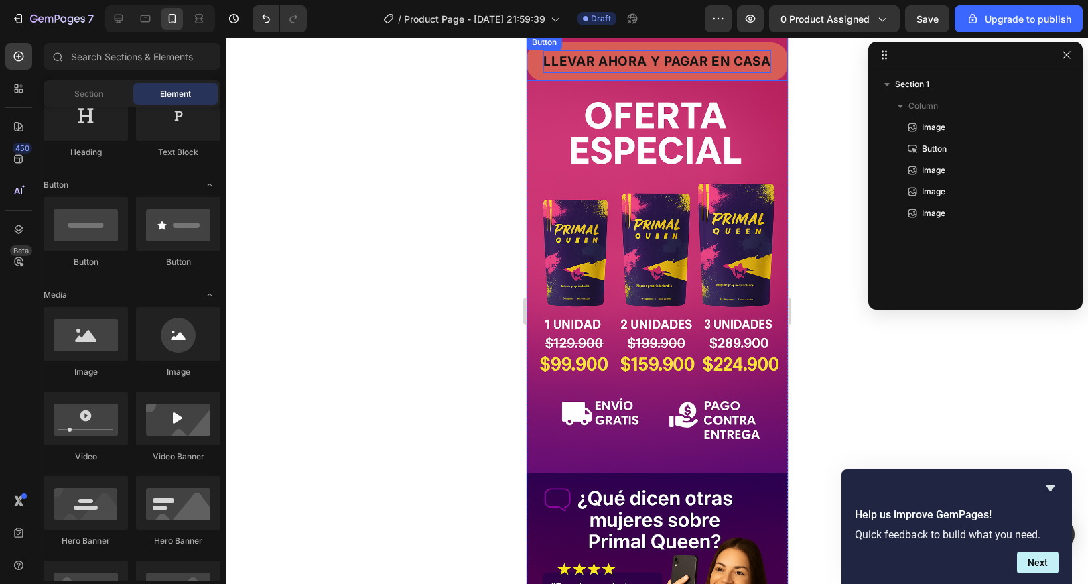
click at [582, 76] on button "LLEVAR AHORA Y PAGAR EN CASA" at bounding box center [656, 61] width 261 height 39
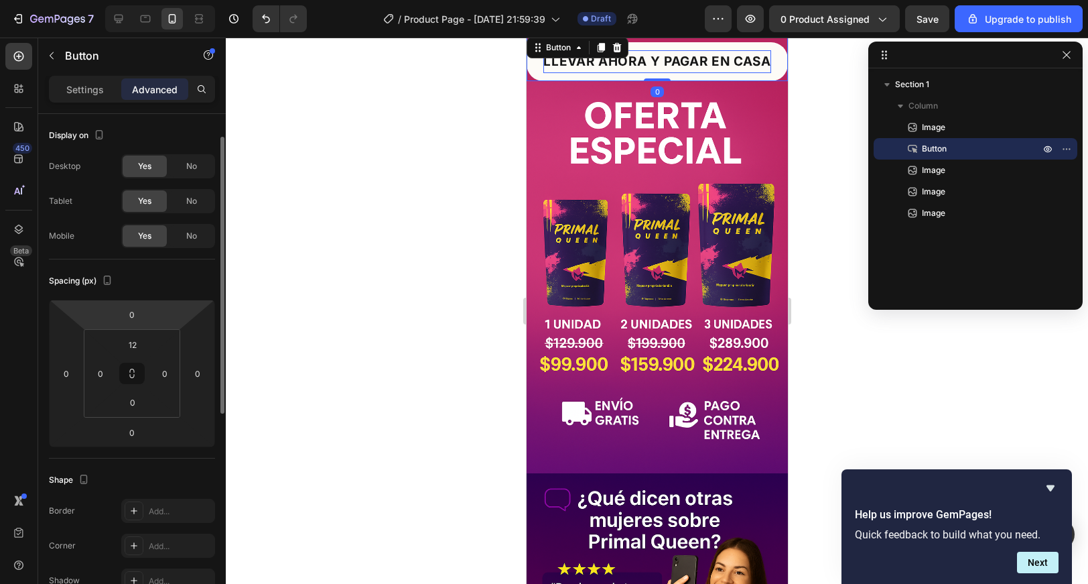
scroll to position [422, 0]
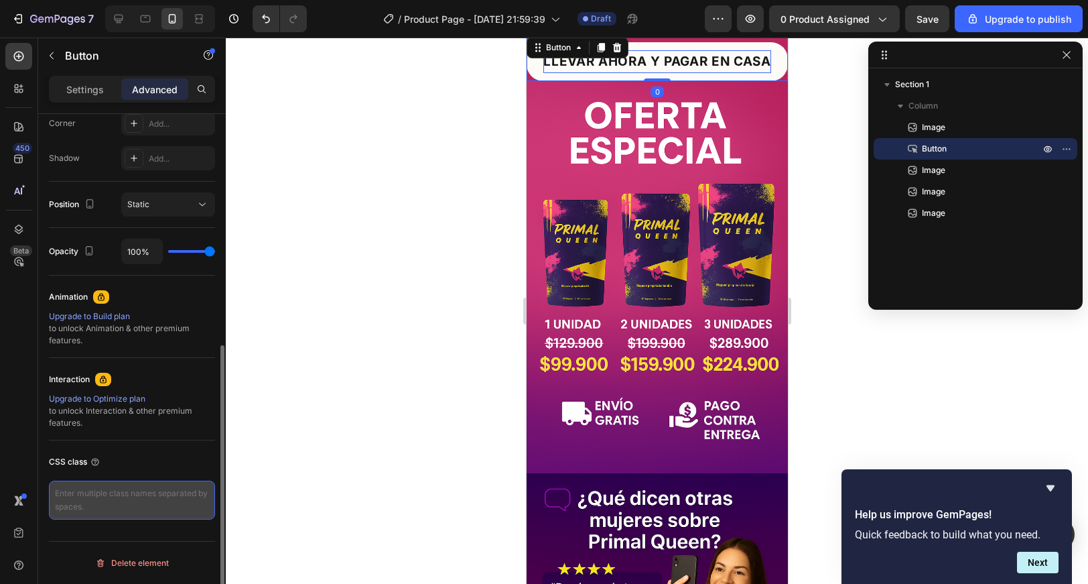
click at [106, 515] on textarea at bounding box center [132, 499] width 166 height 39
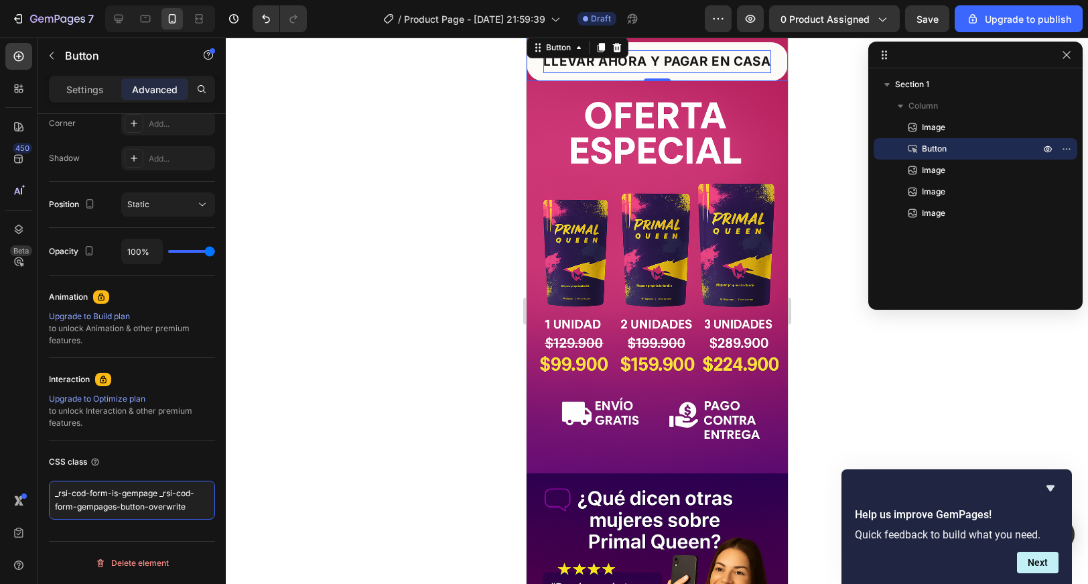
type textarea "_rsi-cod-form-is-gempage _rsi-cod-form-gempages-button-overwrite"
click at [346, 413] on div at bounding box center [657, 311] width 862 height 546
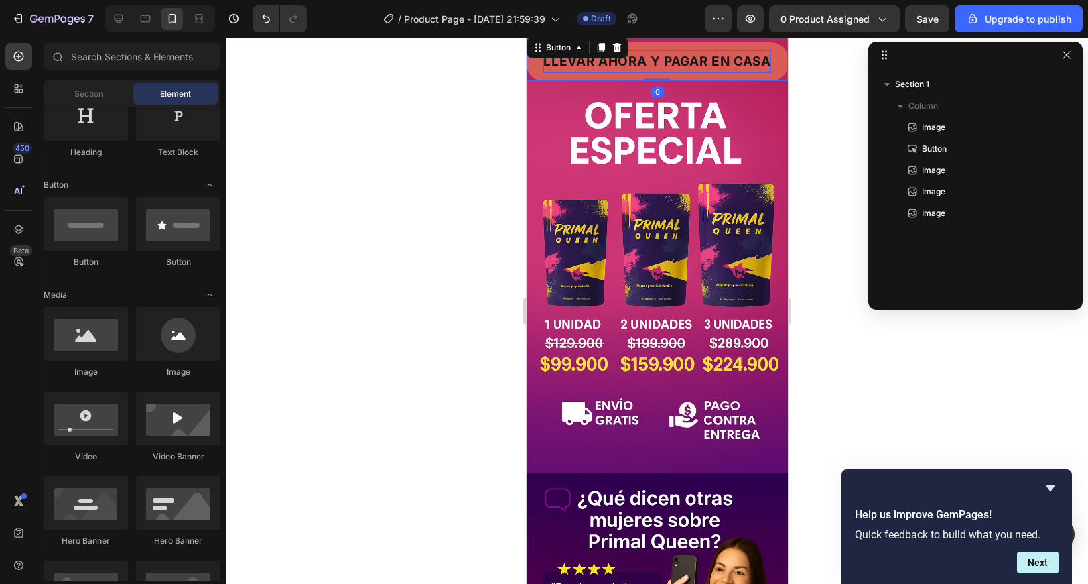
click at [566, 80] on button "LLEVAR AHORA Y PAGAR EN CASA" at bounding box center [656, 61] width 261 height 39
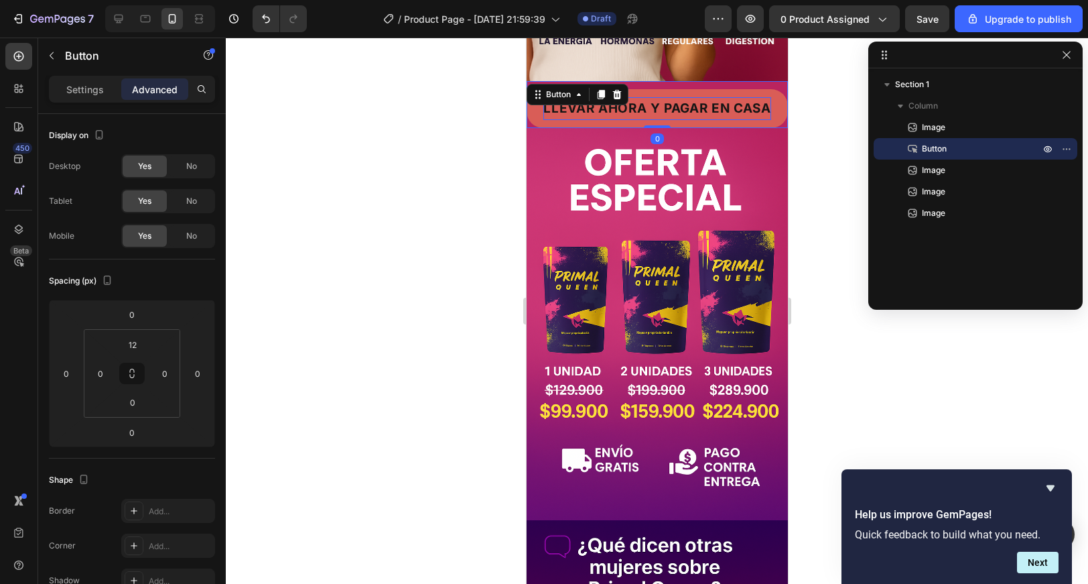
scroll to position [374, 0]
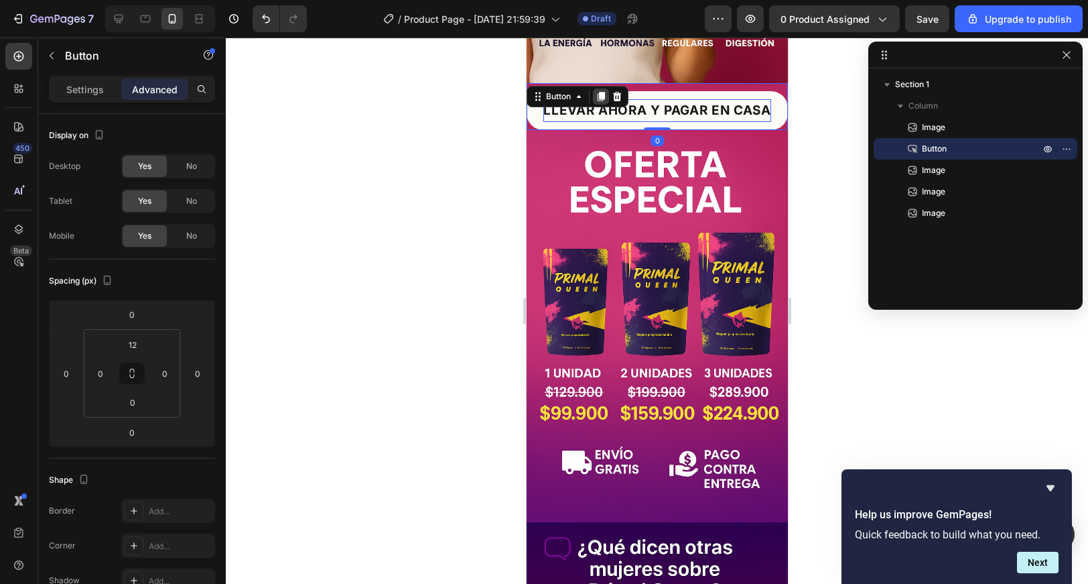
click at [600, 101] on icon at bounding box center [600, 96] width 7 height 9
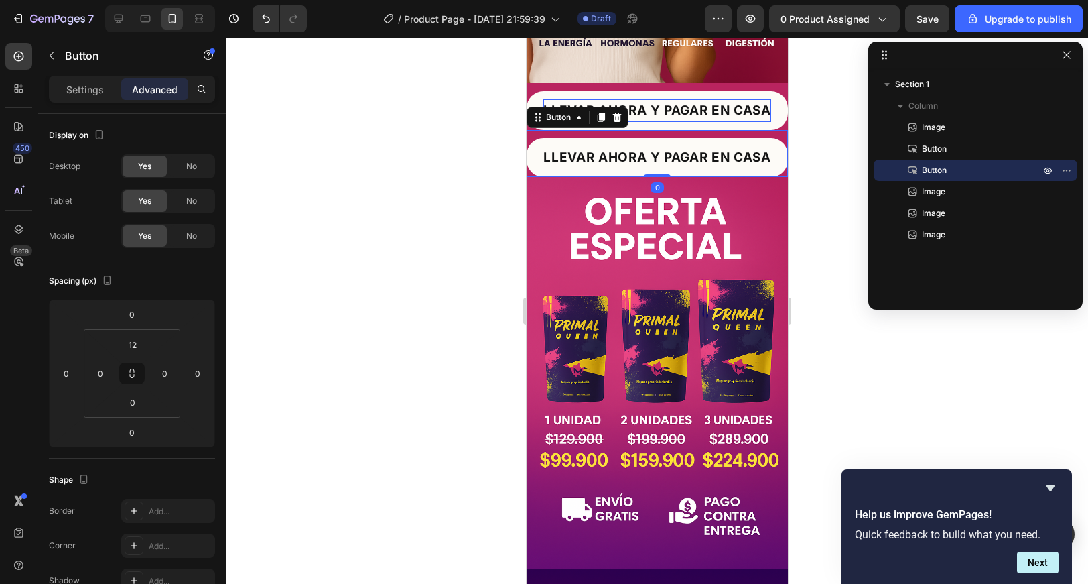
scroll to position [422, 0]
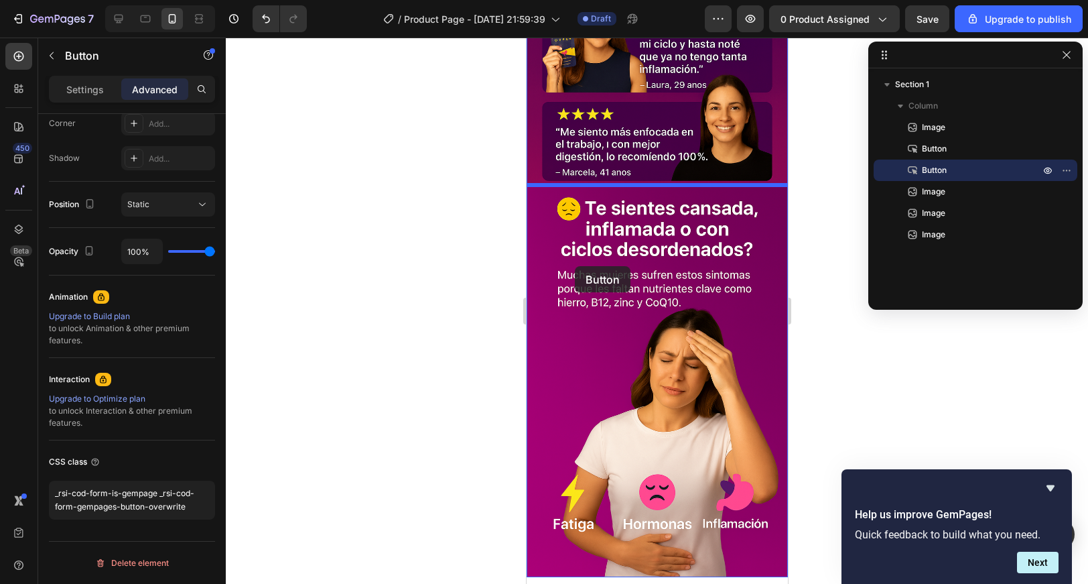
drag, startPoint x: 544, startPoint y: 121, endPoint x: 586, endPoint y: 235, distance: 120.9
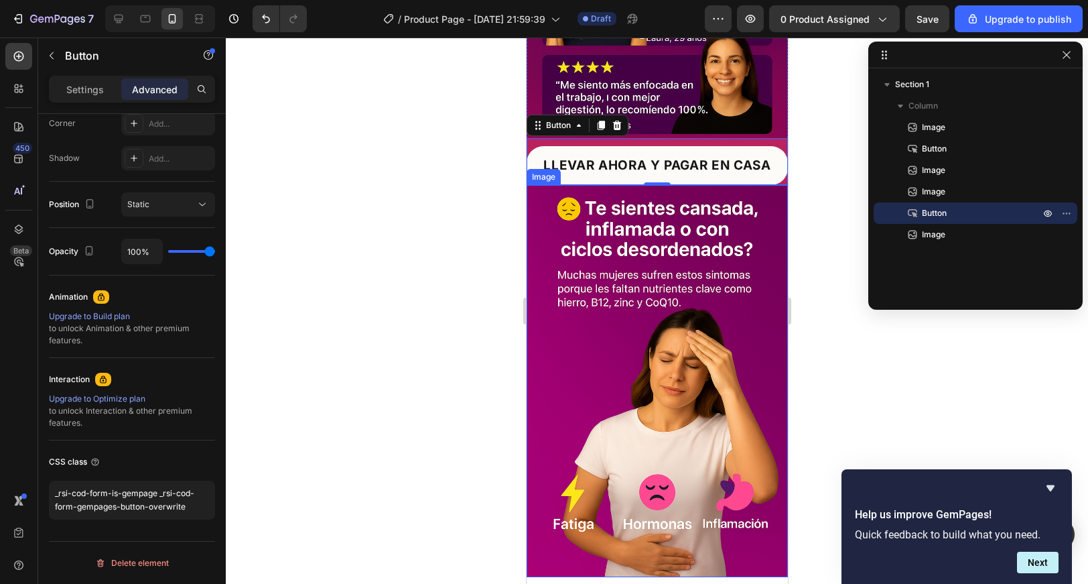
scroll to position [1103, 0]
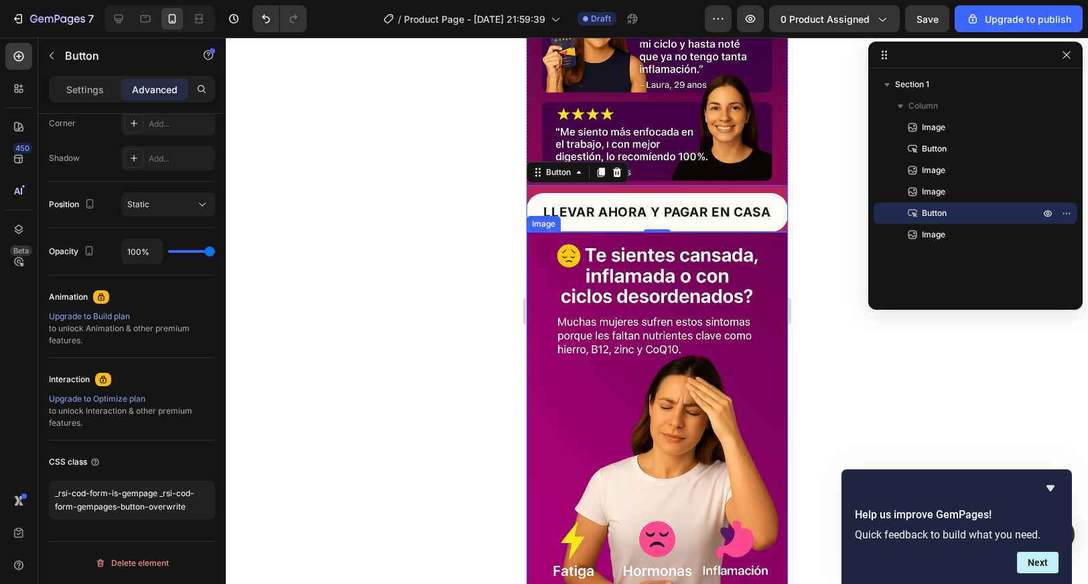
click at [493, 259] on div at bounding box center [657, 311] width 862 height 546
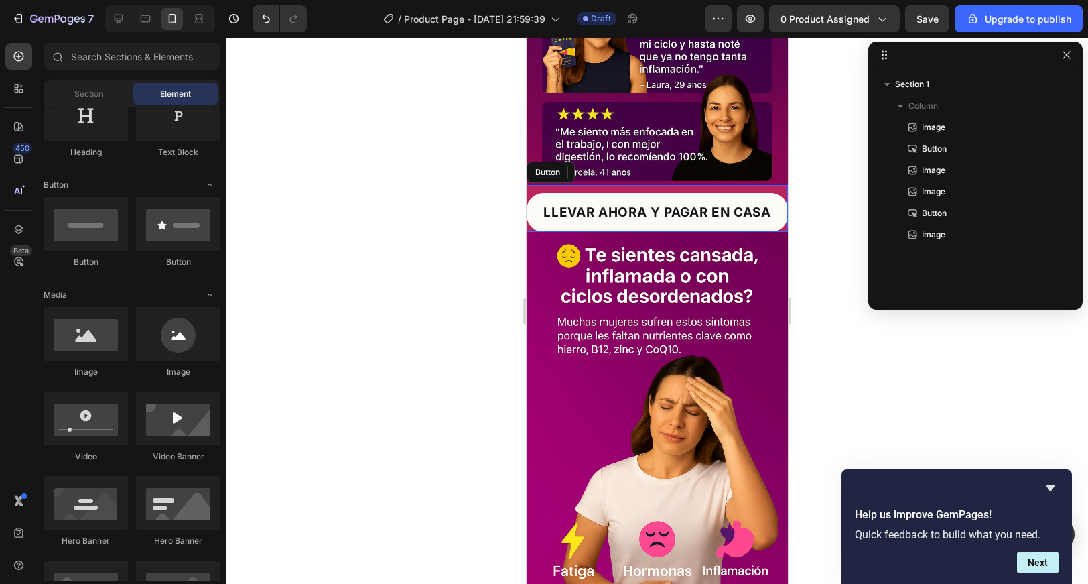
click at [566, 192] on div "LLEVAR AHORA Y PAGAR EN CASA Button" at bounding box center [656, 208] width 261 height 47
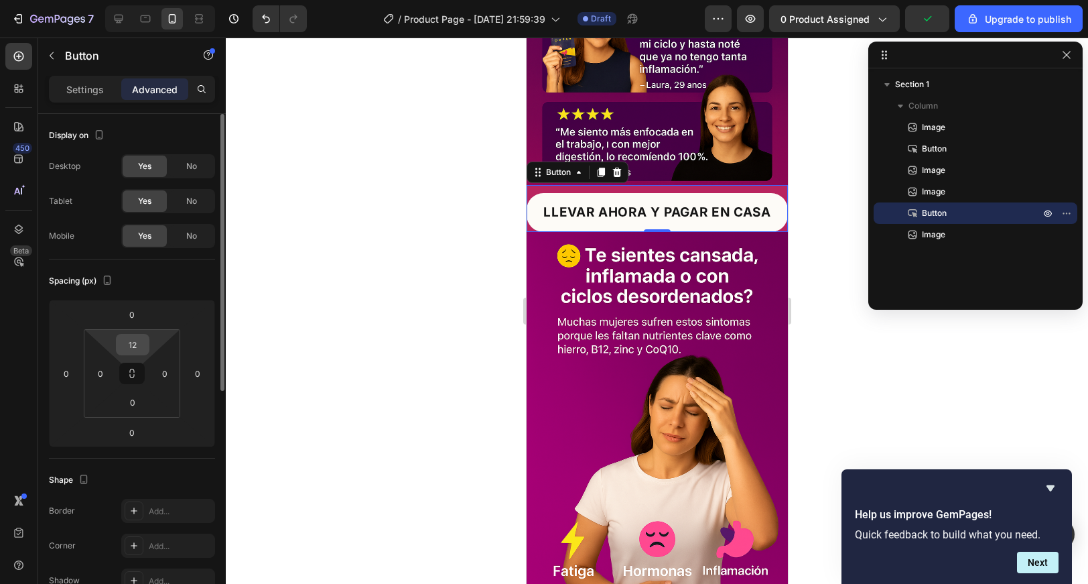
click at [138, 343] on input "12" at bounding box center [132, 344] width 27 height 20
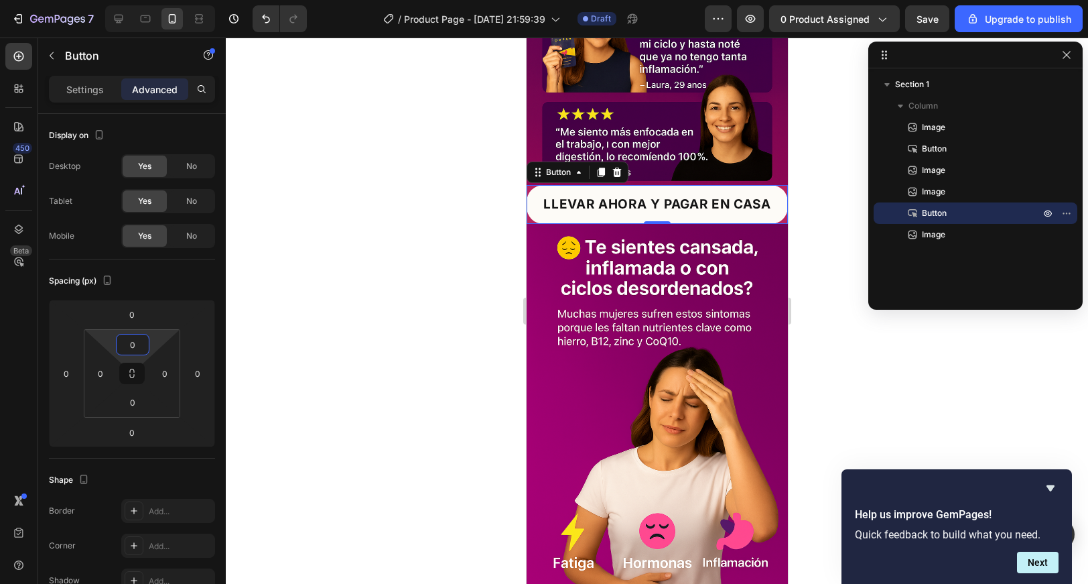
type input "0"
click at [336, 300] on div at bounding box center [657, 311] width 862 height 546
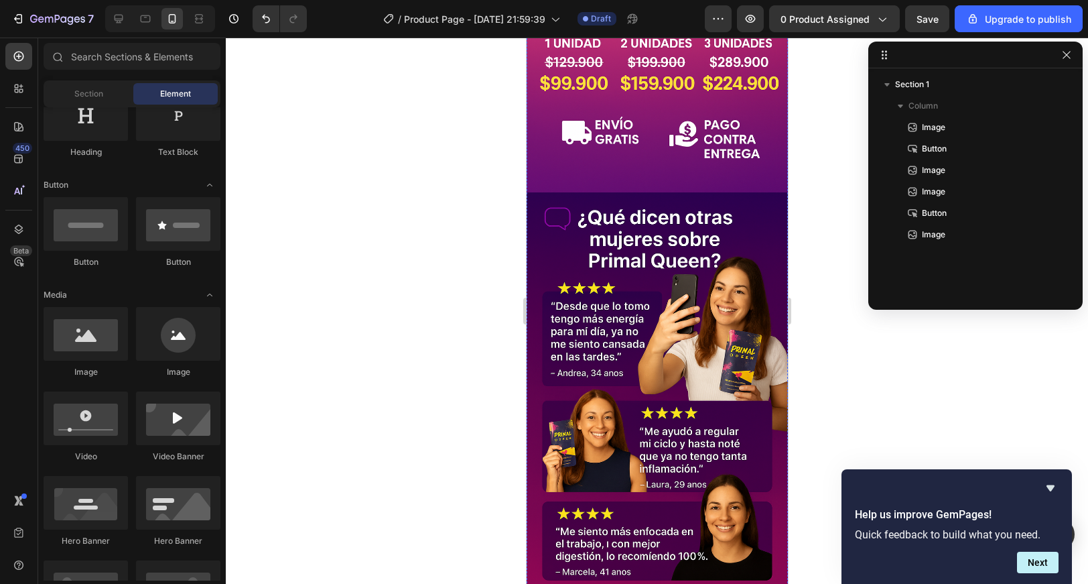
scroll to position [692, 0]
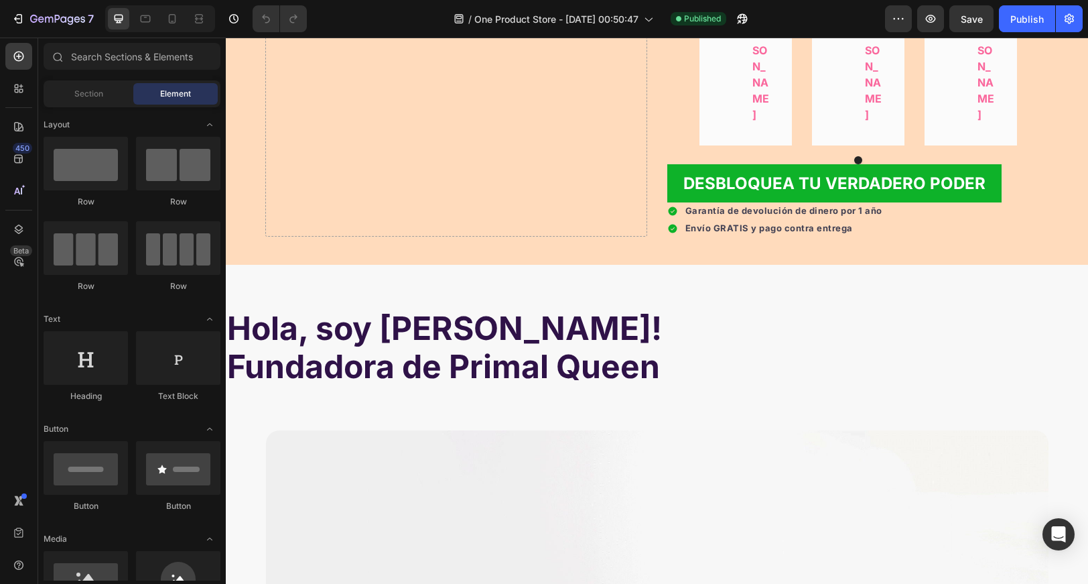
scroll to position [2658, 0]
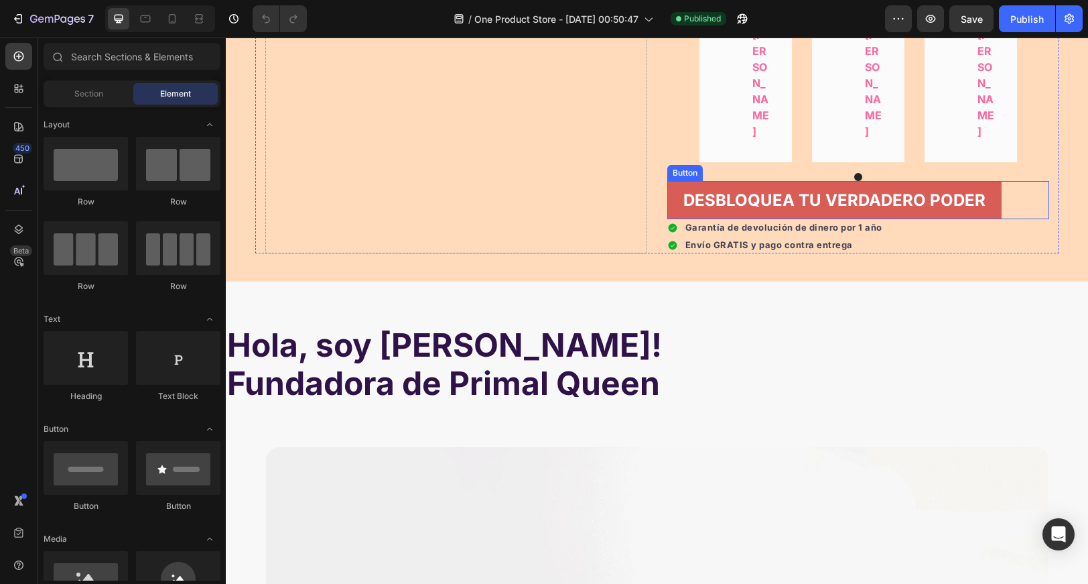
click at [670, 183] on link "DESBLOQUEA TU VERDADERO PODER" at bounding box center [834, 200] width 334 height 39
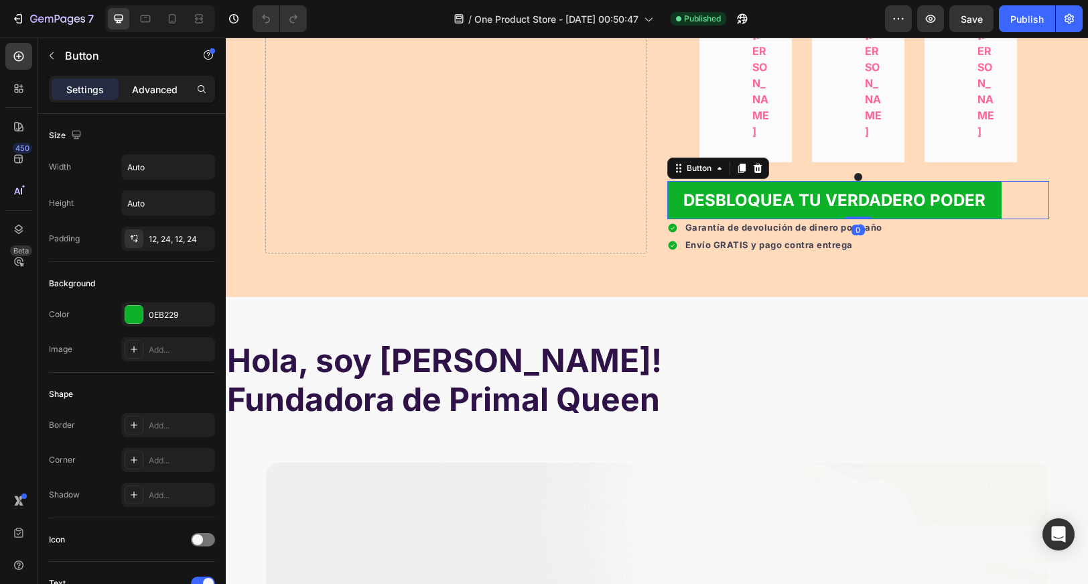
click at [149, 95] on p "Advanced" at bounding box center [155, 89] width 46 height 14
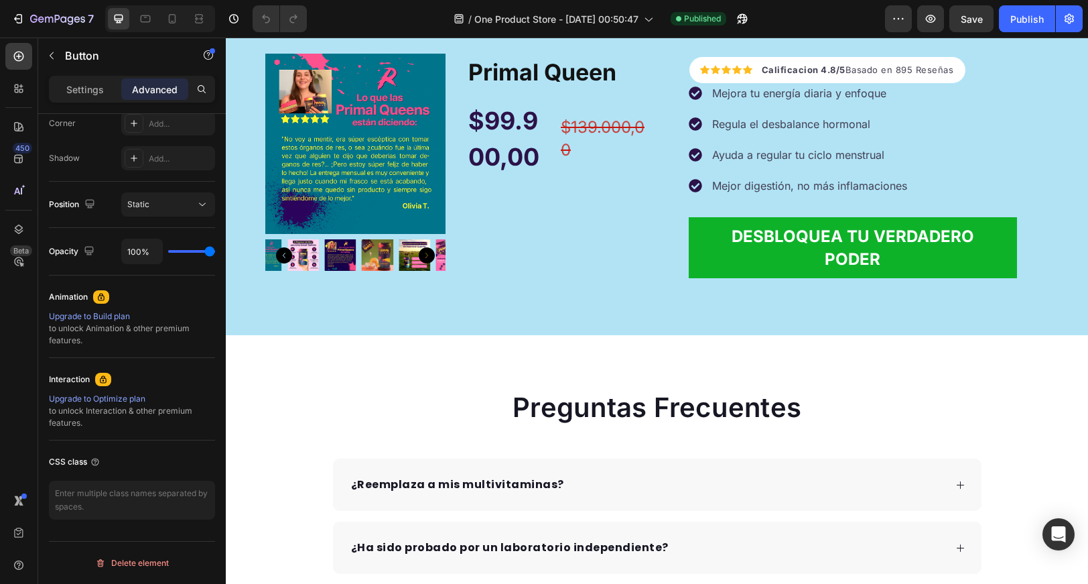
scroll to position [20600, 0]
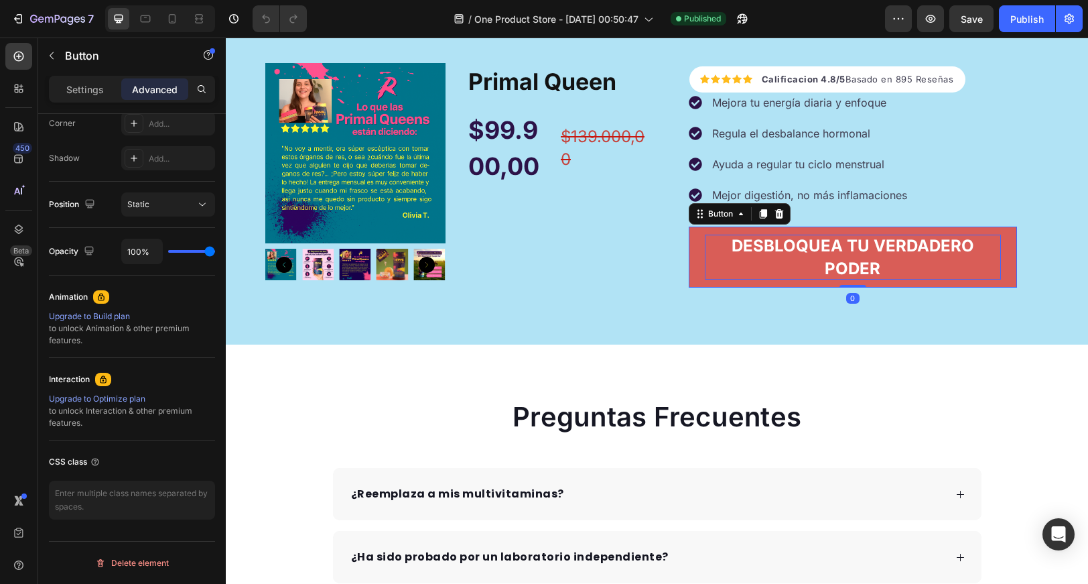
click at [716, 267] on p "DESBLOQUEA TU VERDADERO PODER" at bounding box center [853, 257] width 296 height 45
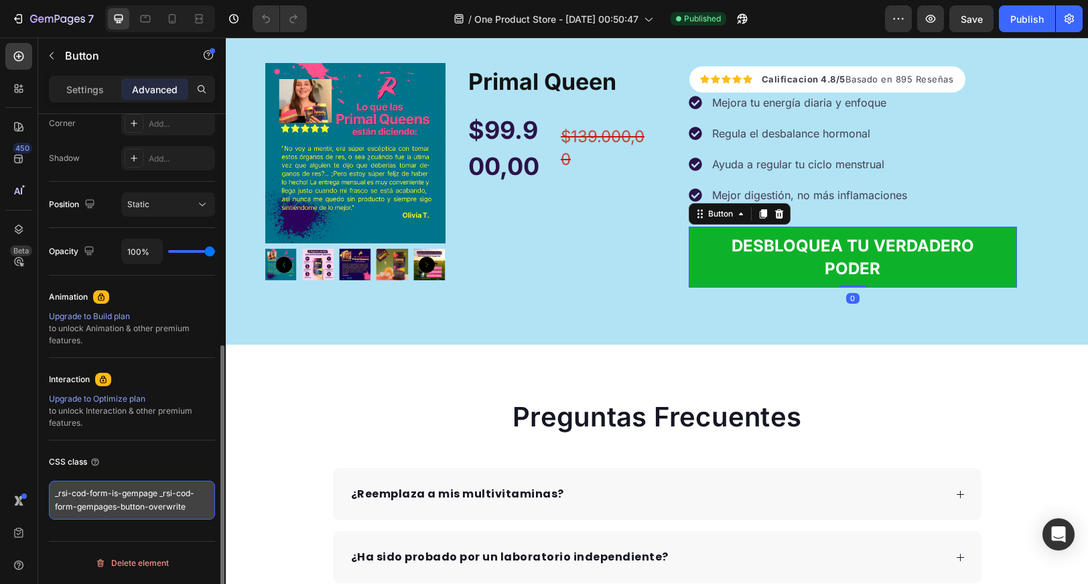
click at [149, 491] on textarea "_rsi-cod-form-is-gempage _rsi-cod-form-gempages-button-overwrite" at bounding box center [132, 499] width 166 height 39
